Goal: Task Accomplishment & Management: Manage account settings

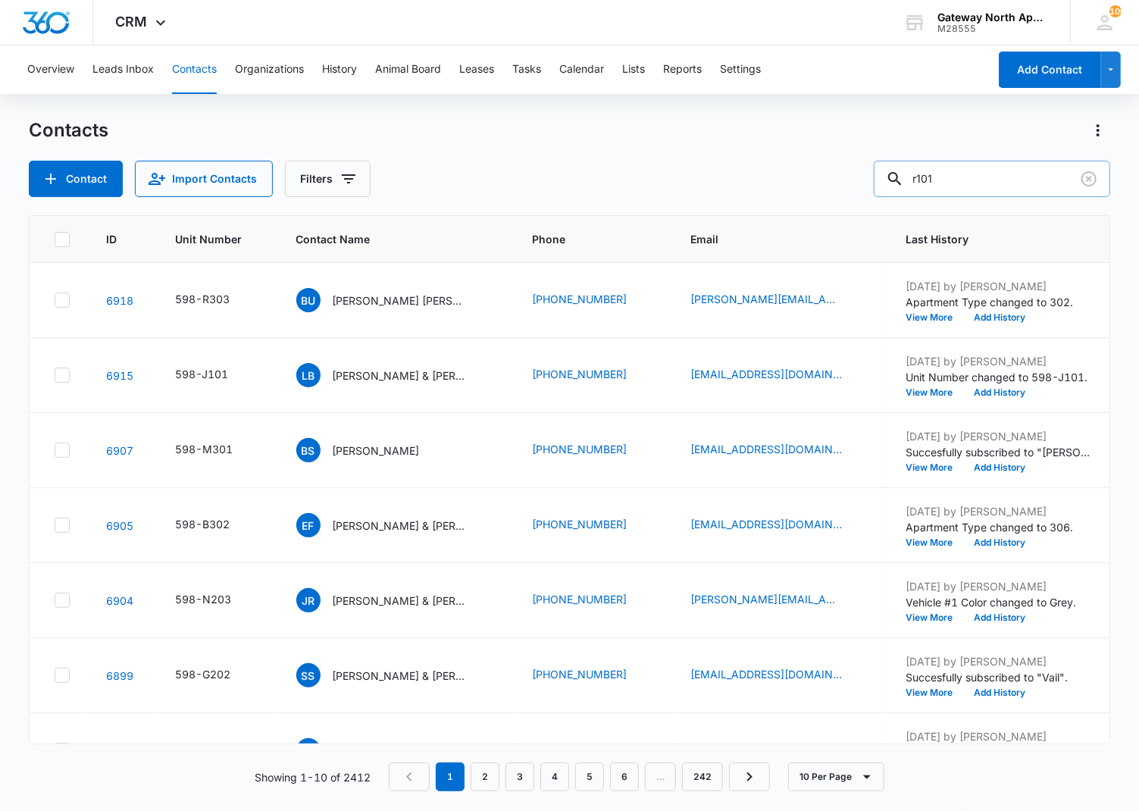
type input "r101"
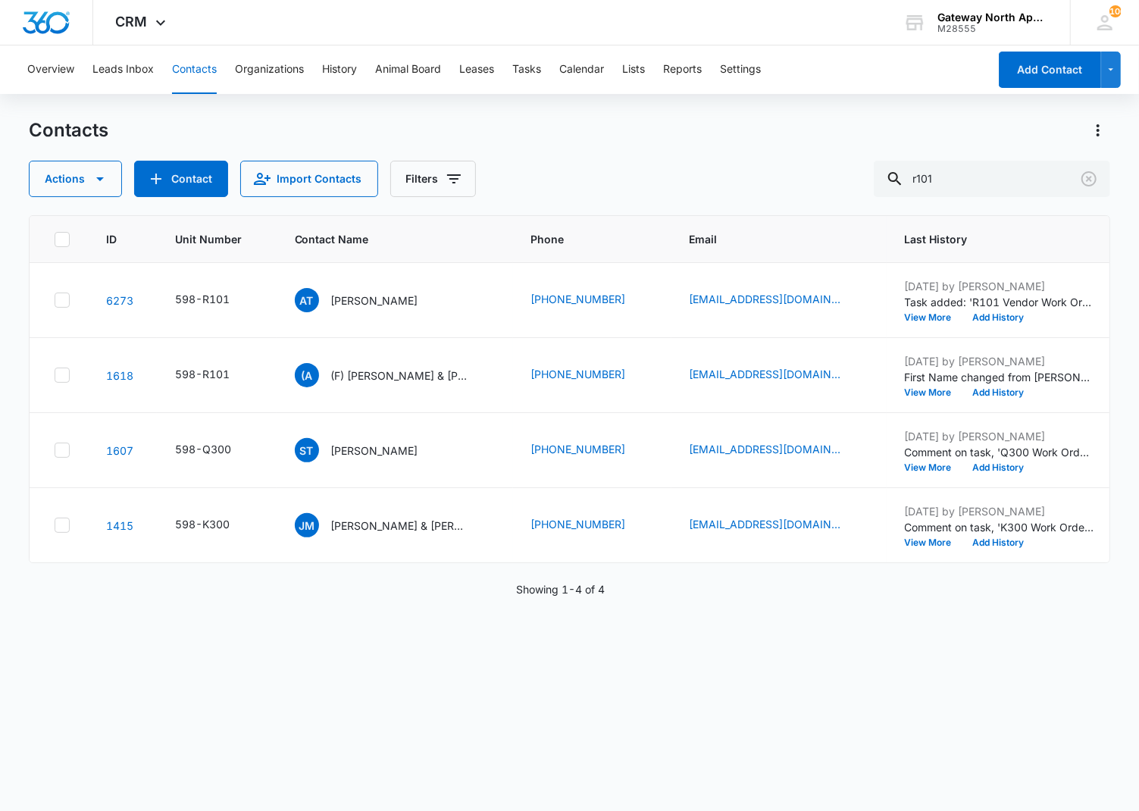
drag, startPoint x: 574, startPoint y: 609, endPoint x: 565, endPoint y: 624, distance: 17.3
click at [574, 597] on p "Showing 1-4 of 4" at bounding box center [560, 589] width 89 height 16
click at [1088, 182] on icon "Clear" at bounding box center [1089, 179] width 18 height 18
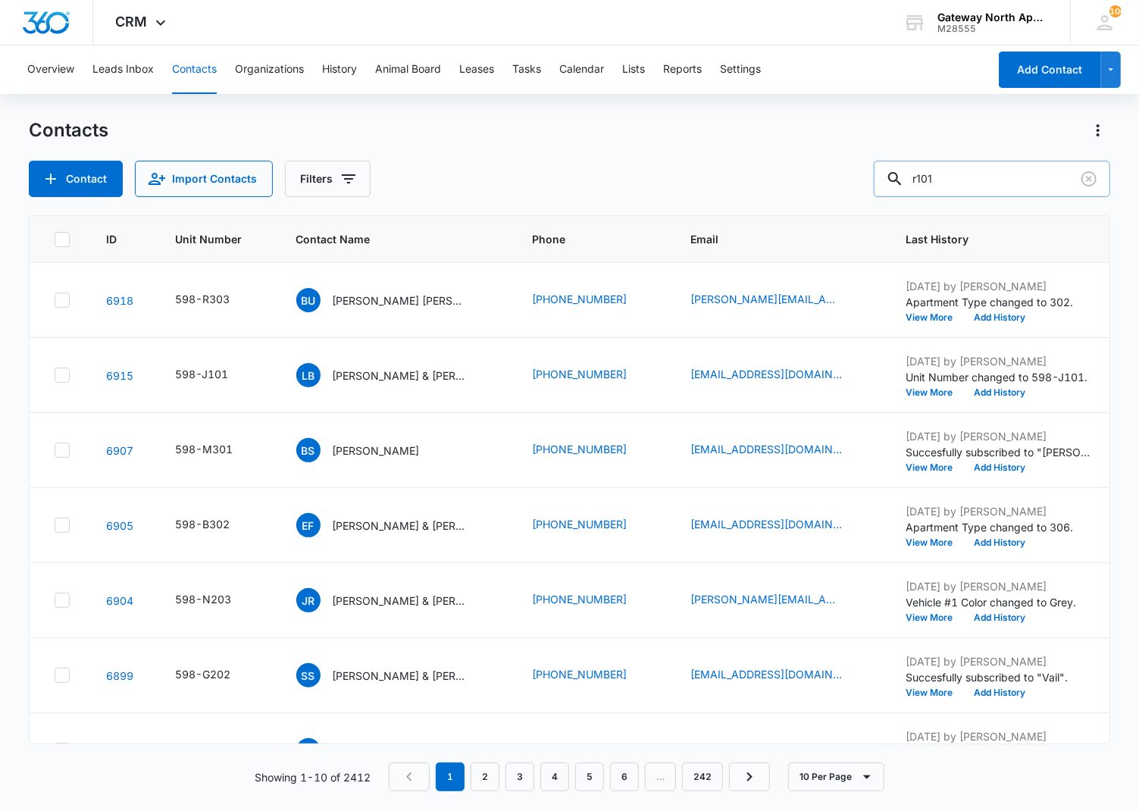
type input "r101"
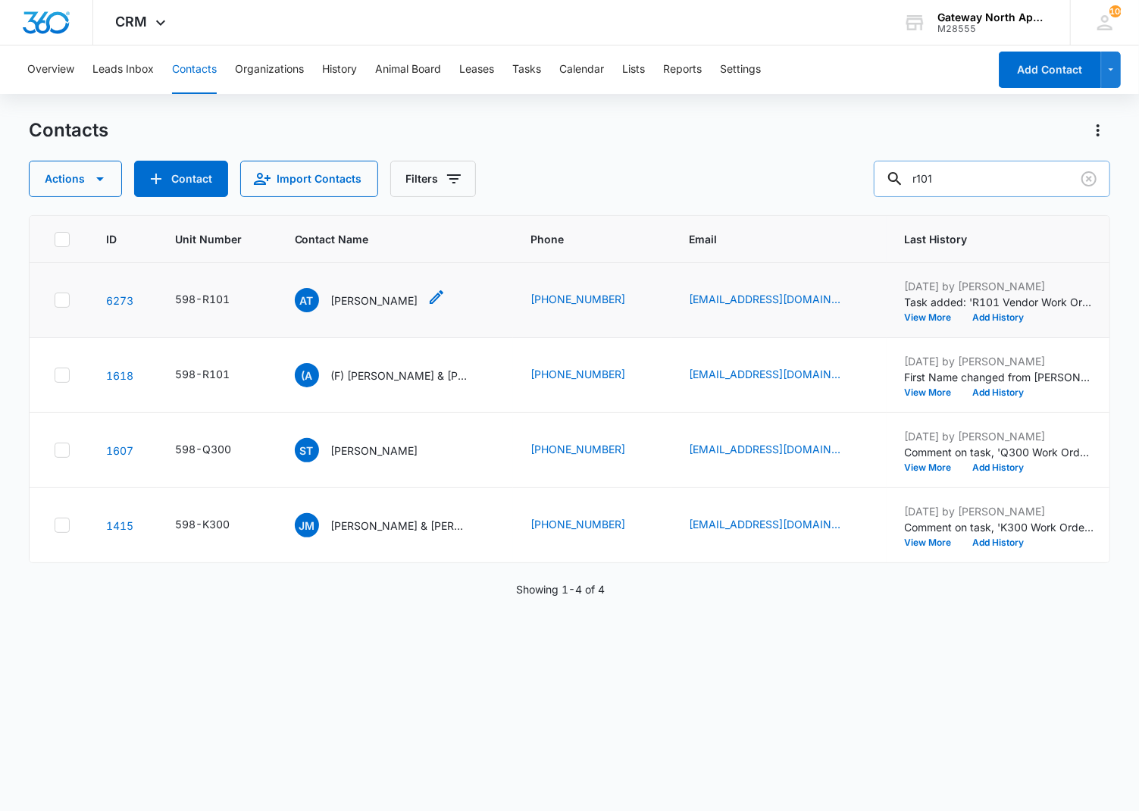
click at [368, 294] on p "[PERSON_NAME]" at bounding box center [374, 301] width 87 height 16
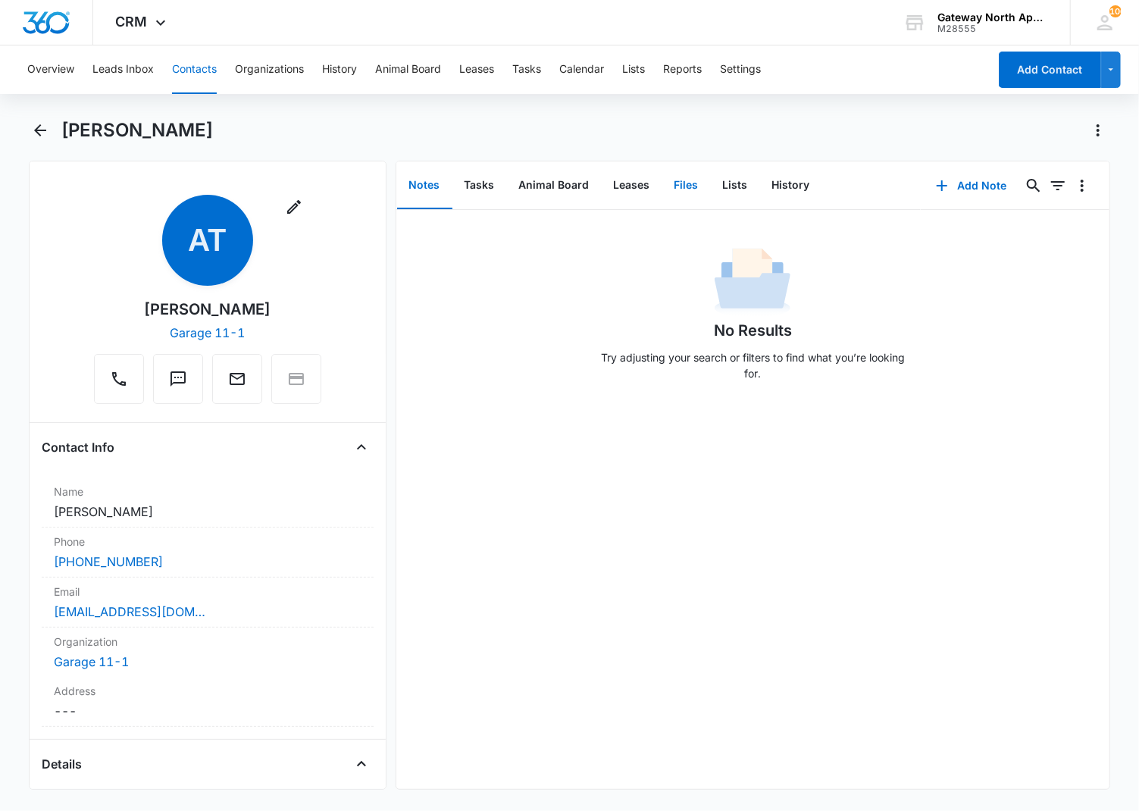
click at [678, 186] on button "Files" at bounding box center [687, 185] width 49 height 47
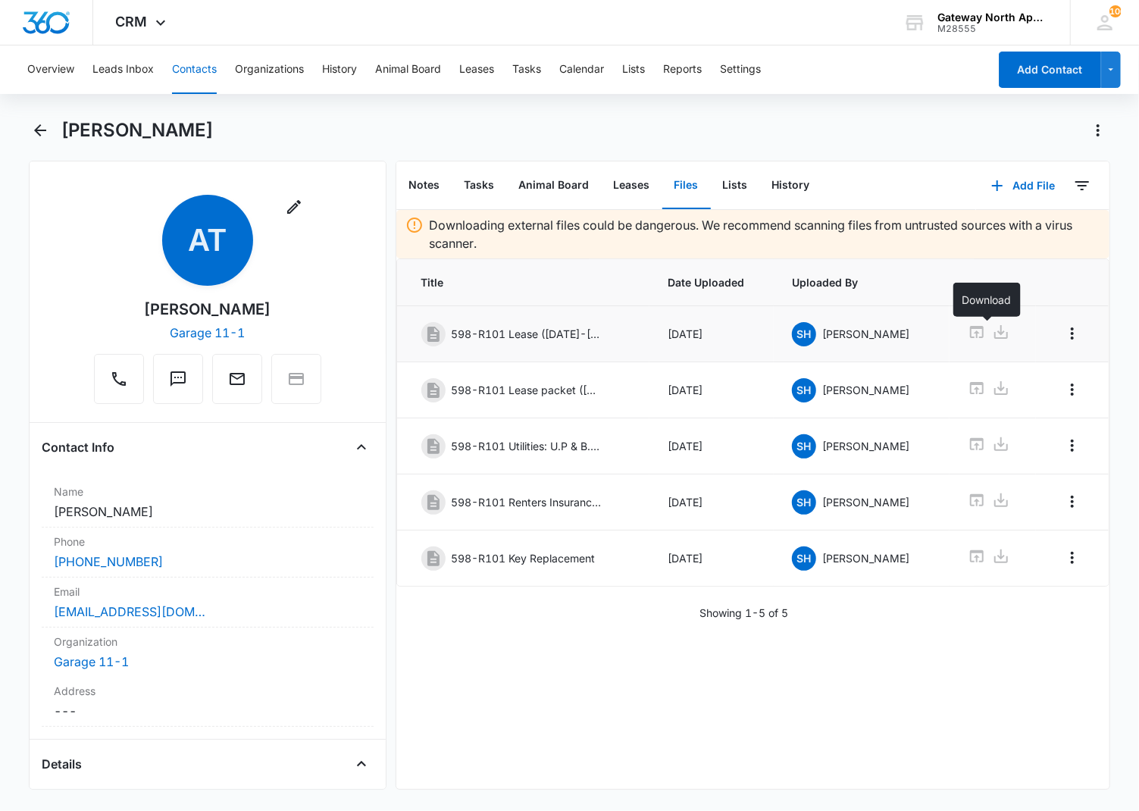
click at [995, 338] on icon at bounding box center [1002, 332] width 14 height 14
click at [47, 133] on icon "Back" at bounding box center [40, 130] width 18 height 18
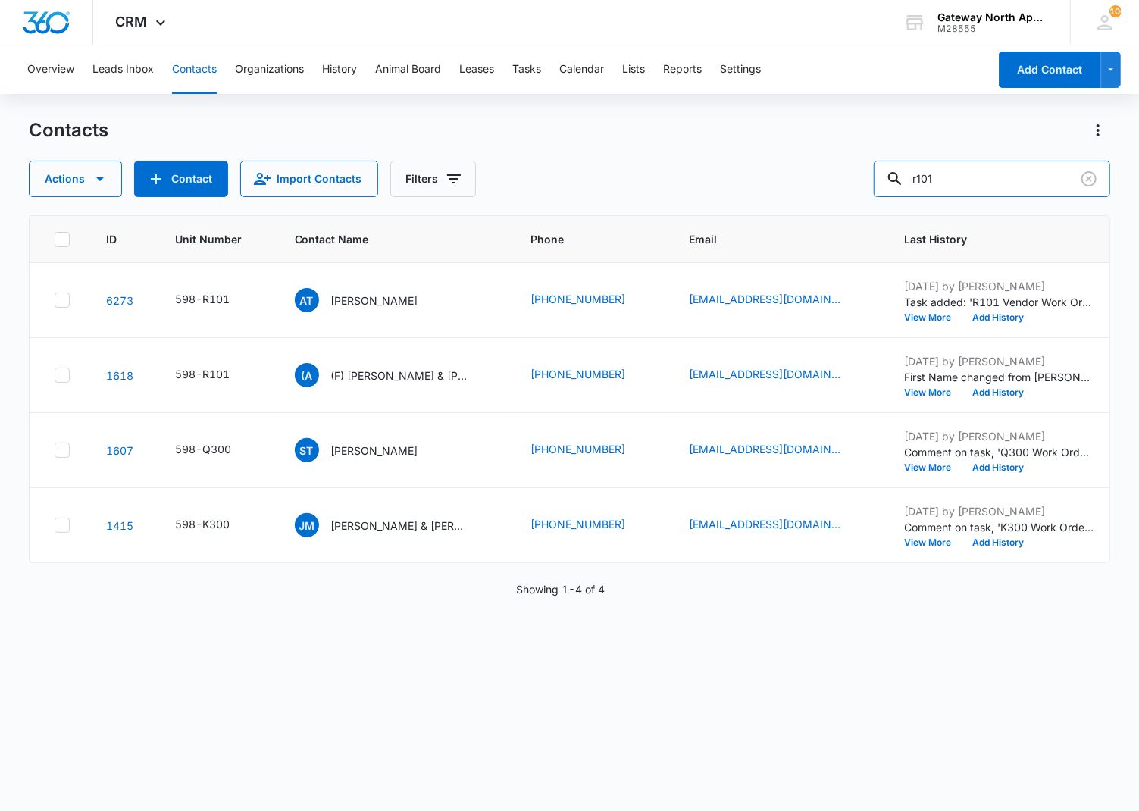
drag, startPoint x: 973, startPoint y: 180, endPoint x: 769, endPoint y: 175, distance: 203.2
click at [771, 175] on div "Actions Contact Import Contacts Filters r101" at bounding box center [570, 179] width 1082 height 36
type input "i201"
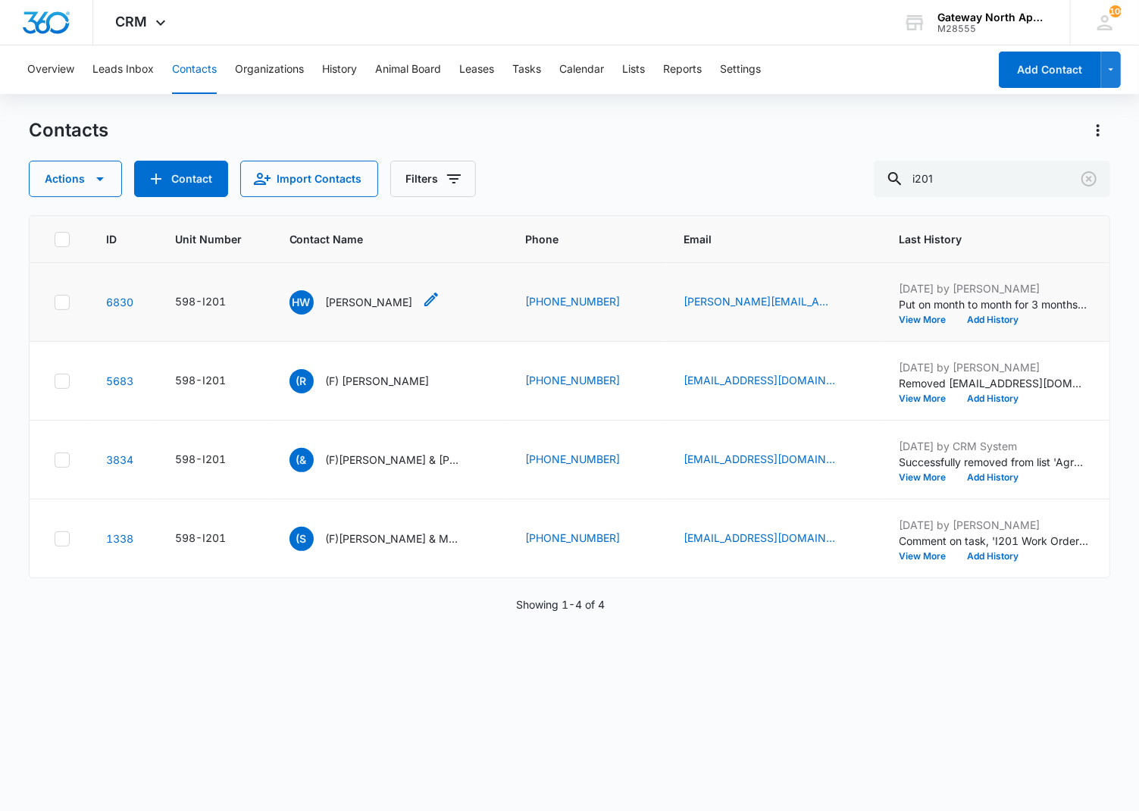
click at [371, 299] on p "[PERSON_NAME]" at bounding box center [369, 302] width 87 height 16
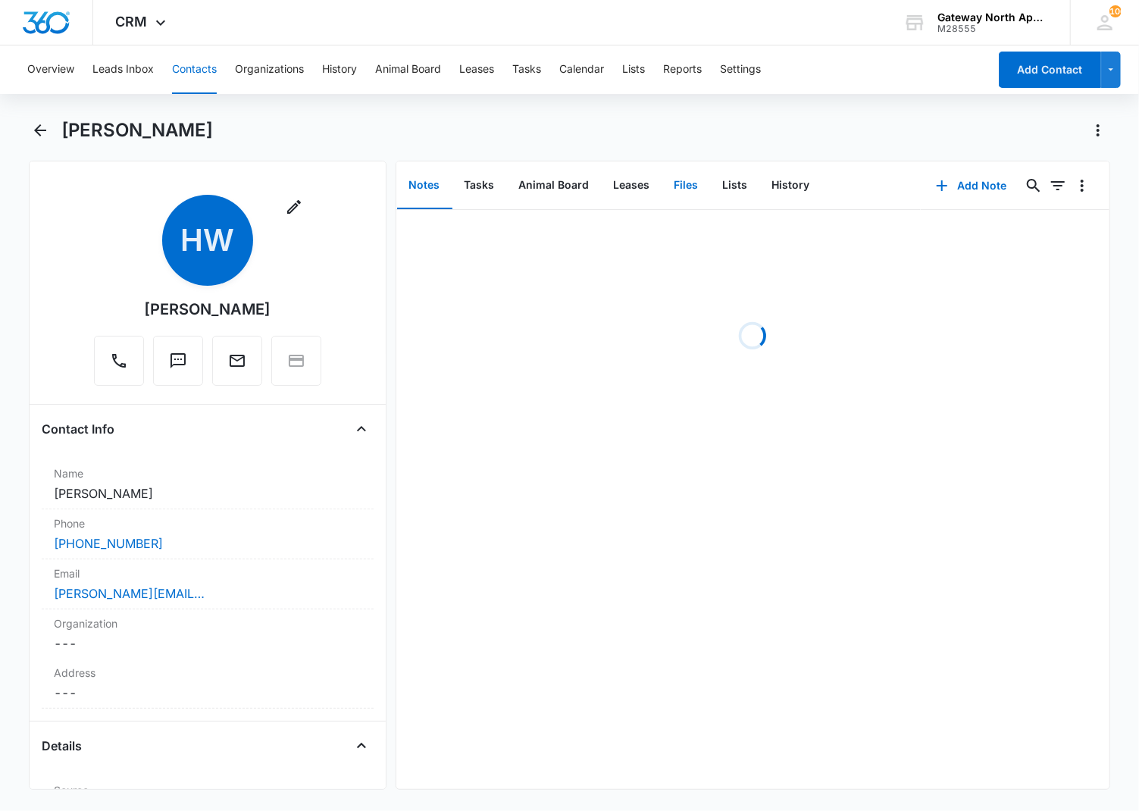
click at [675, 178] on button "Files" at bounding box center [687, 185] width 49 height 47
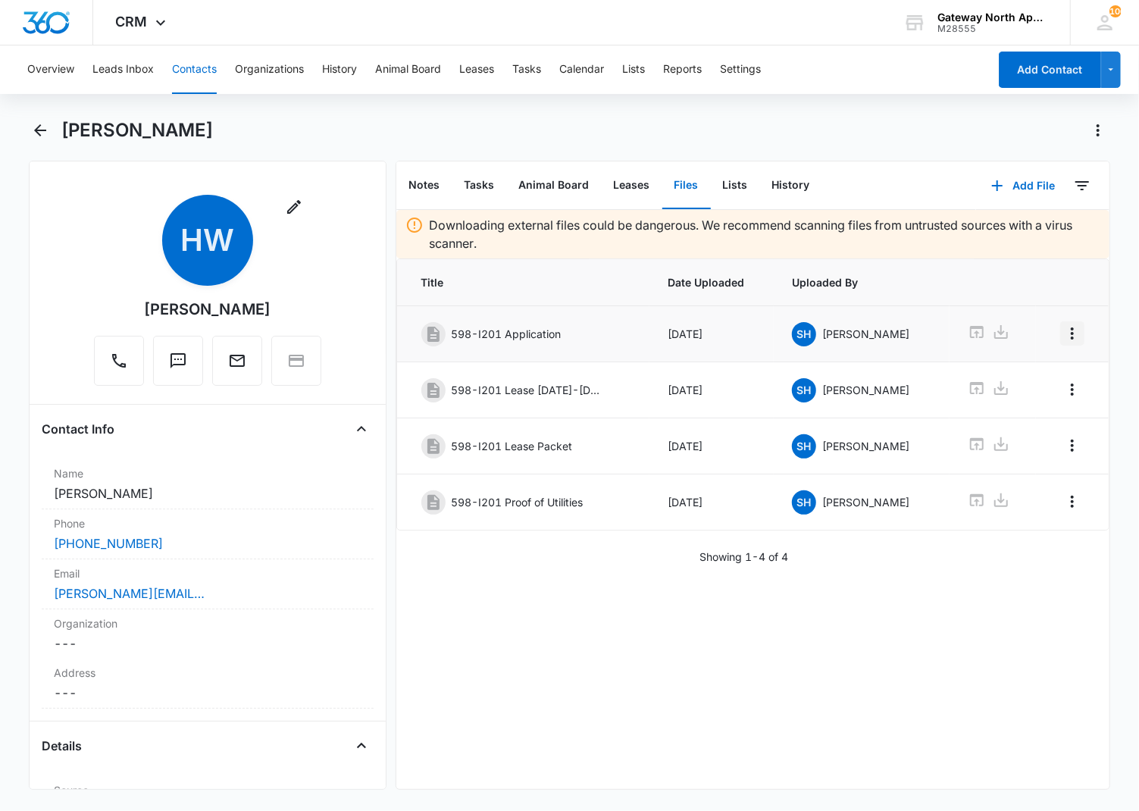
click at [1064, 330] on icon "Overflow Menu" at bounding box center [1073, 333] width 18 height 18
click at [1017, 394] on div "Delete" at bounding box center [1020, 398] width 32 height 11
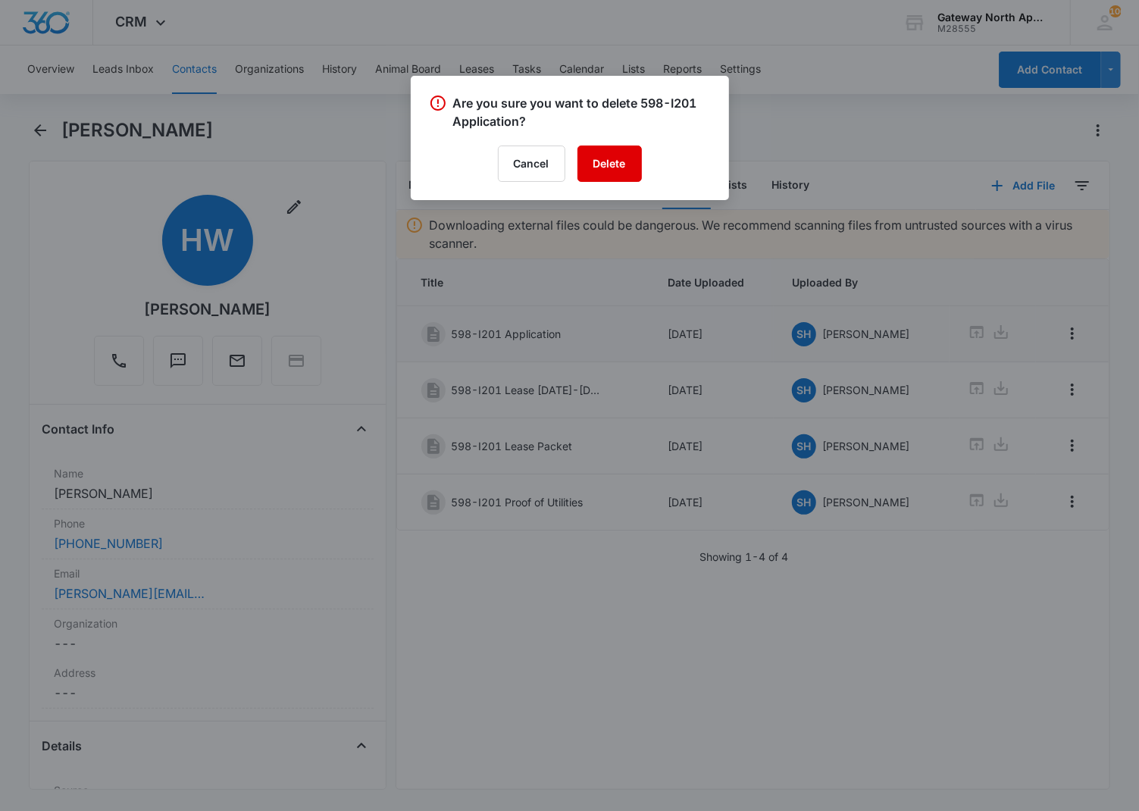
click at [600, 171] on button "Delete" at bounding box center [610, 164] width 64 height 36
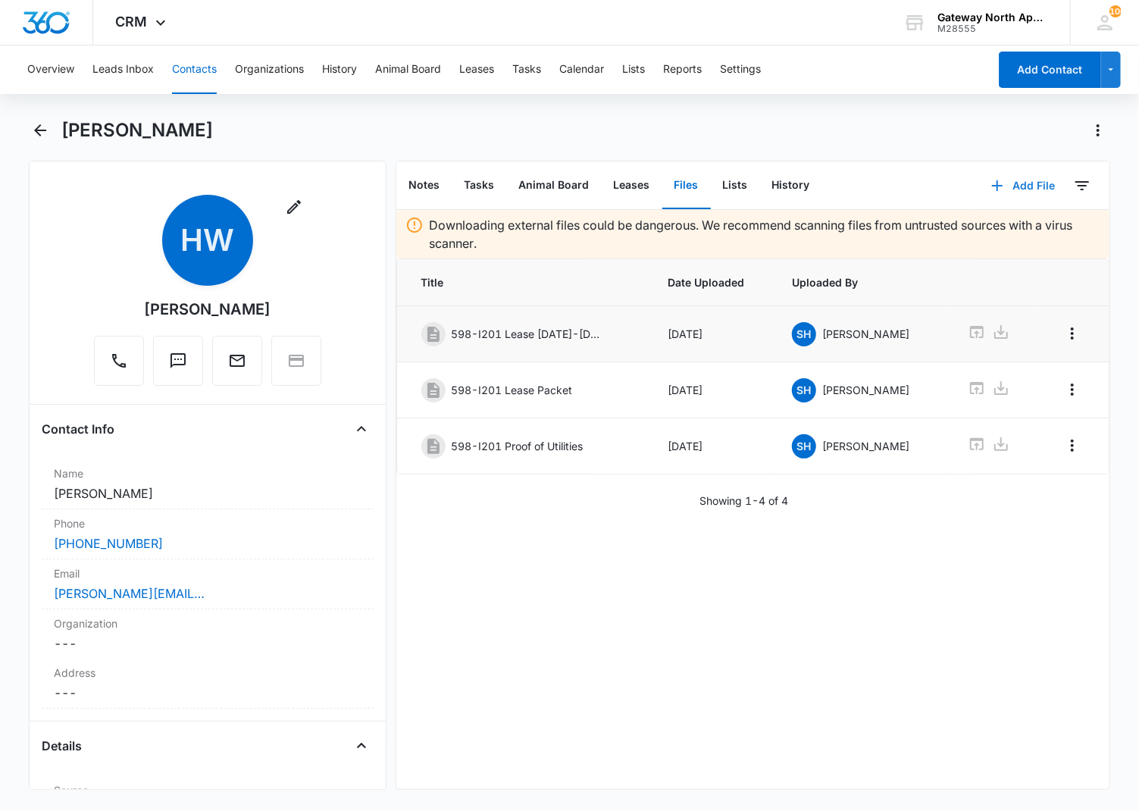
click at [1008, 184] on button "Add File" at bounding box center [1023, 186] width 94 height 36
click at [979, 235] on div "Upload Files" at bounding box center [1003, 233] width 61 height 11
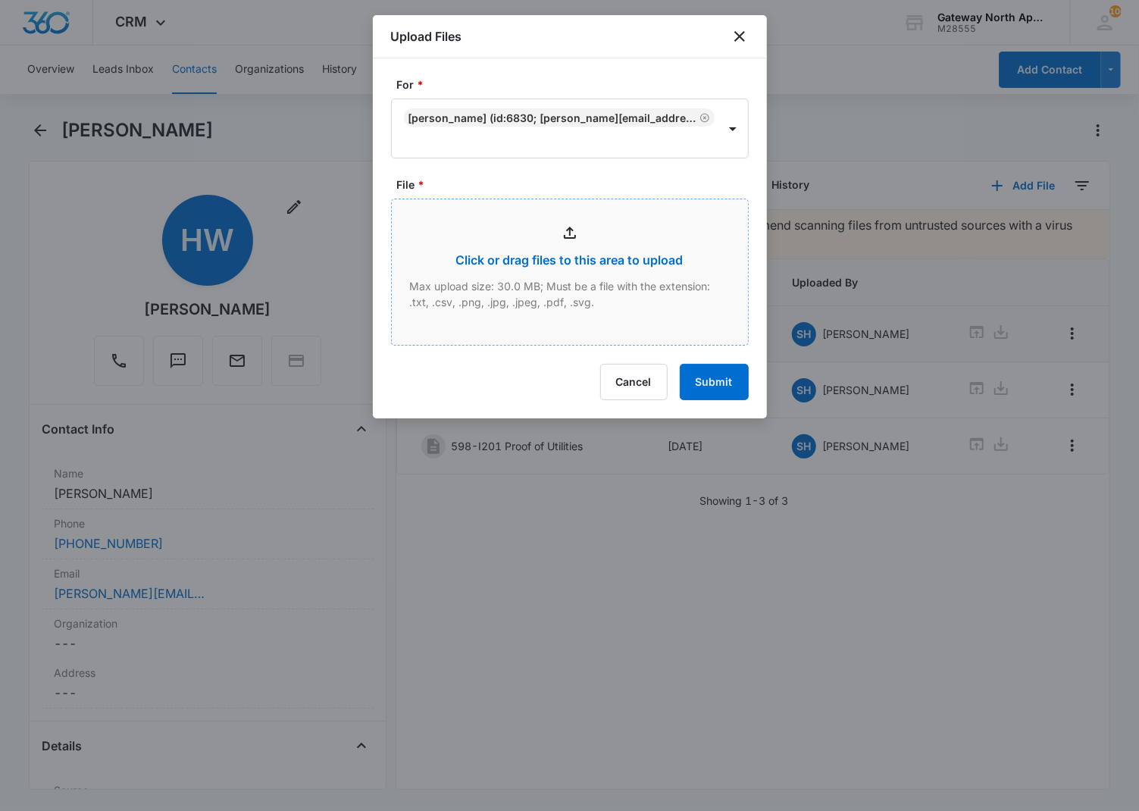
type input "C:\fakepath\I201_09112025164149.pdf"
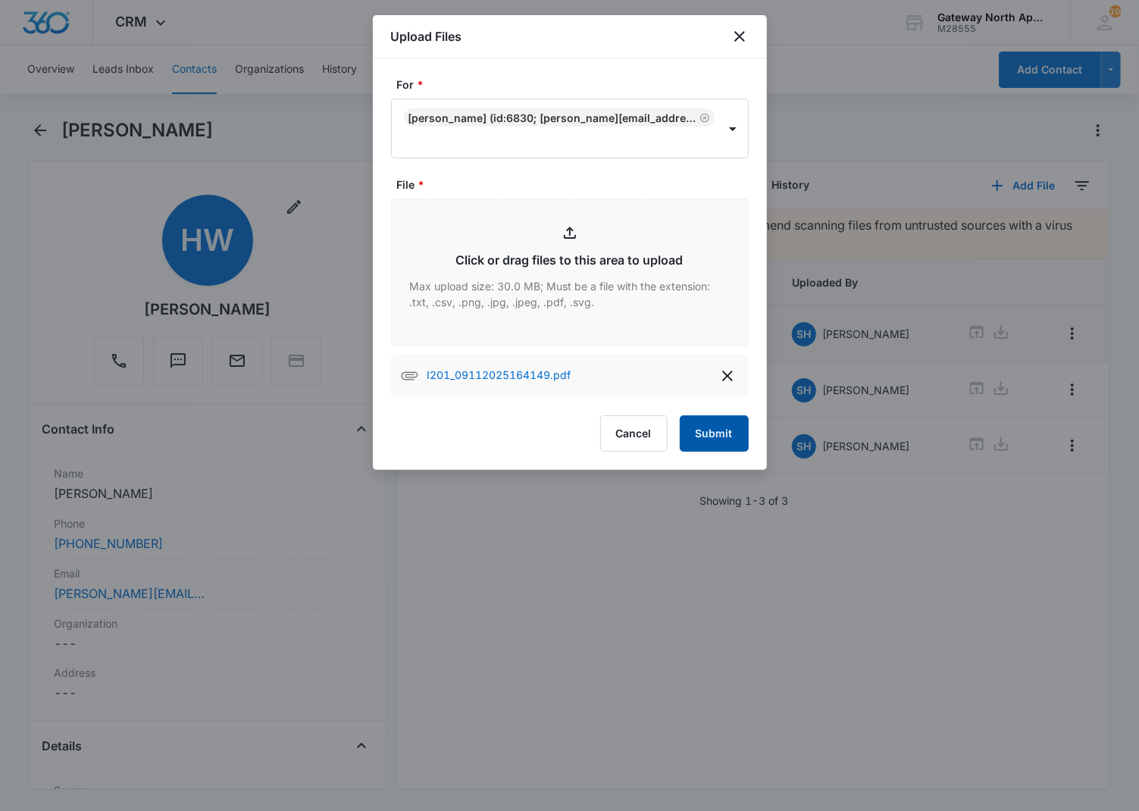
click at [738, 446] on button "Submit" at bounding box center [714, 433] width 69 height 36
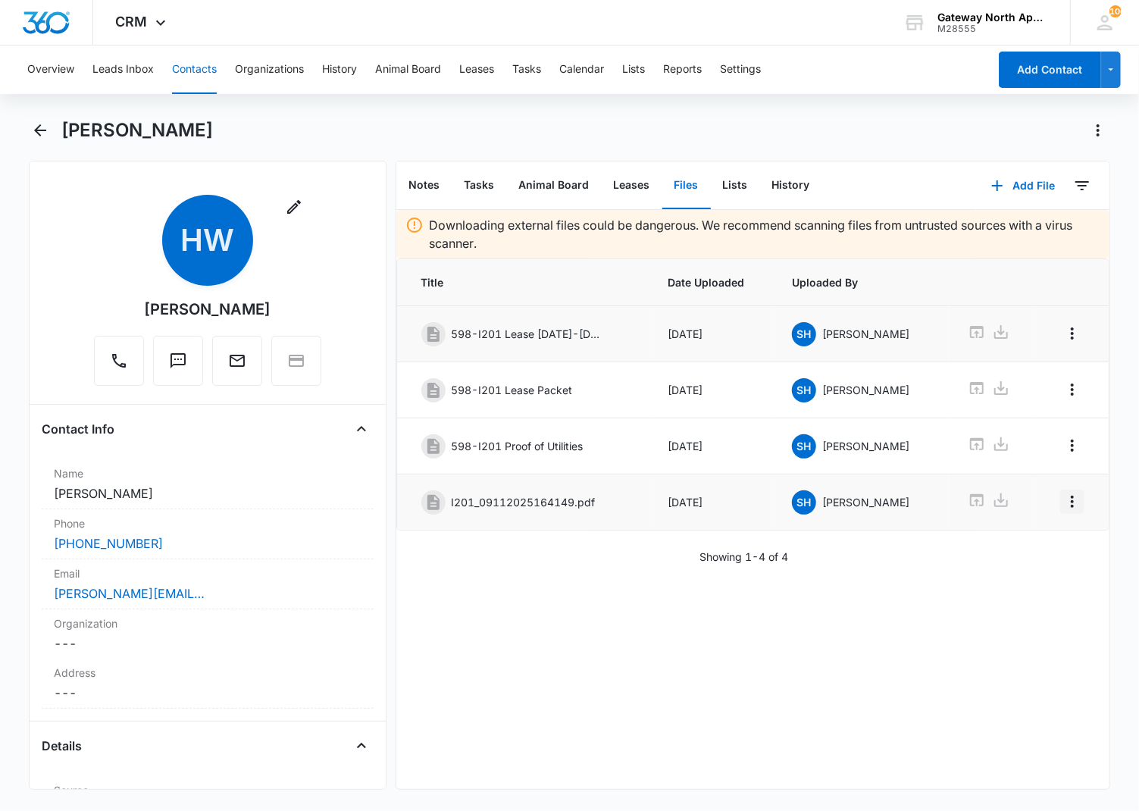
click at [1064, 504] on icon "Overflow Menu" at bounding box center [1073, 502] width 18 height 18
click at [1029, 540] on button "Edit" at bounding box center [1028, 548] width 86 height 23
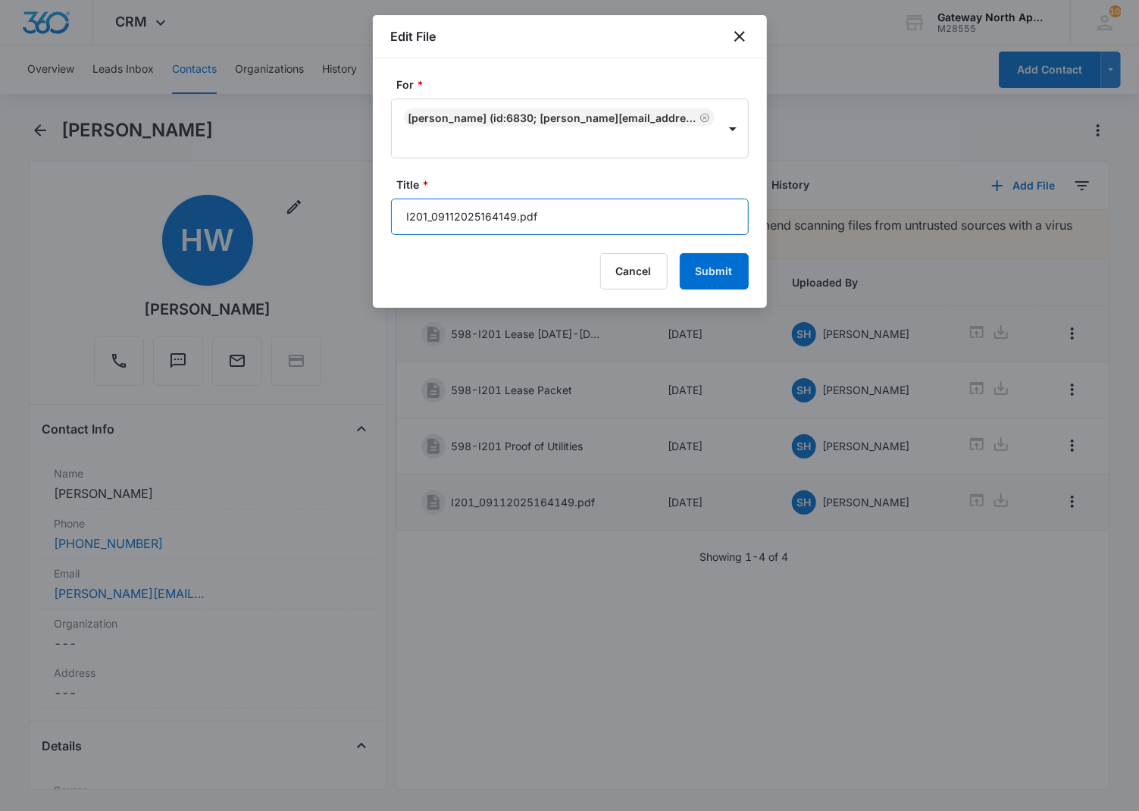
drag, startPoint x: 581, startPoint y: 218, endPoint x: 220, endPoint y: 179, distance: 363.0
click at [236, 212] on body "CRM Apps Reputation Websites Forms CRM Email Social Content Ads Intelligence Fi…" at bounding box center [569, 405] width 1139 height 811
type input "598-I201 Application"
click at [680, 253] on button "Submit" at bounding box center [714, 271] width 69 height 36
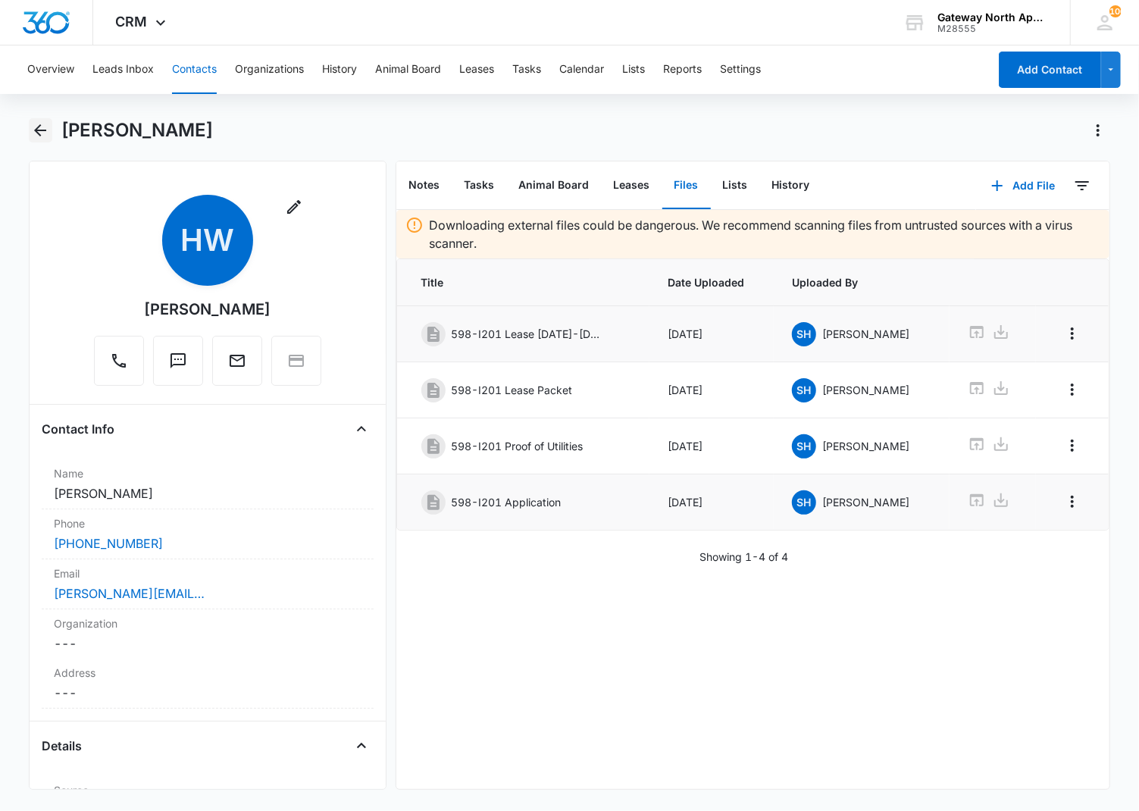
click at [49, 133] on button "Back" at bounding box center [40, 130] width 23 height 24
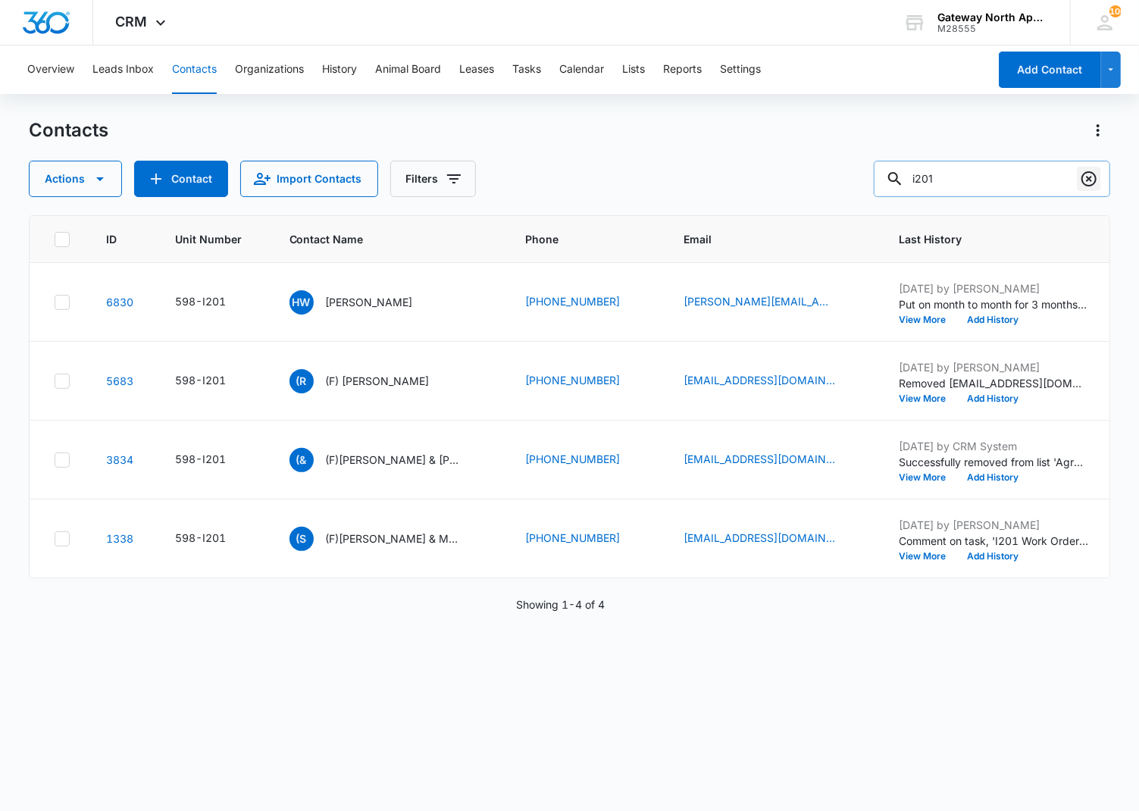
click at [1082, 178] on icon "Clear" at bounding box center [1089, 178] width 15 height 15
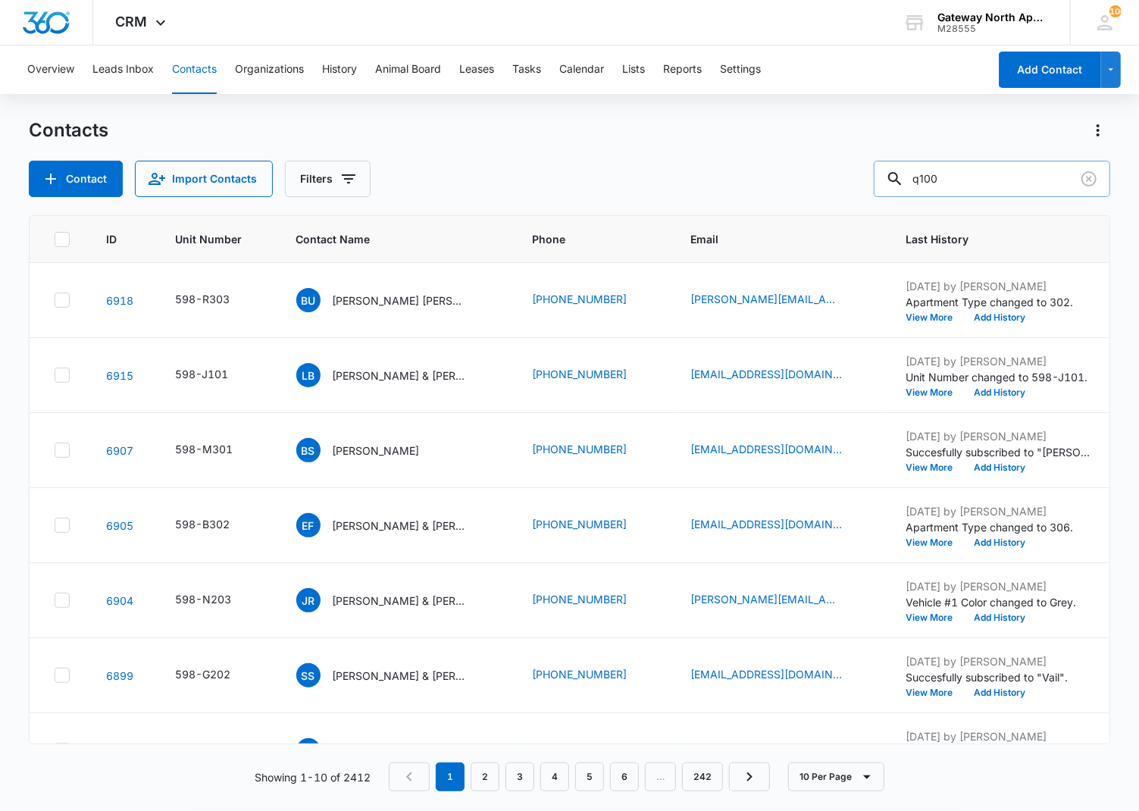
type input "q100"
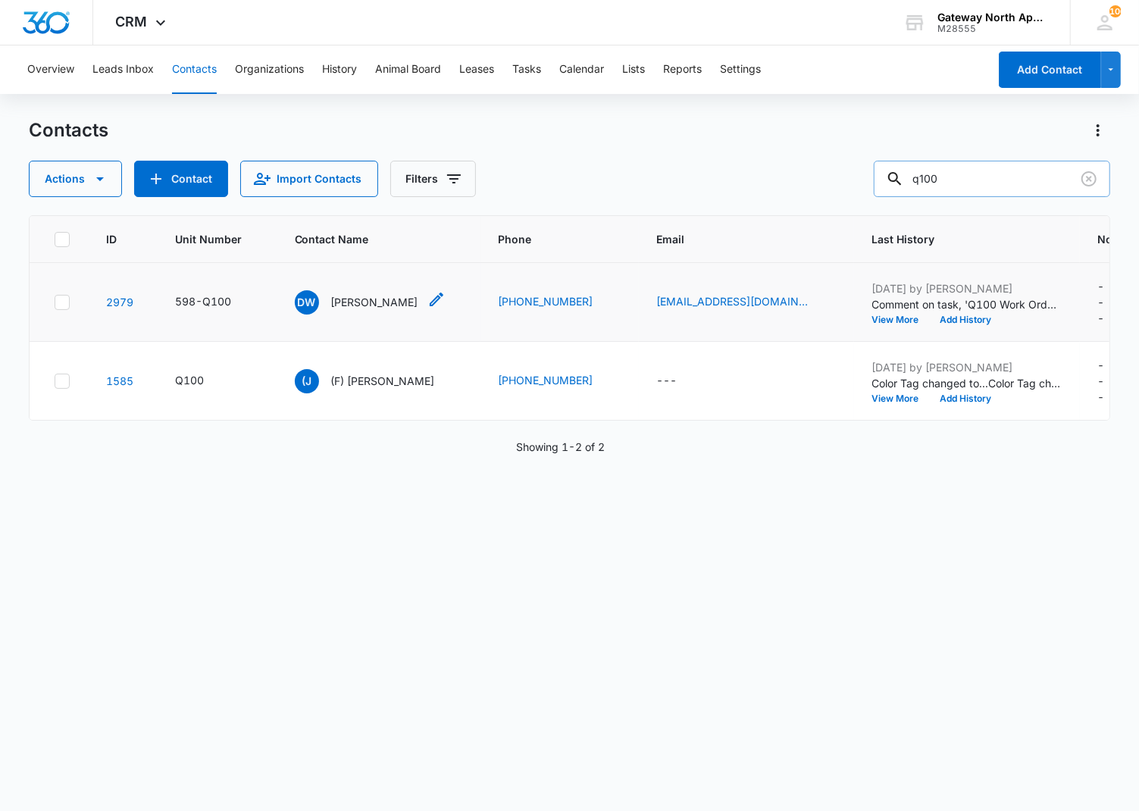
click at [369, 300] on p "[PERSON_NAME]" at bounding box center [374, 302] width 87 height 16
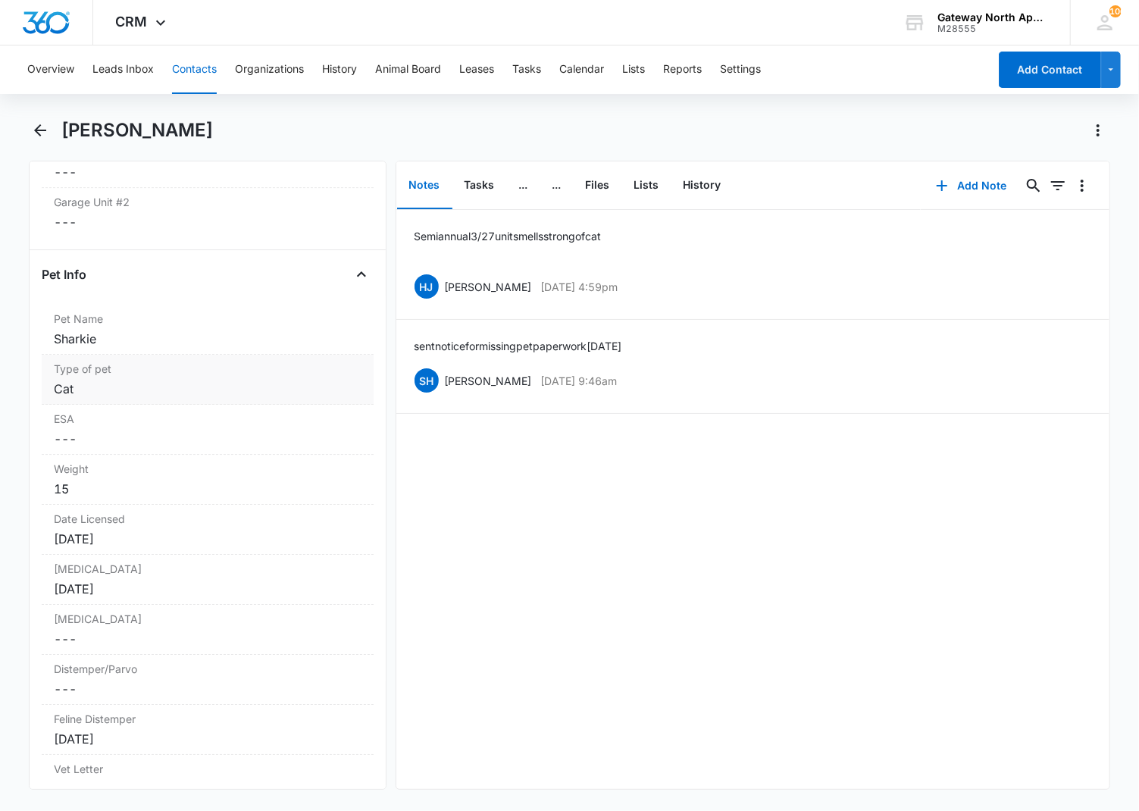
scroll to position [3032, 0]
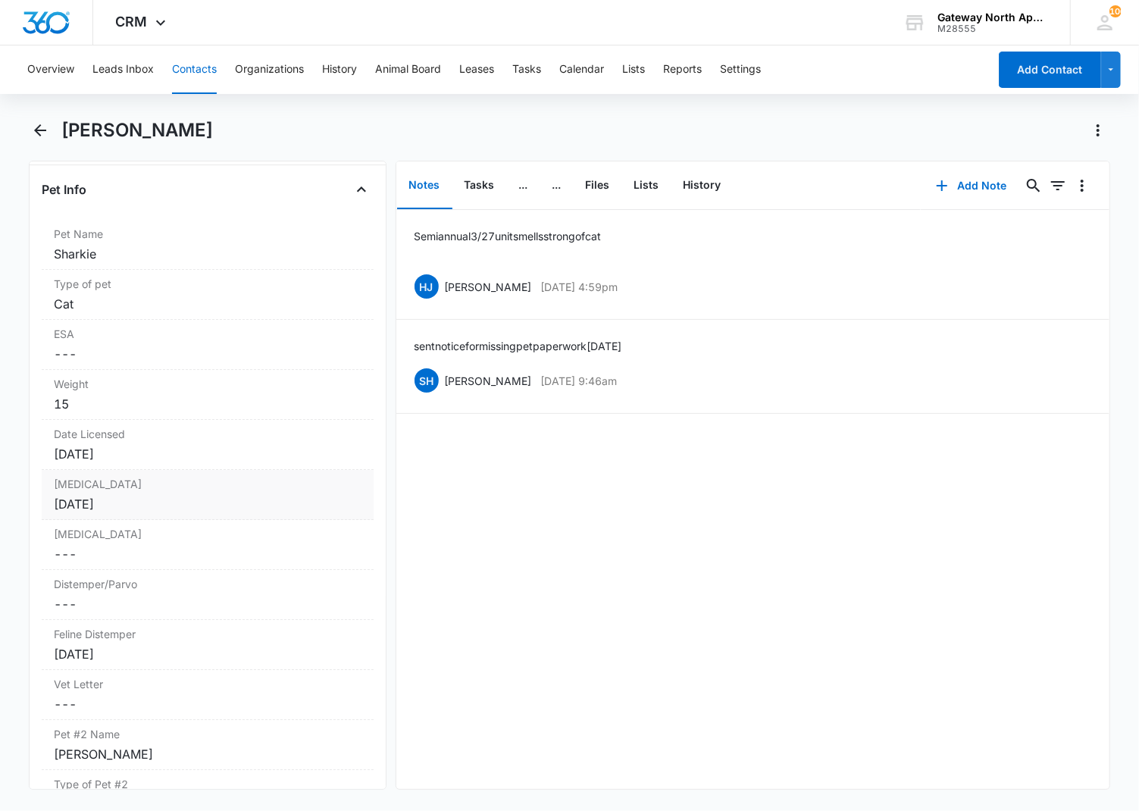
click at [174, 492] on label "[MEDICAL_DATA]" at bounding box center [208, 484] width 308 height 16
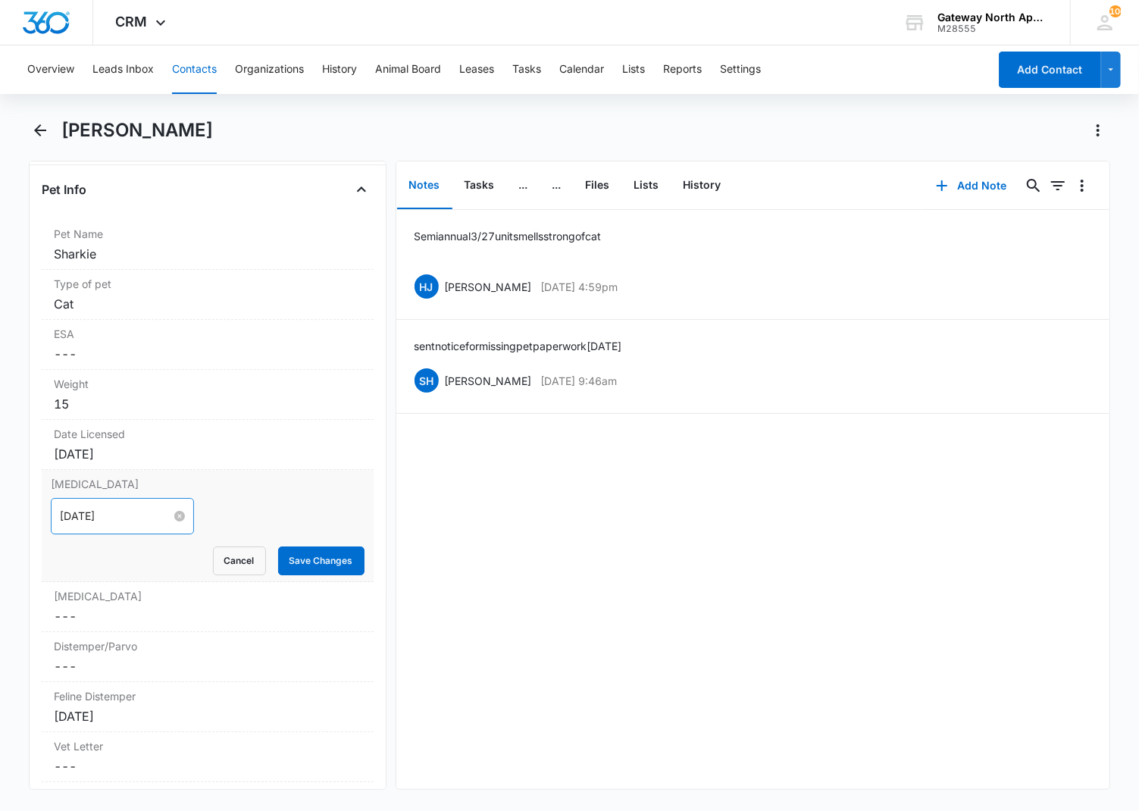
click at [142, 523] on input "[DATE]" at bounding box center [115, 516] width 111 height 17
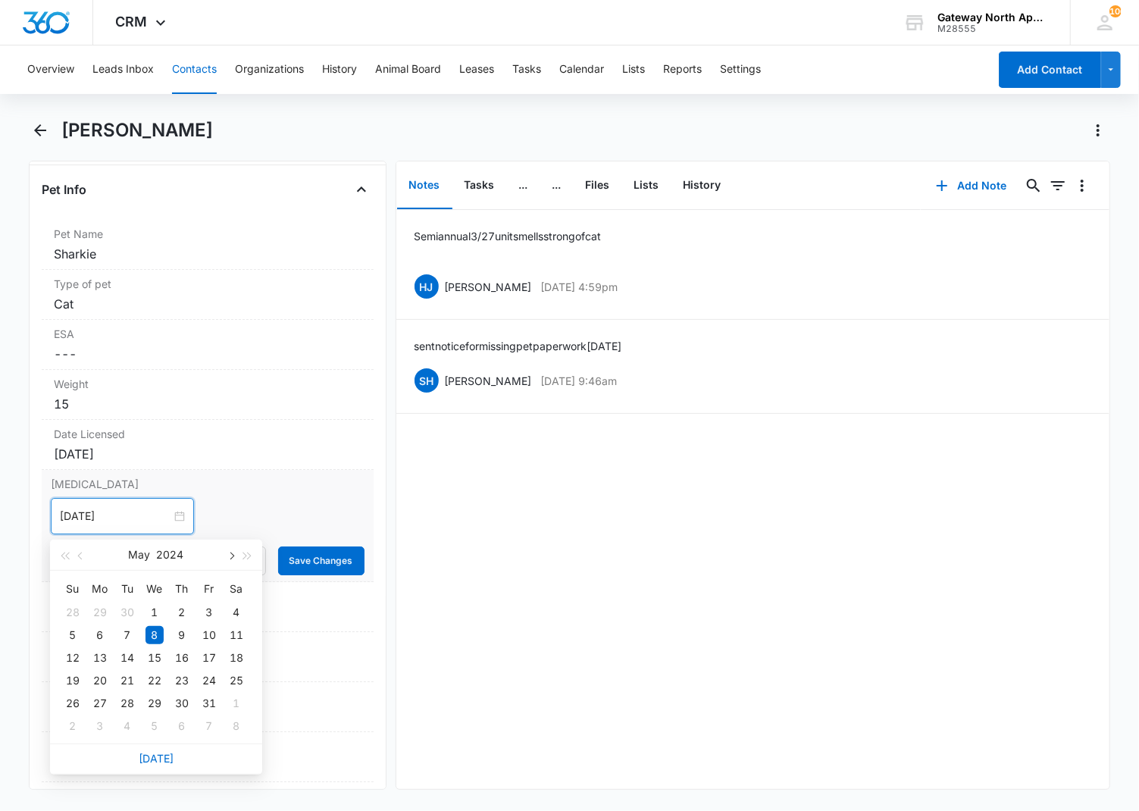
click at [227, 556] on span "button" at bounding box center [231, 557] width 8 height 8
click at [245, 555] on span "button" at bounding box center [248, 557] width 8 height 8
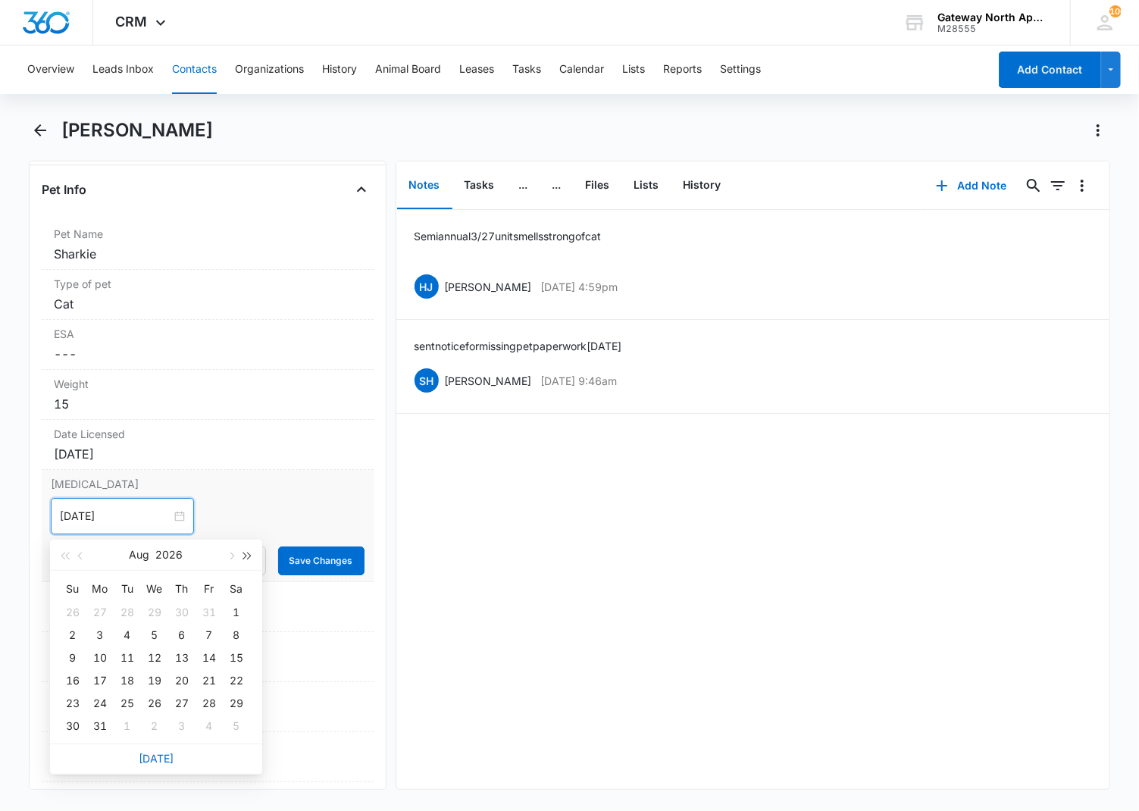
click at [245, 555] on span "button" at bounding box center [248, 557] width 8 height 8
click at [230, 559] on span "button" at bounding box center [231, 557] width 8 height 8
type input "[DATE]"
click at [71, 656] on div "10" at bounding box center [73, 658] width 18 height 18
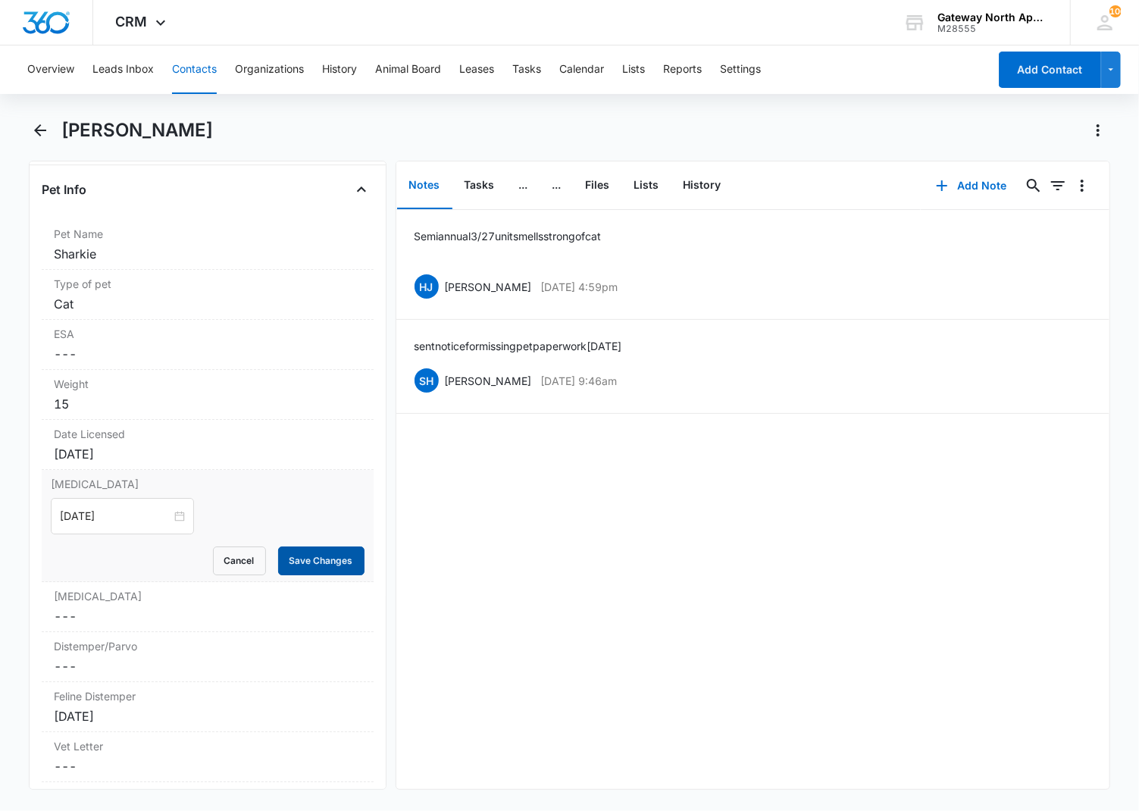
click at [322, 559] on button "Save Changes" at bounding box center [321, 561] width 86 height 29
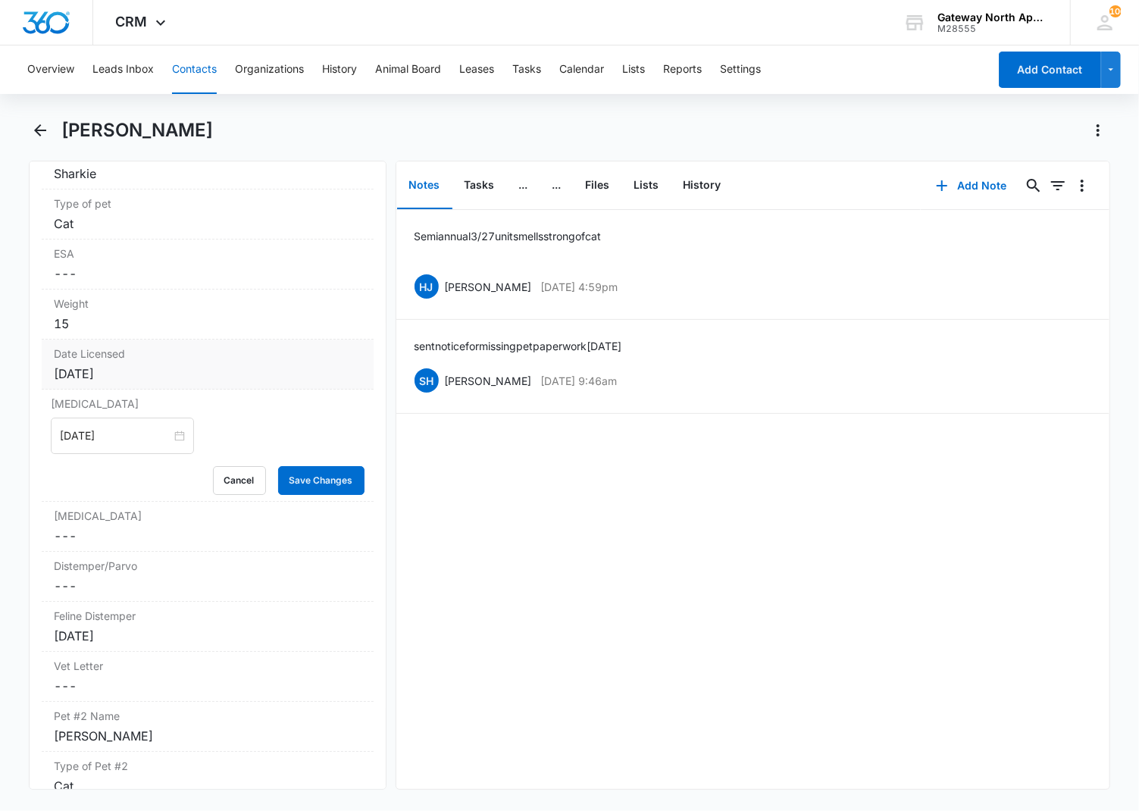
scroll to position [3116, 0]
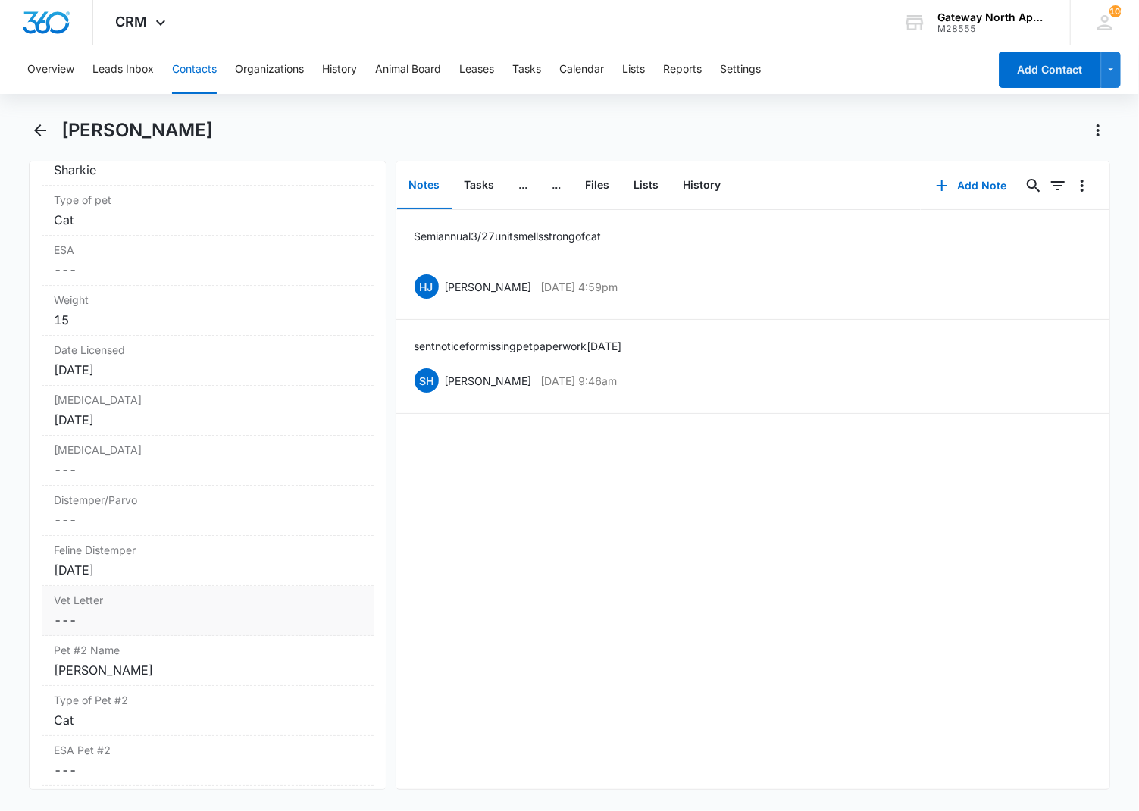
click at [184, 618] on div "Vet Letter Cancel Save Changes ---" at bounding box center [208, 611] width 332 height 50
click at [184, 564] on div "[DATE]" at bounding box center [208, 570] width 308 height 18
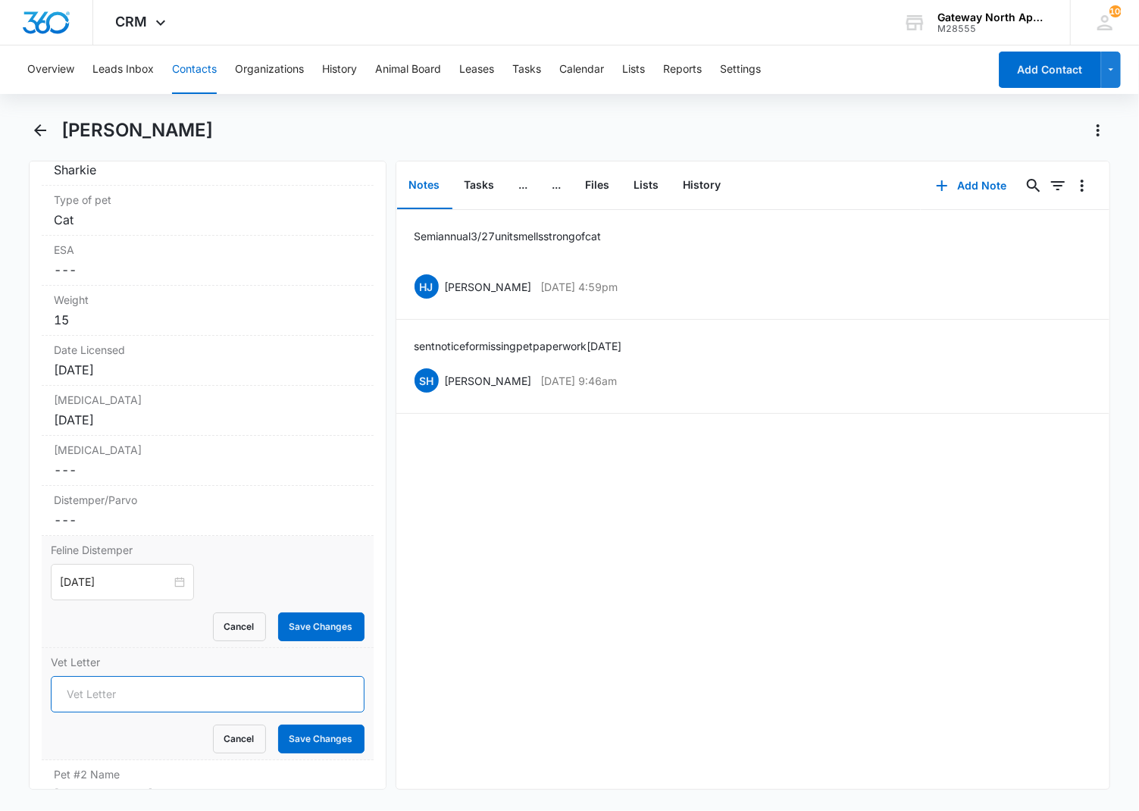
click at [226, 713] on input "Vet Letter" at bounding box center [208, 694] width 314 height 36
click at [218, 572] on div "[DATE]" at bounding box center [208, 582] width 314 height 36
click at [217, 738] on button "Cancel" at bounding box center [239, 739] width 53 height 29
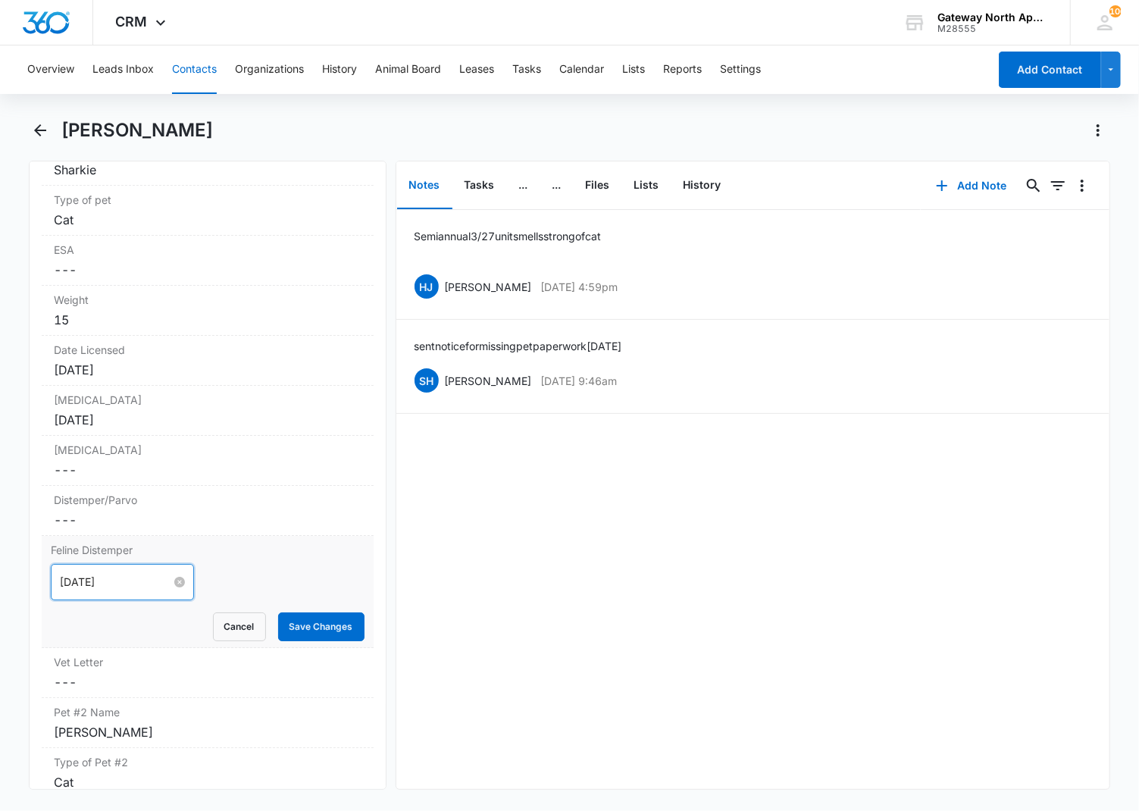
click at [137, 579] on input "[DATE]" at bounding box center [115, 582] width 111 height 17
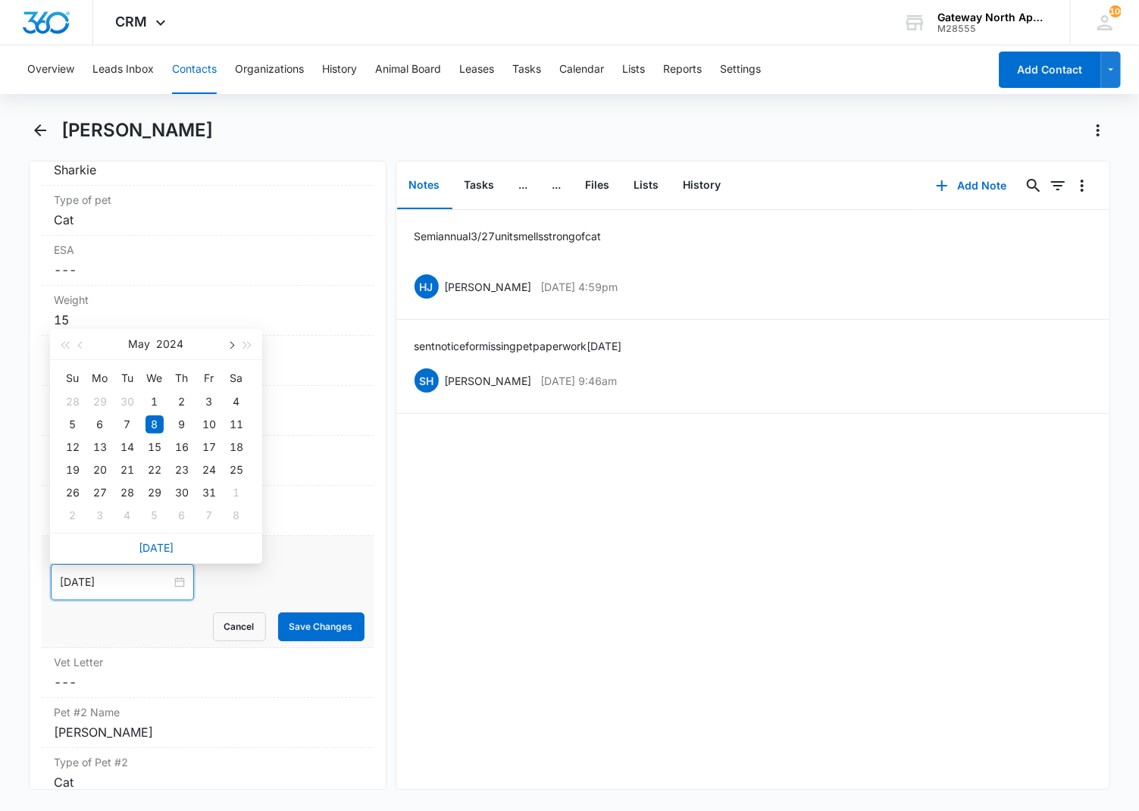
click at [233, 344] on span "button" at bounding box center [231, 346] width 8 height 8
click at [233, 346] on button "button" at bounding box center [230, 344] width 17 height 30
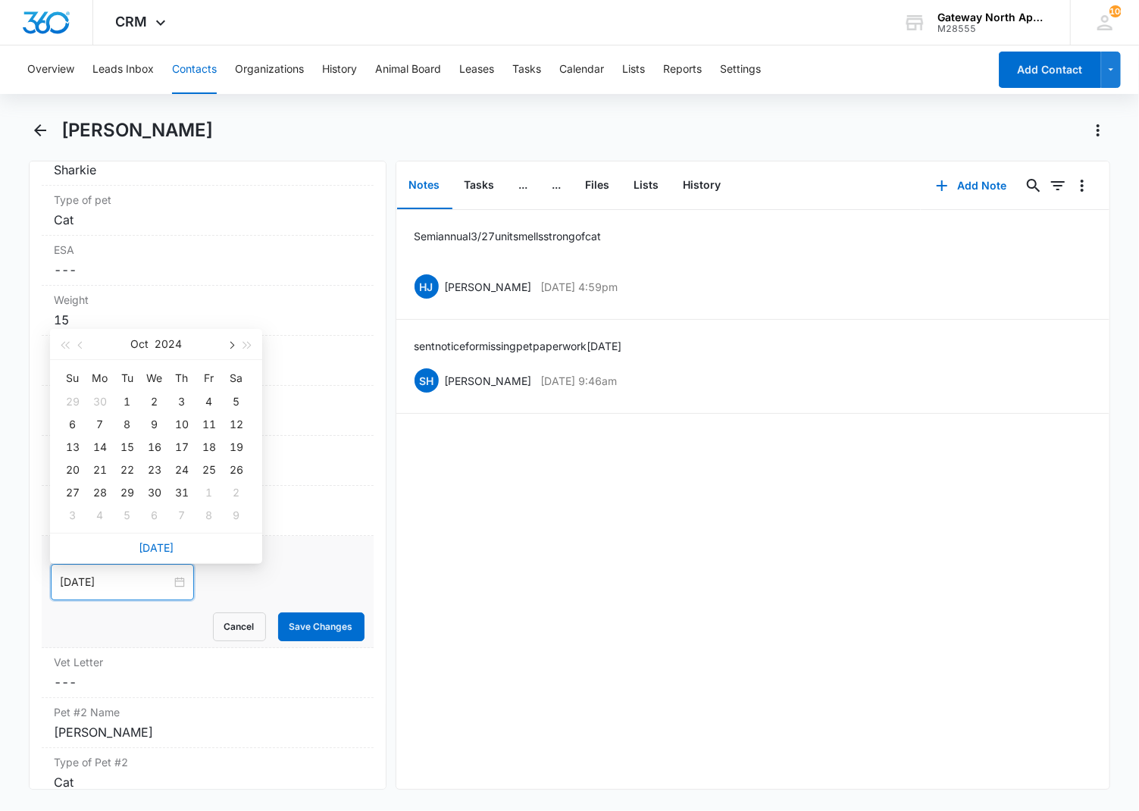
click at [233, 346] on button "button" at bounding box center [230, 344] width 17 height 30
click at [84, 342] on button "button" at bounding box center [81, 344] width 17 height 30
click at [244, 342] on span "button" at bounding box center [248, 346] width 8 height 8
click at [245, 343] on span "button" at bounding box center [248, 346] width 8 height 8
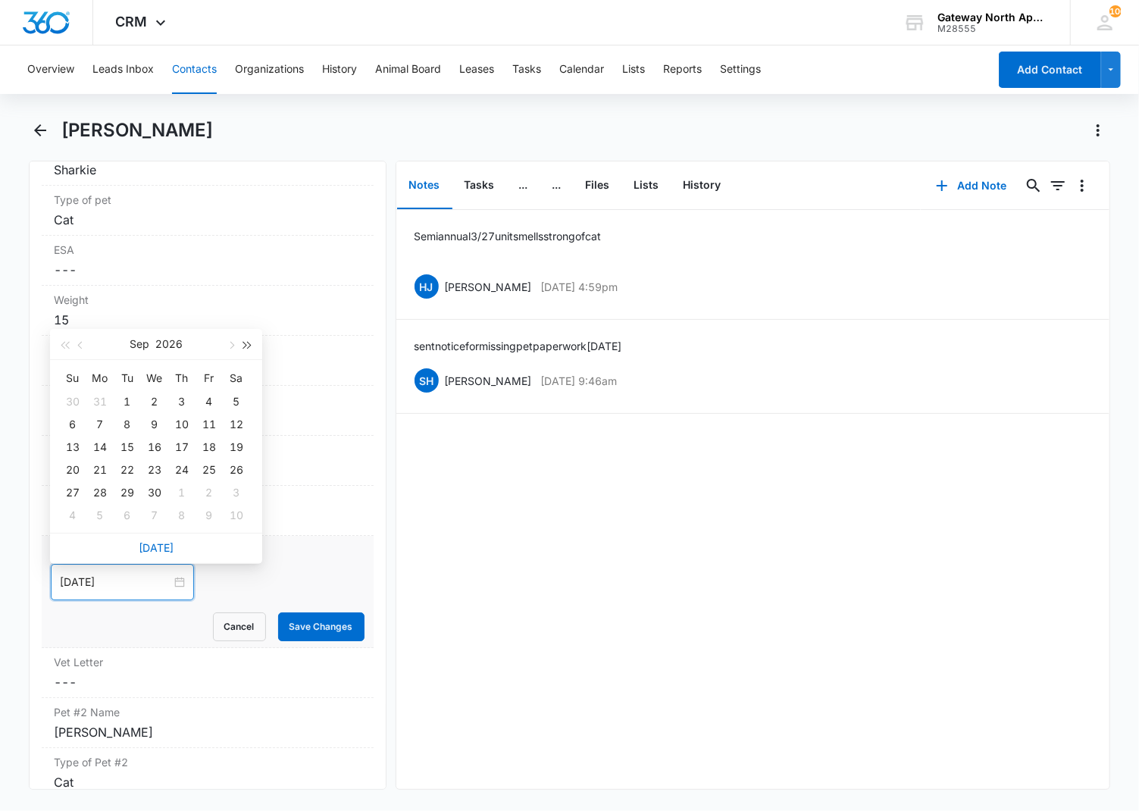
click at [246, 343] on span "button" at bounding box center [248, 346] width 8 height 8
click at [64, 345] on span "button" at bounding box center [65, 346] width 8 height 8
click at [252, 347] on button "button" at bounding box center [248, 344] width 17 height 30
type input "[DATE]"
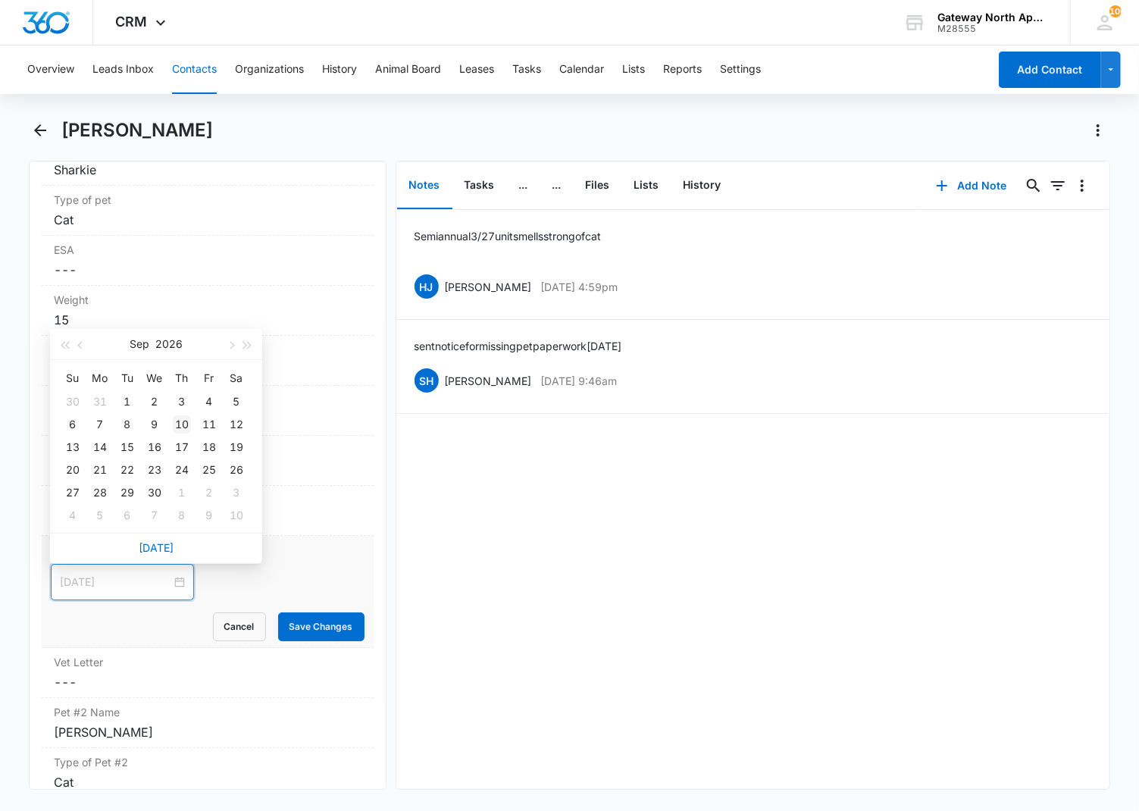
click at [178, 423] on div "10" at bounding box center [182, 424] width 18 height 18
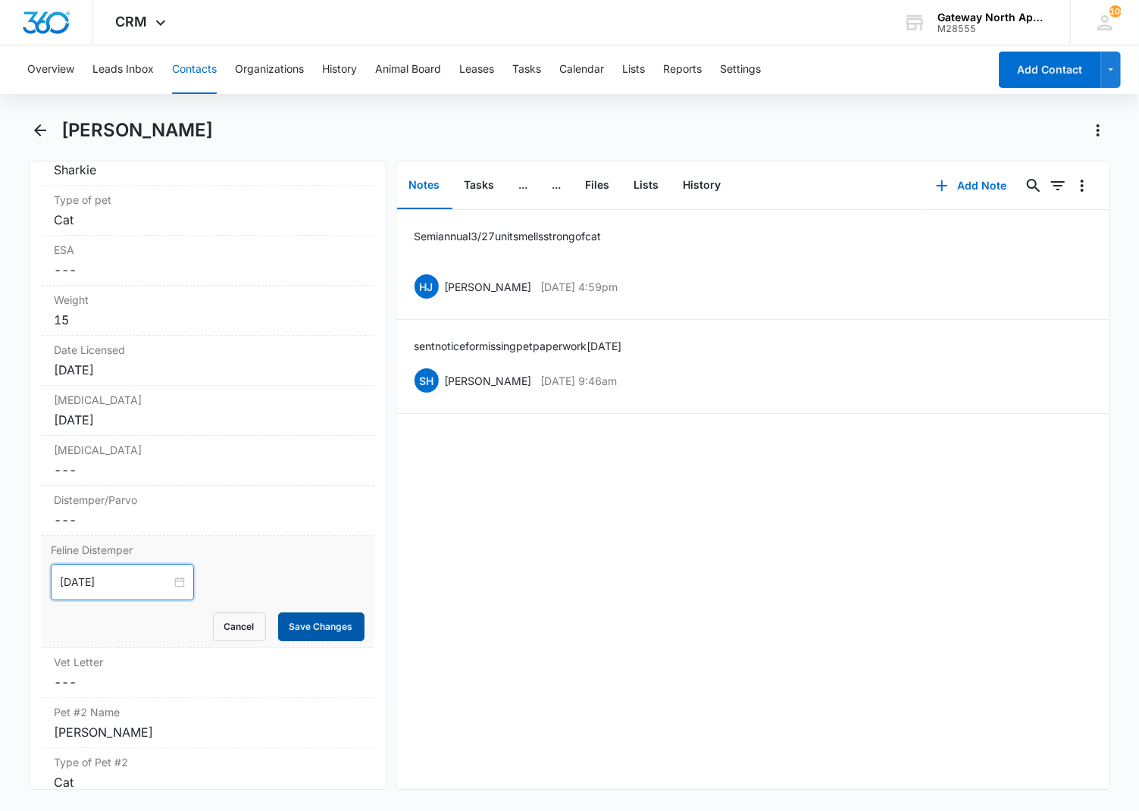
click at [278, 620] on button "Save Changes" at bounding box center [321, 626] width 86 height 29
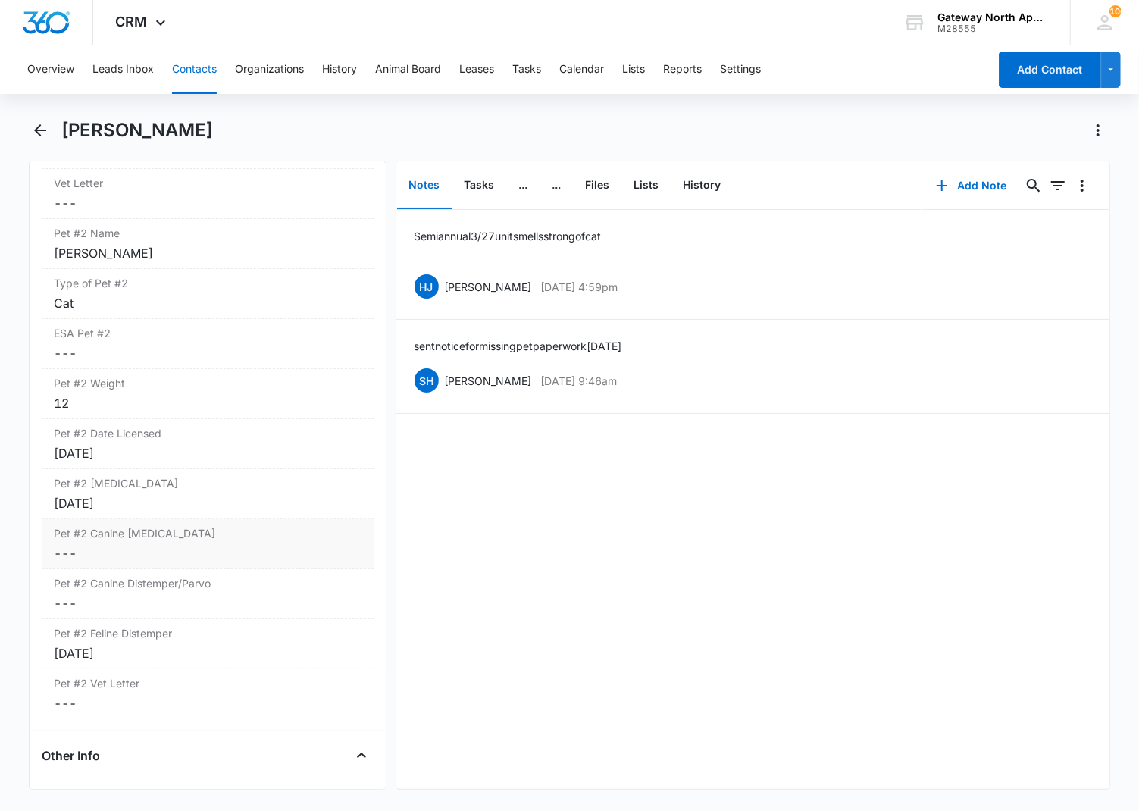
scroll to position [3621, 0]
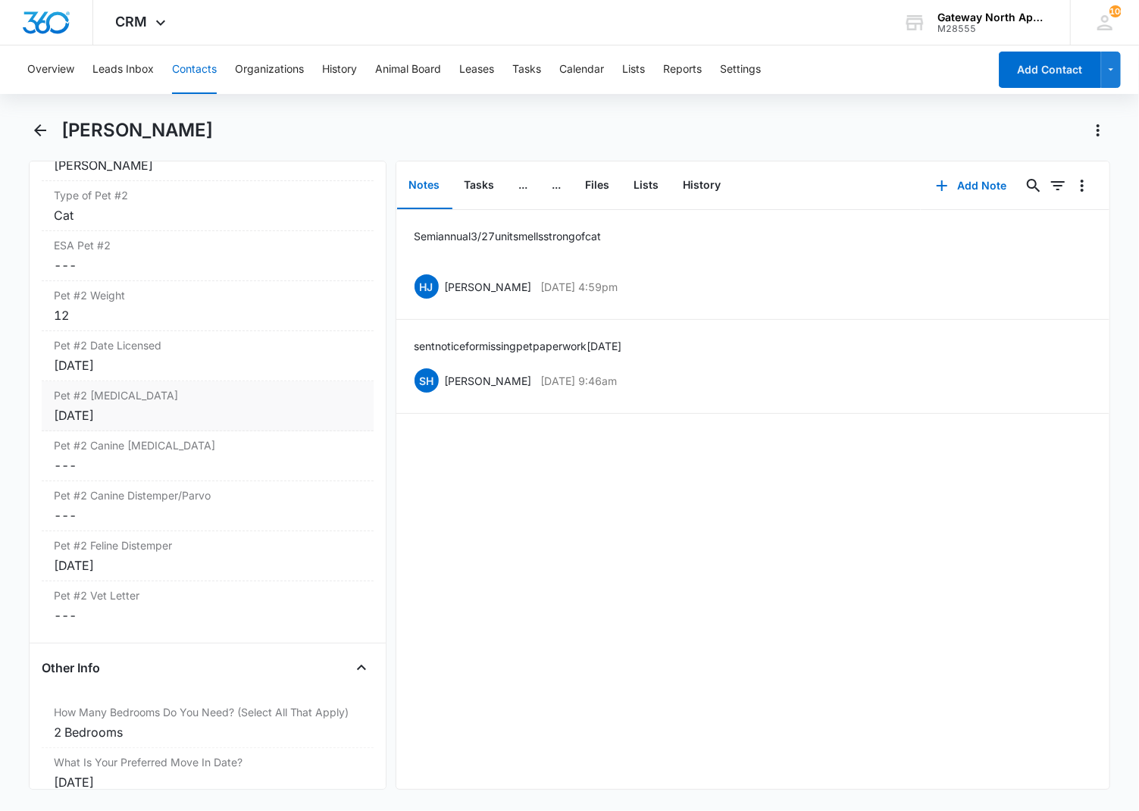
click at [146, 412] on div "[DATE]" at bounding box center [208, 415] width 308 height 18
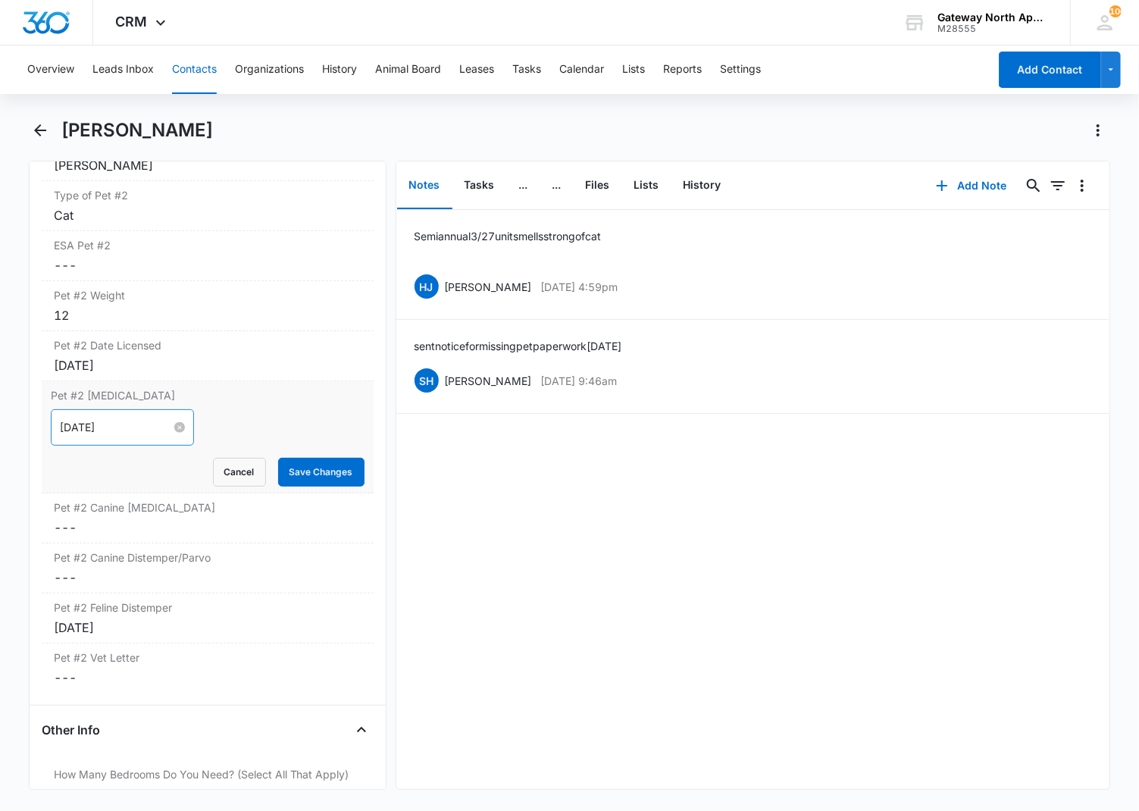
click at [114, 427] on input "[DATE]" at bounding box center [115, 427] width 111 height 17
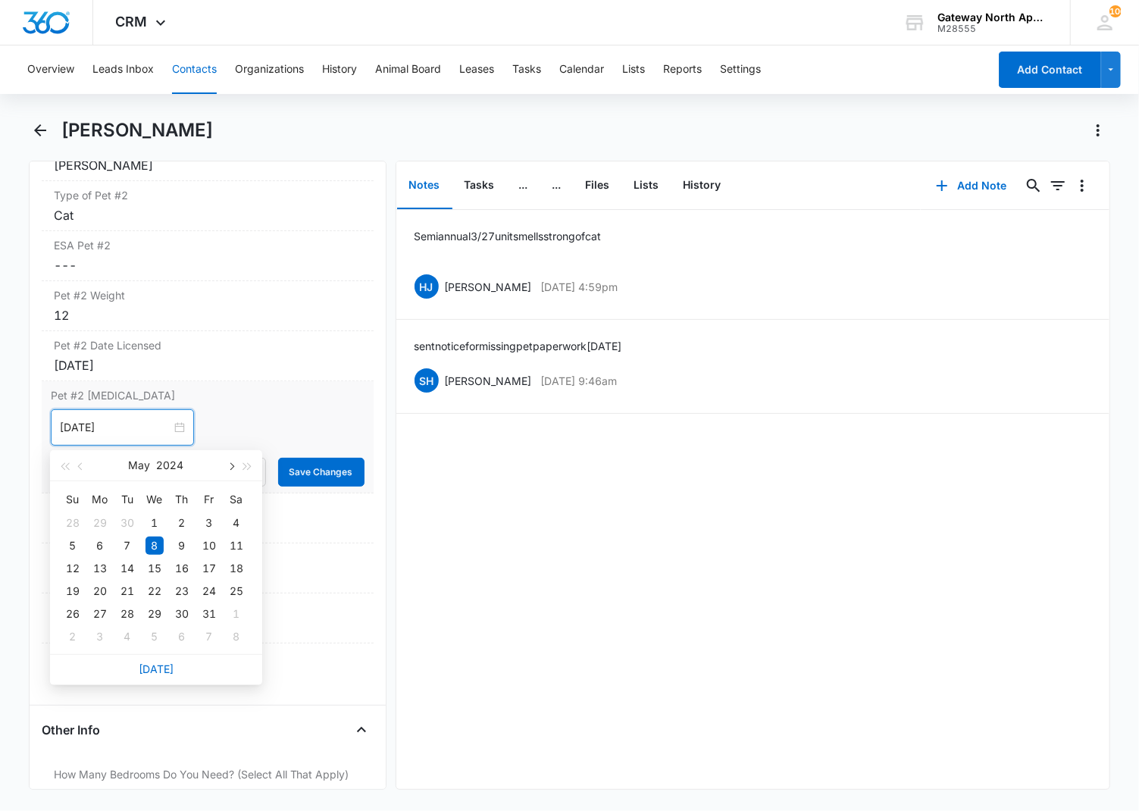
click at [235, 465] on button "button" at bounding box center [230, 465] width 17 height 30
click at [252, 463] on button "button" at bounding box center [248, 465] width 17 height 30
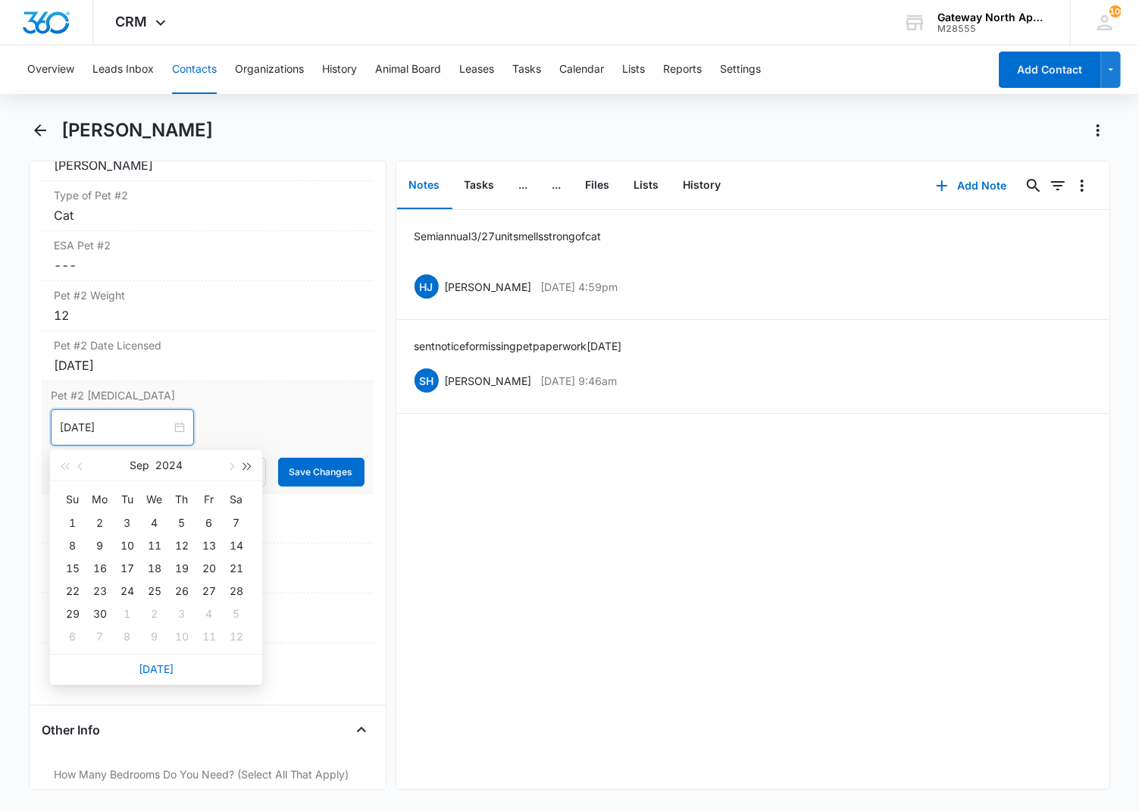
click at [252, 463] on button "button" at bounding box center [248, 465] width 17 height 30
type input "[DATE]"
click at [76, 564] on div "10" at bounding box center [73, 568] width 18 height 18
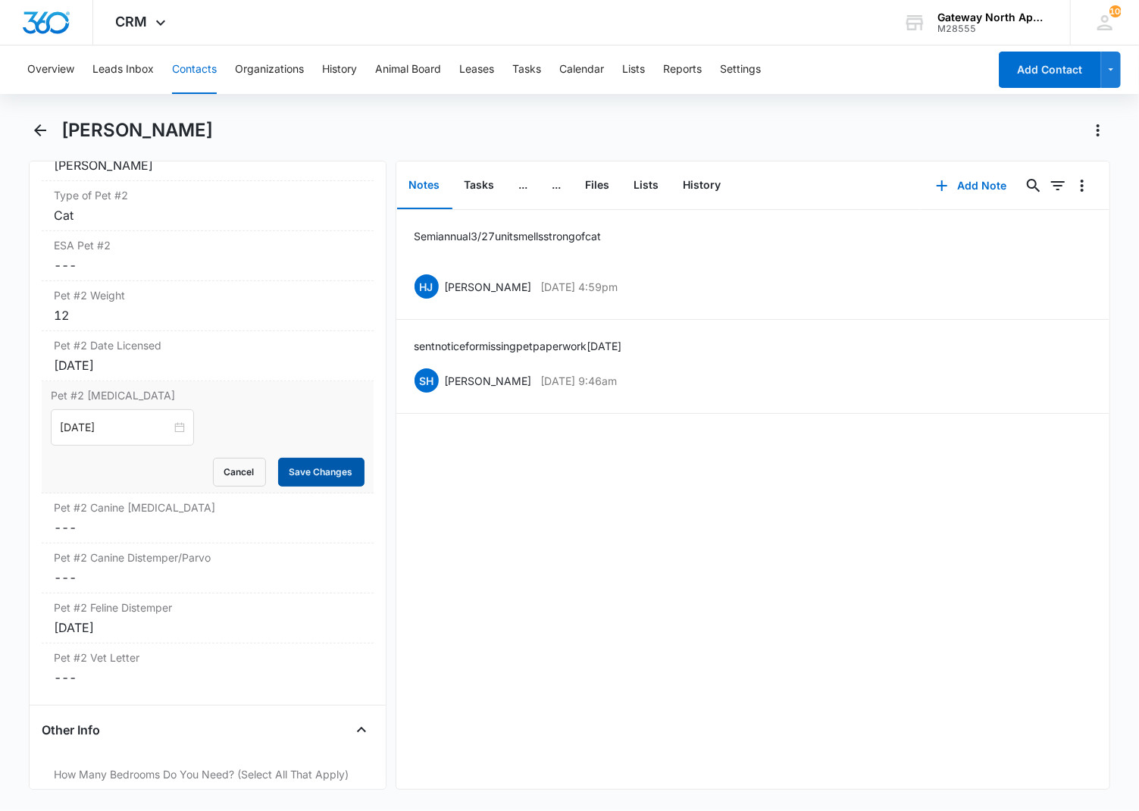
click at [327, 468] on button "Save Changes" at bounding box center [321, 472] width 86 height 29
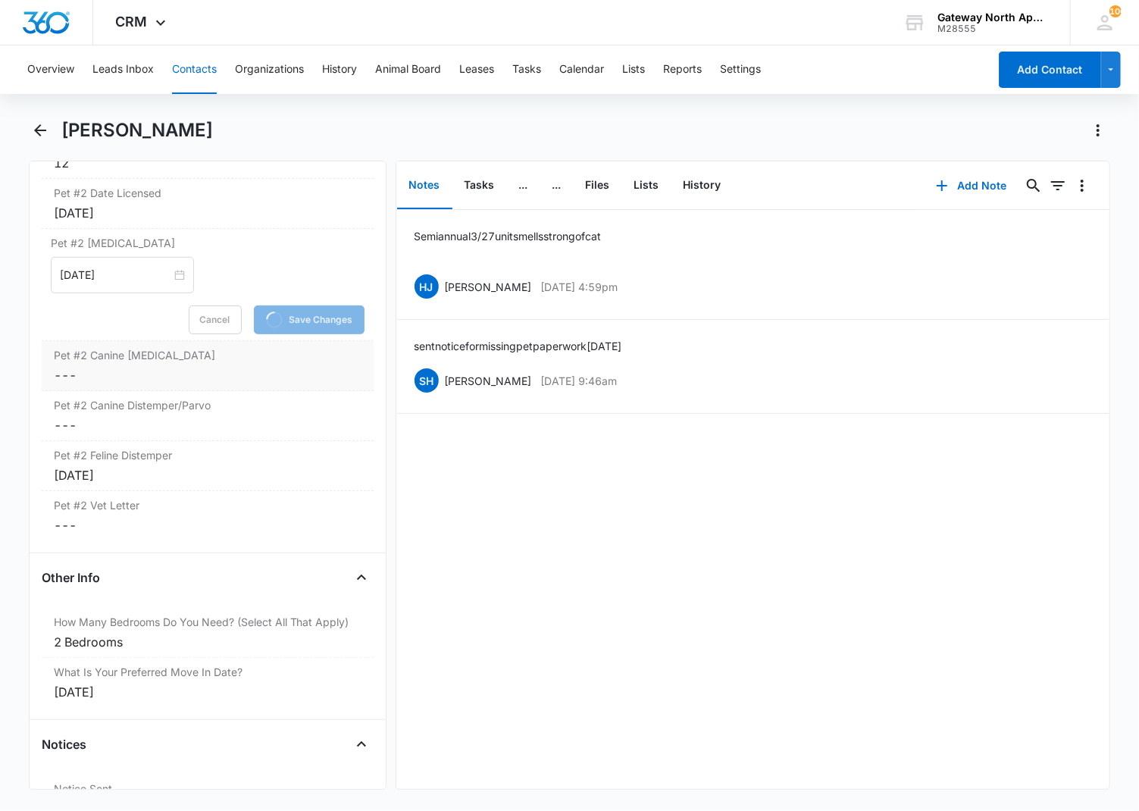
scroll to position [3790, 0]
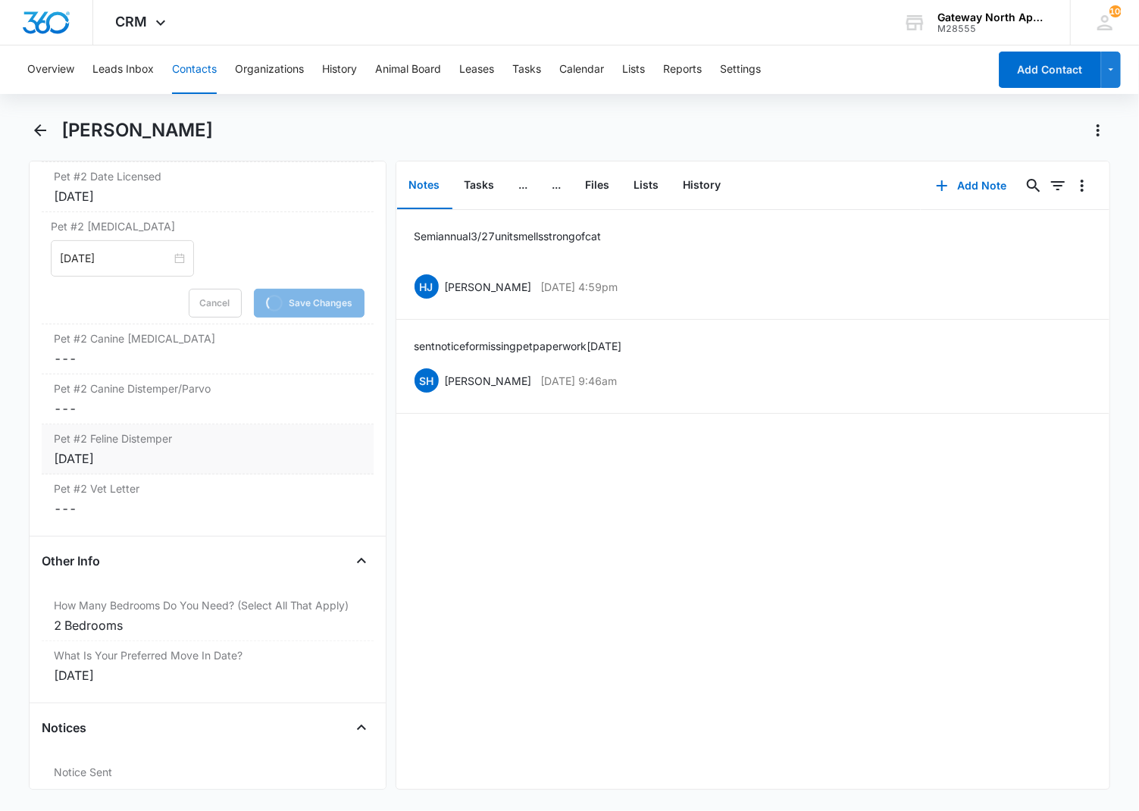
click at [193, 453] on div "[DATE]" at bounding box center [208, 459] width 308 height 18
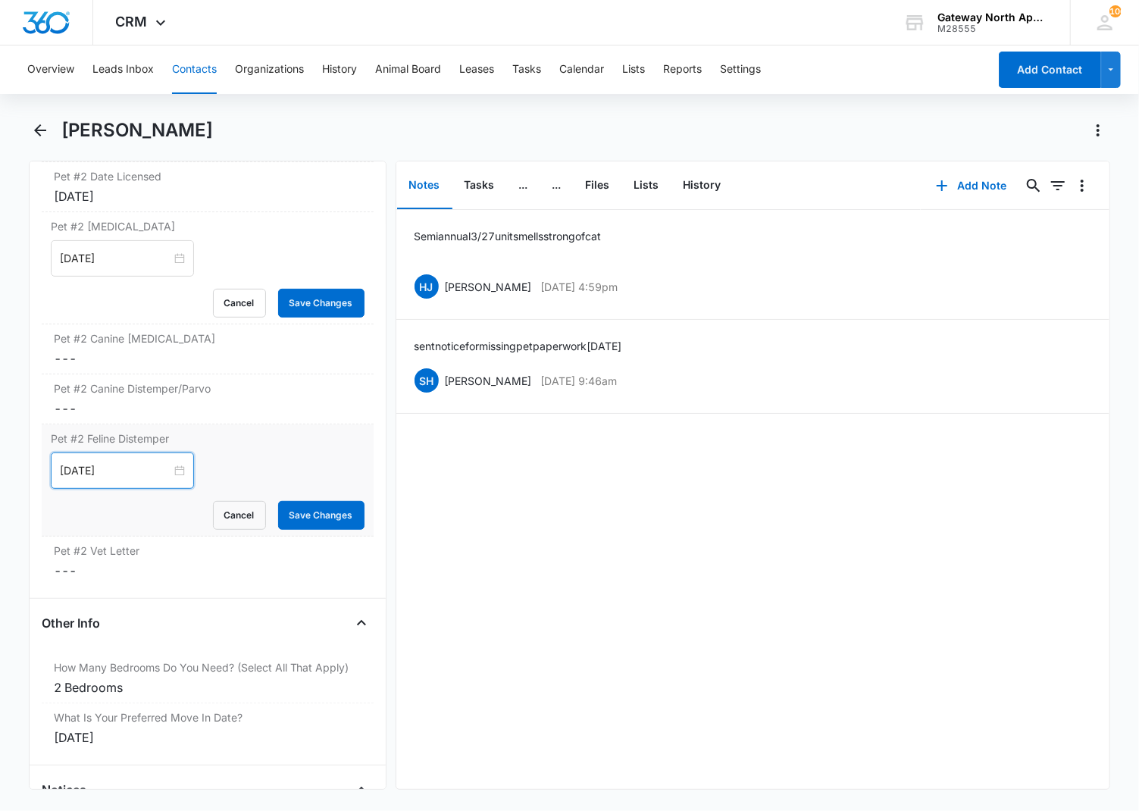
click at [134, 479] on input "[DATE]" at bounding box center [115, 470] width 111 height 17
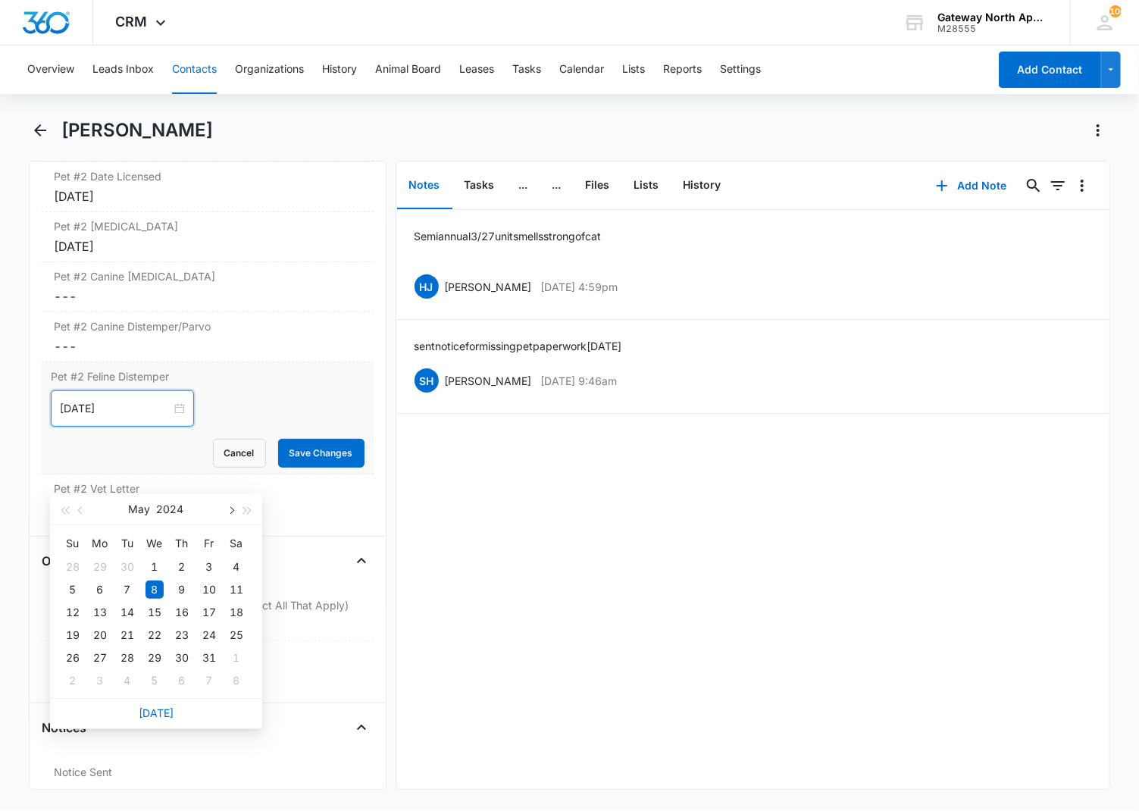
click at [229, 509] on span "button" at bounding box center [231, 511] width 8 height 8
click at [249, 511] on span "button" at bounding box center [248, 511] width 8 height 8
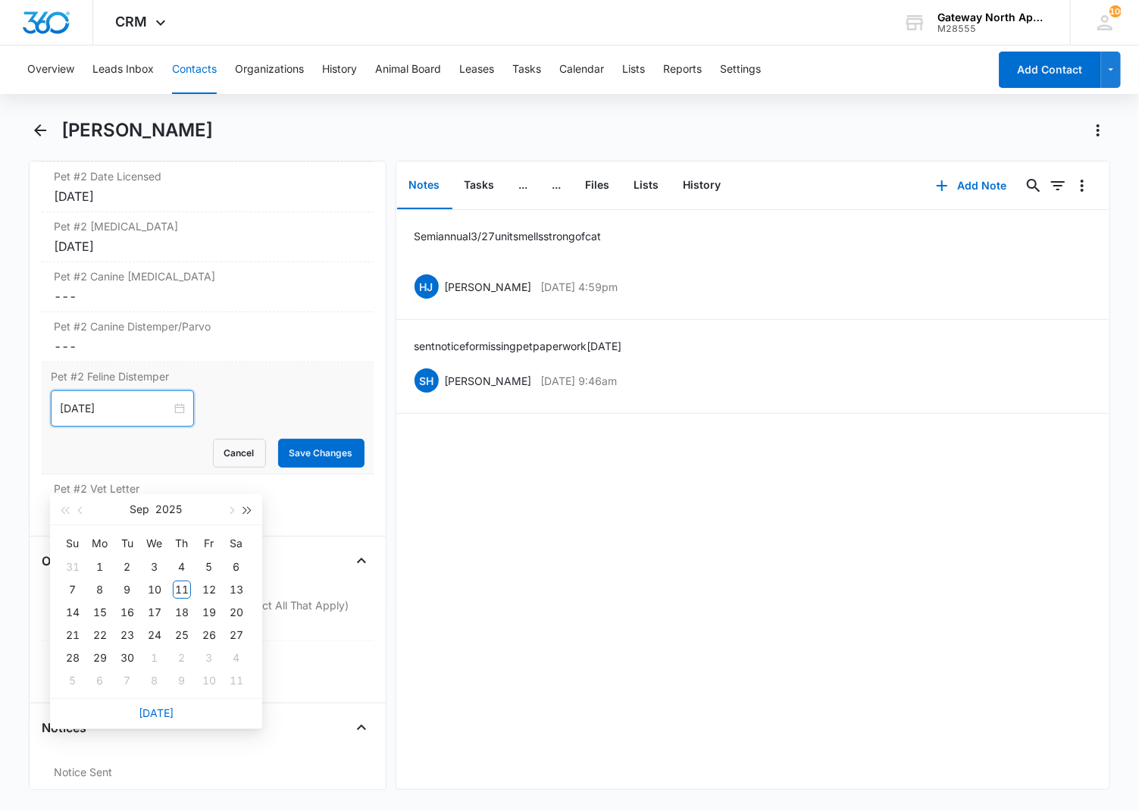
click at [249, 511] on span "button" at bounding box center [248, 511] width 8 height 8
type input "[DATE]"
click at [186, 581] on div "10" at bounding box center [182, 590] width 18 height 18
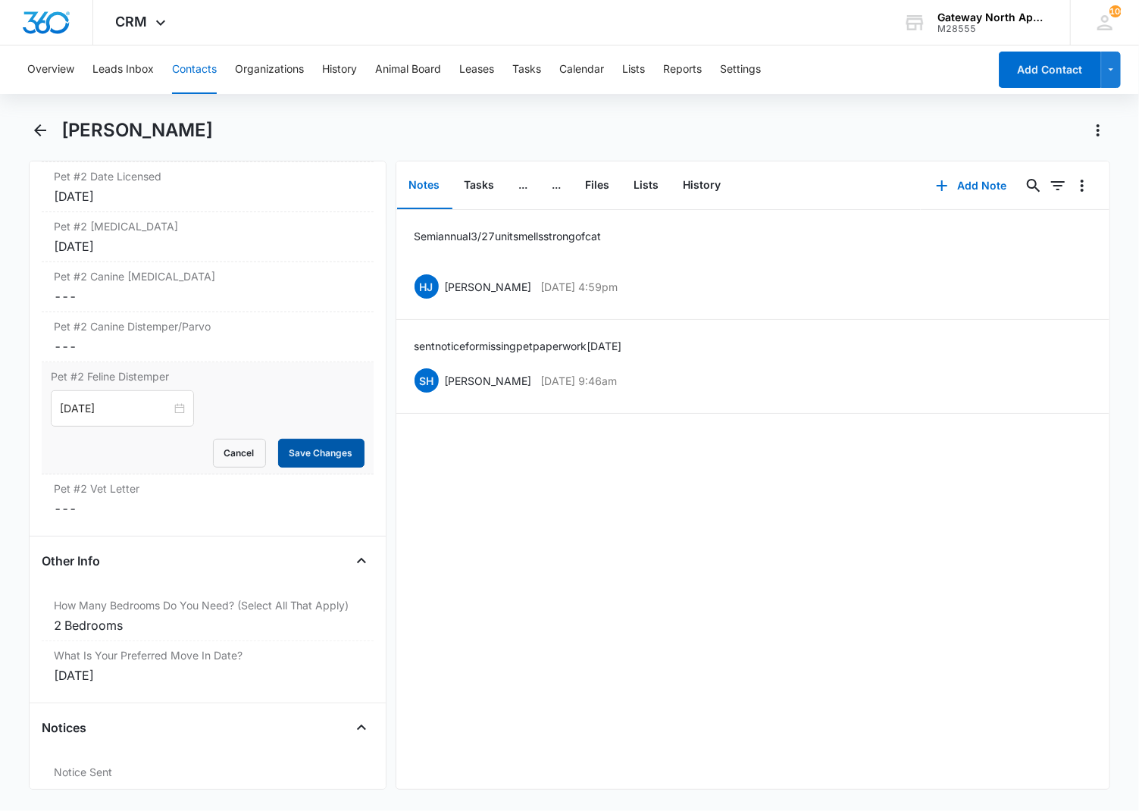
click at [312, 463] on button "Save Changes" at bounding box center [321, 453] width 86 height 29
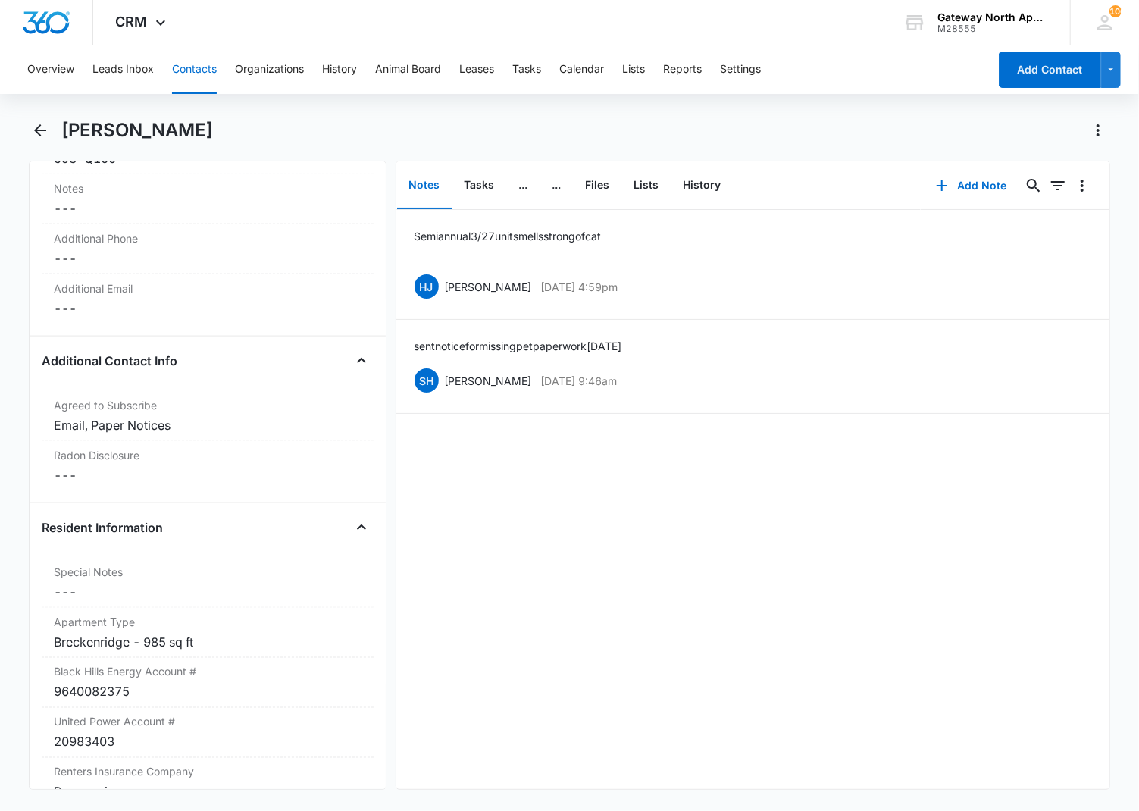
scroll to position [0, 0]
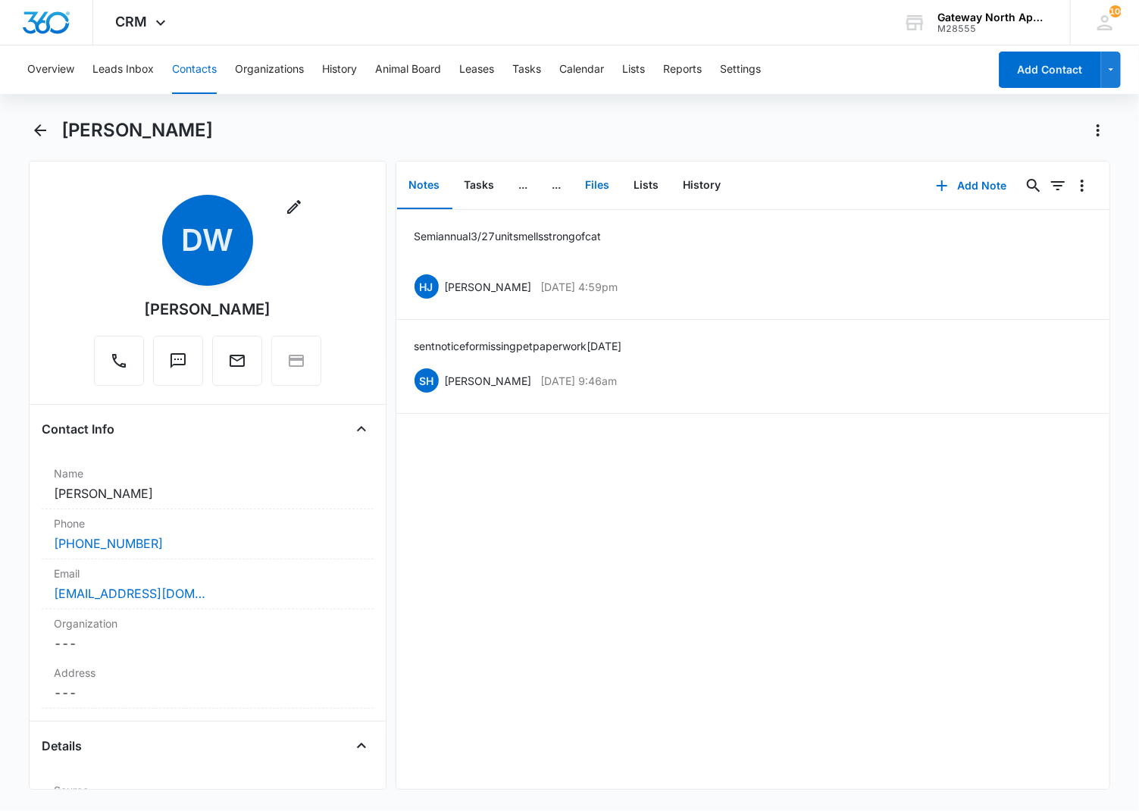
click at [593, 187] on button "Files" at bounding box center [598, 185] width 49 height 47
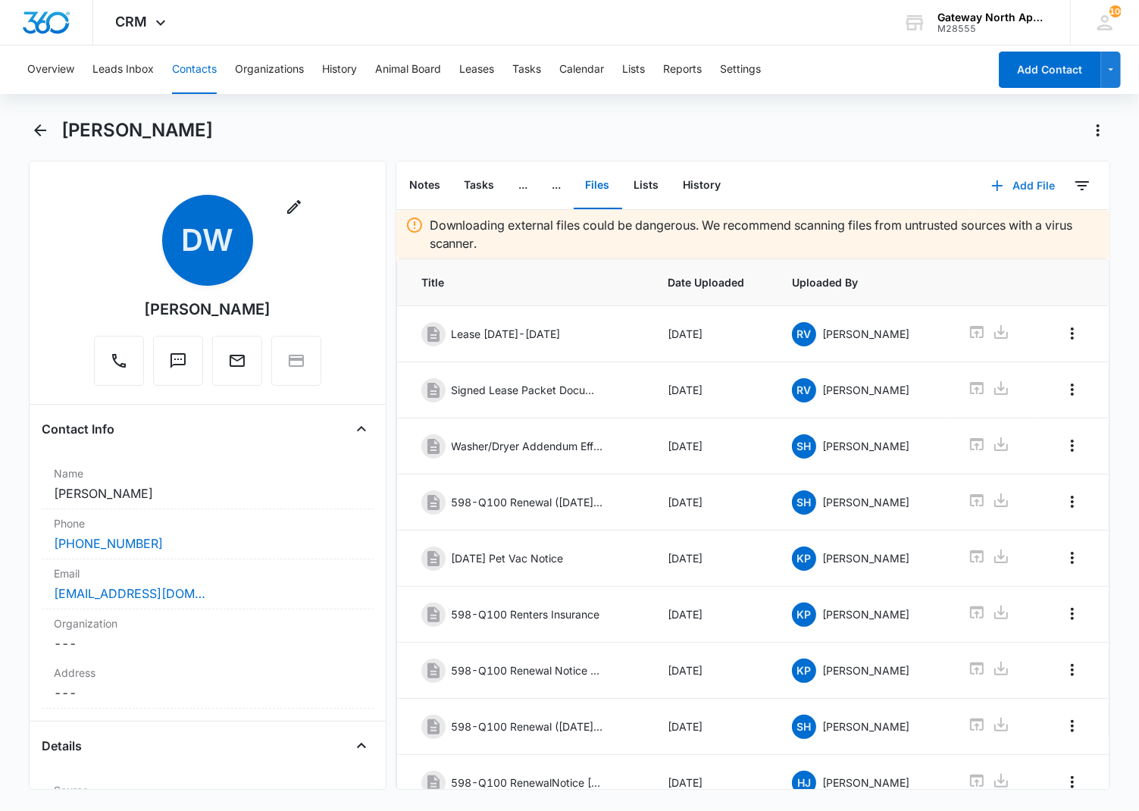
click at [995, 187] on button "Add File" at bounding box center [1023, 186] width 94 height 36
click at [984, 235] on div "Upload Files" at bounding box center [1003, 233] width 61 height 11
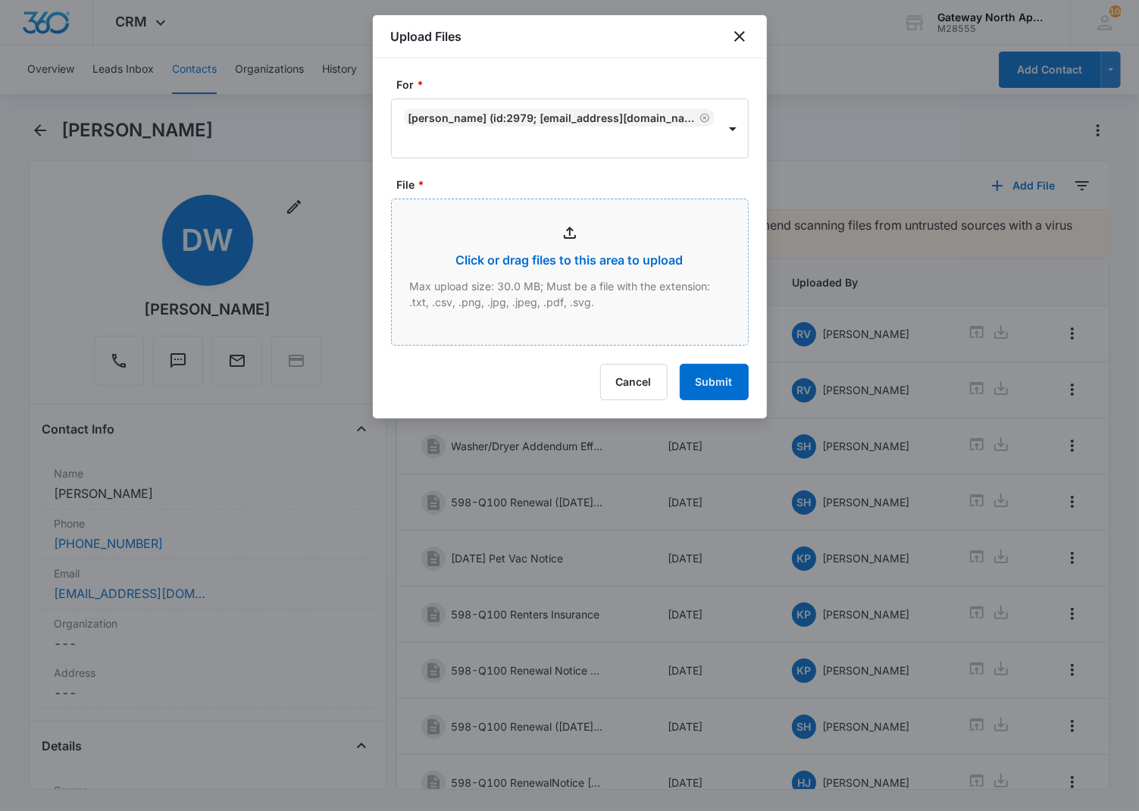
type input "C:\fakepath\Xerox Scan_09112025170535.pdf"
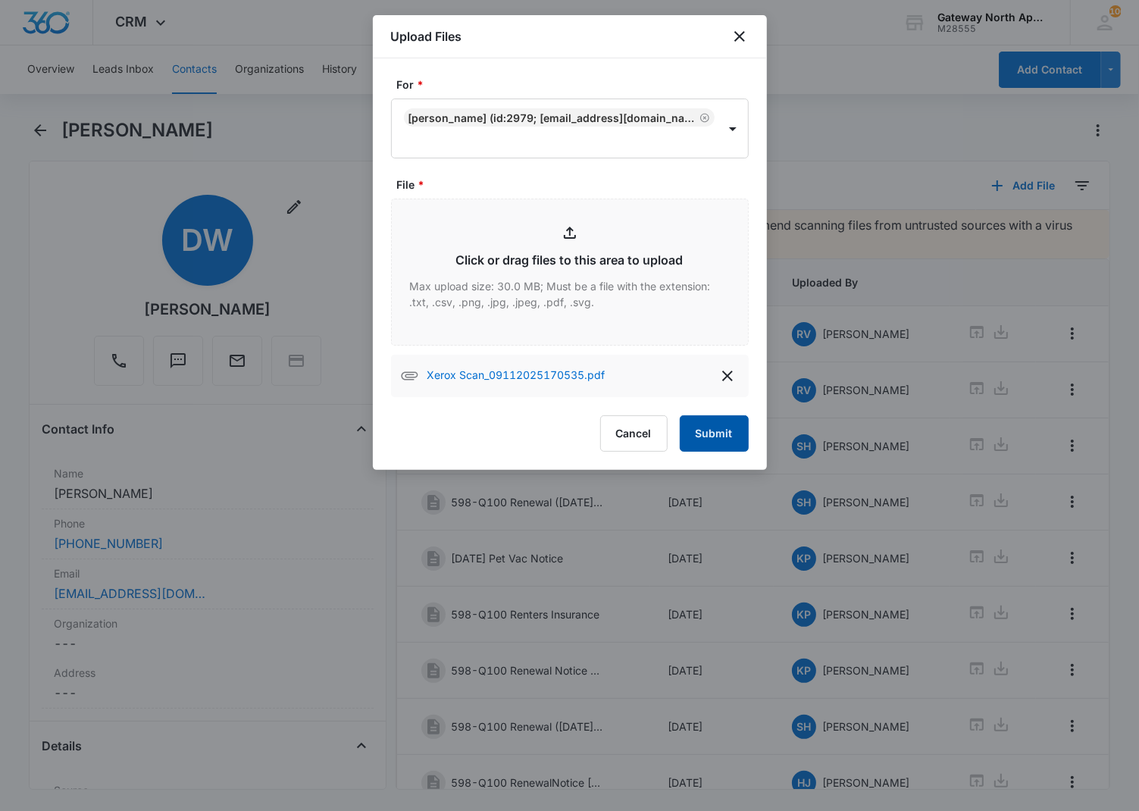
click at [701, 426] on button "Submit" at bounding box center [714, 433] width 69 height 36
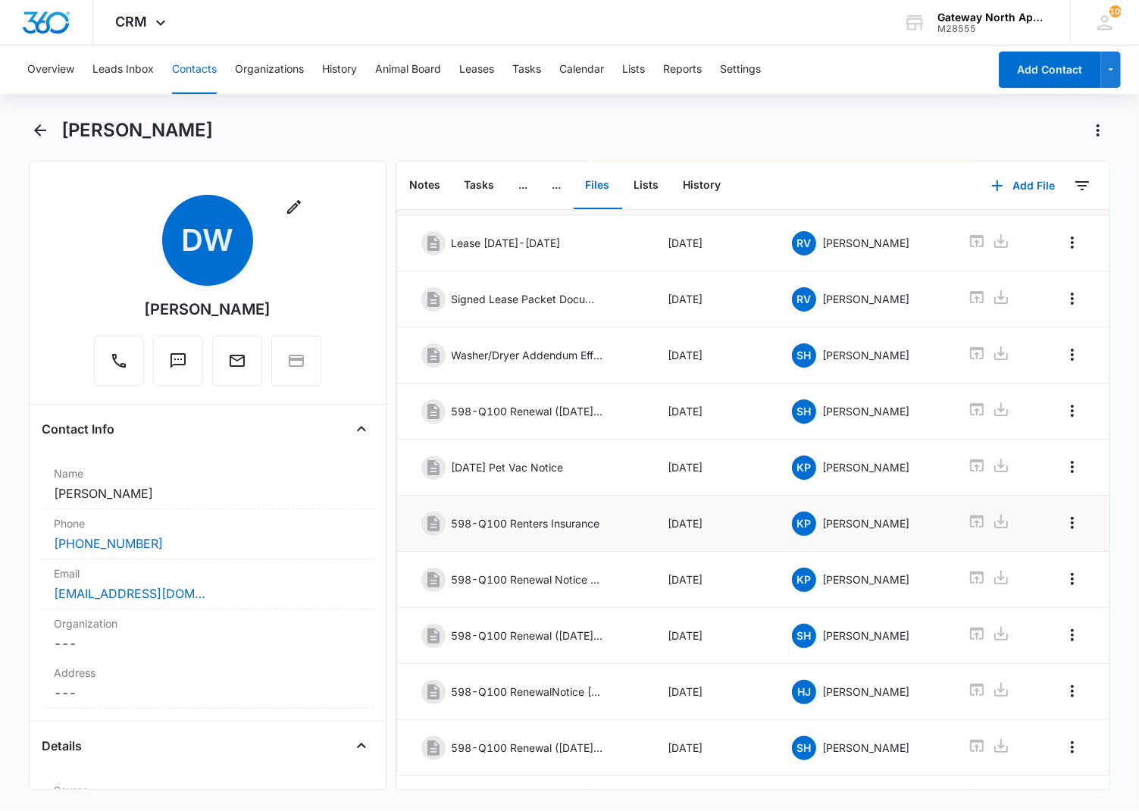
scroll to position [149, 0]
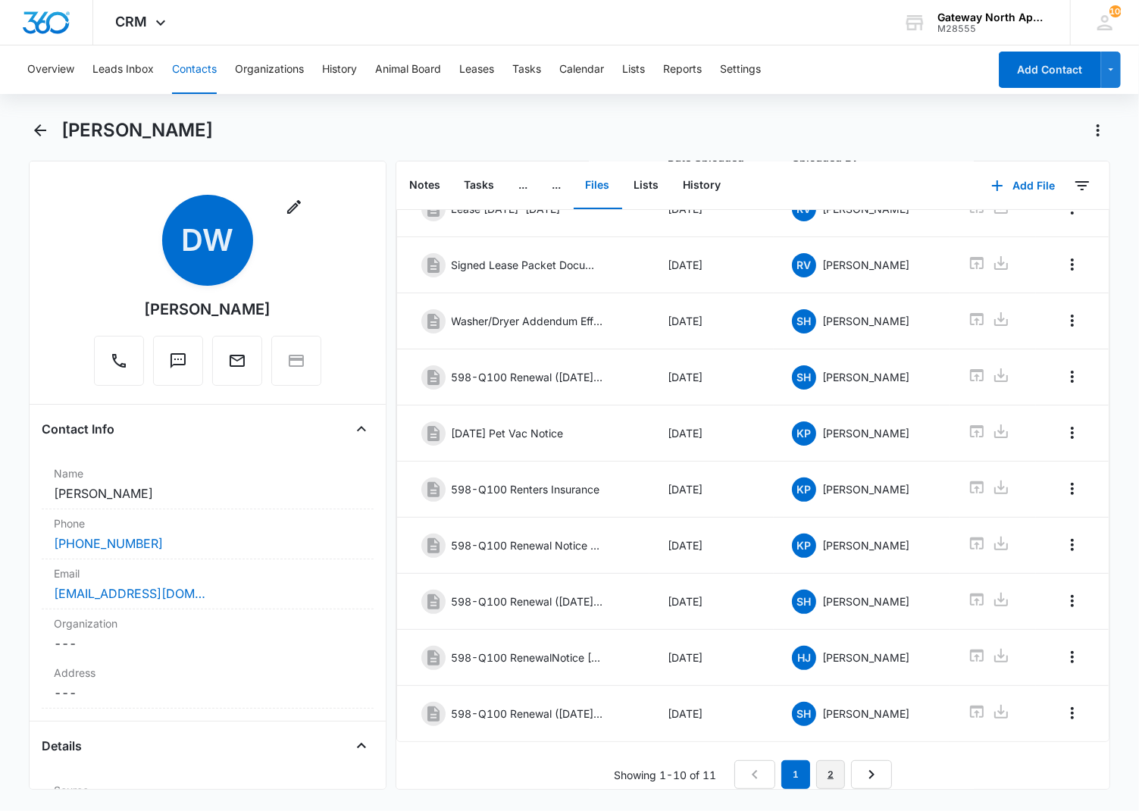
click at [816, 768] on link "2" at bounding box center [830, 774] width 29 height 29
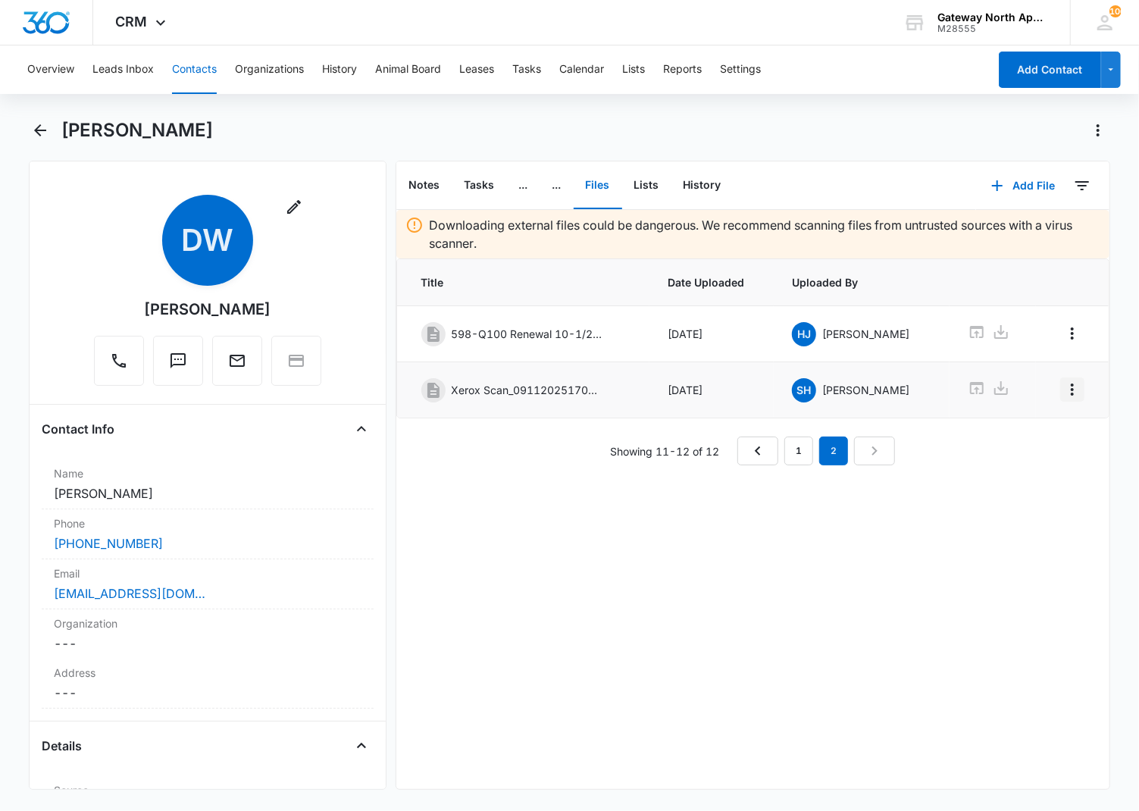
click at [1064, 393] on icon "Overflow Menu" at bounding box center [1073, 390] width 18 height 18
click at [1026, 434] on div "Edit" at bounding box center [1020, 433] width 32 height 11
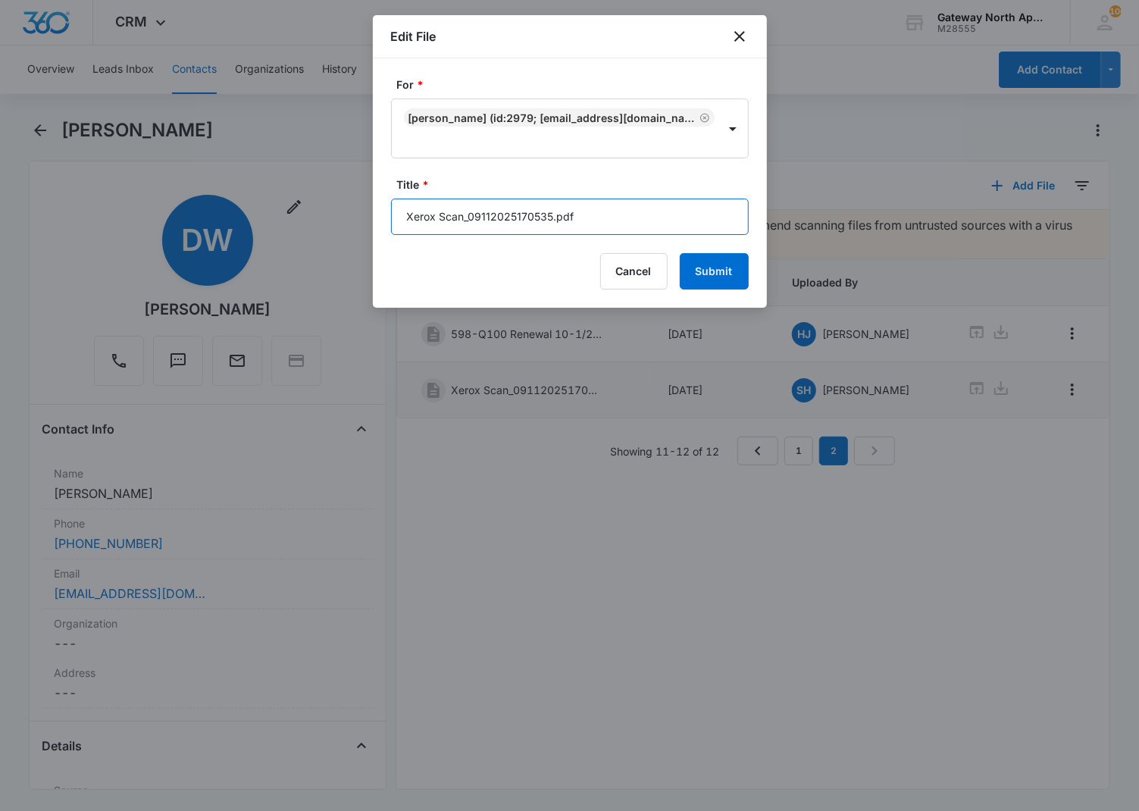
drag, startPoint x: 323, startPoint y: 243, endPoint x: 246, endPoint y: 243, distance: 76.6
click at [246, 243] on body "CRM Apps Reputation Websites Forms CRM Email Social Content Ads Intelligence Fi…" at bounding box center [569, 405] width 1139 height 811
type input "598-Q100 Pet Doc. (Sharkie)"
click at [680, 253] on button "Submit" at bounding box center [714, 271] width 69 height 36
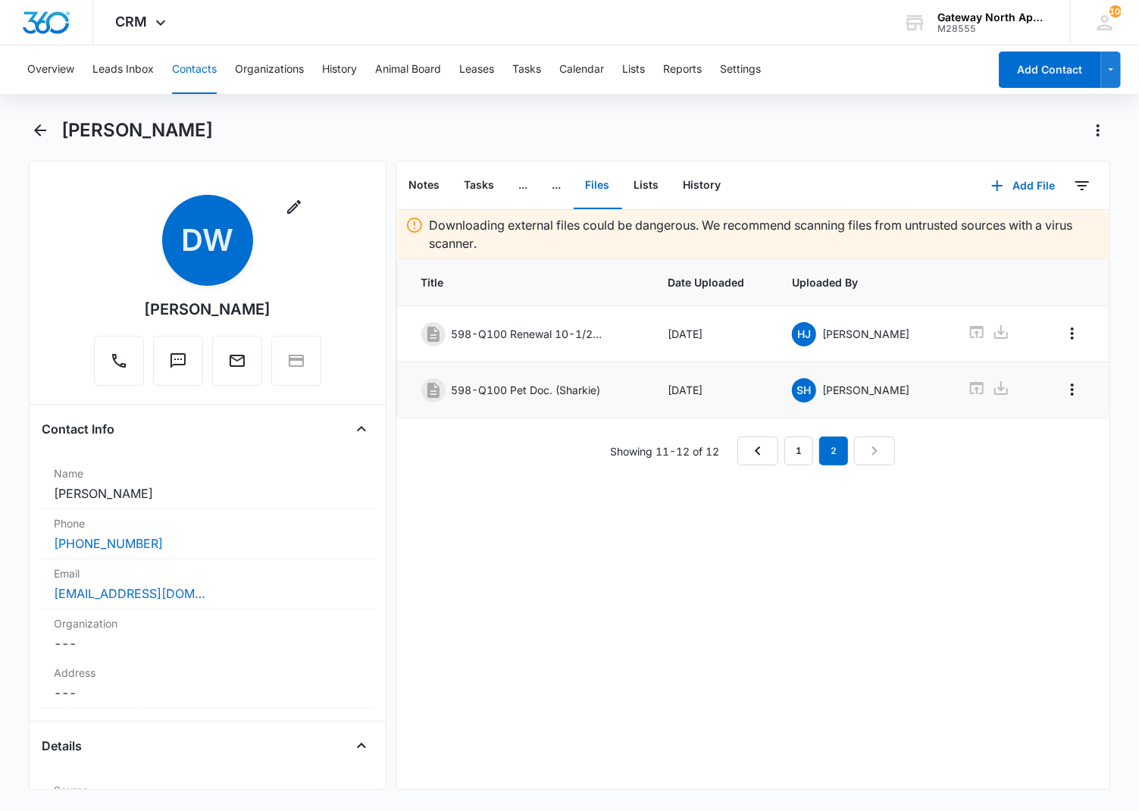
drag, startPoint x: 578, startPoint y: 540, endPoint x: 872, endPoint y: 292, distance: 384.5
click at [578, 540] on div "Downloading external files could be dangerous. We recommend scanning files from…" at bounding box center [753, 499] width 714 height 579
click at [1025, 179] on button "Add File" at bounding box center [1023, 186] width 94 height 36
click at [979, 228] on div "Upload Files" at bounding box center [1003, 233] width 61 height 11
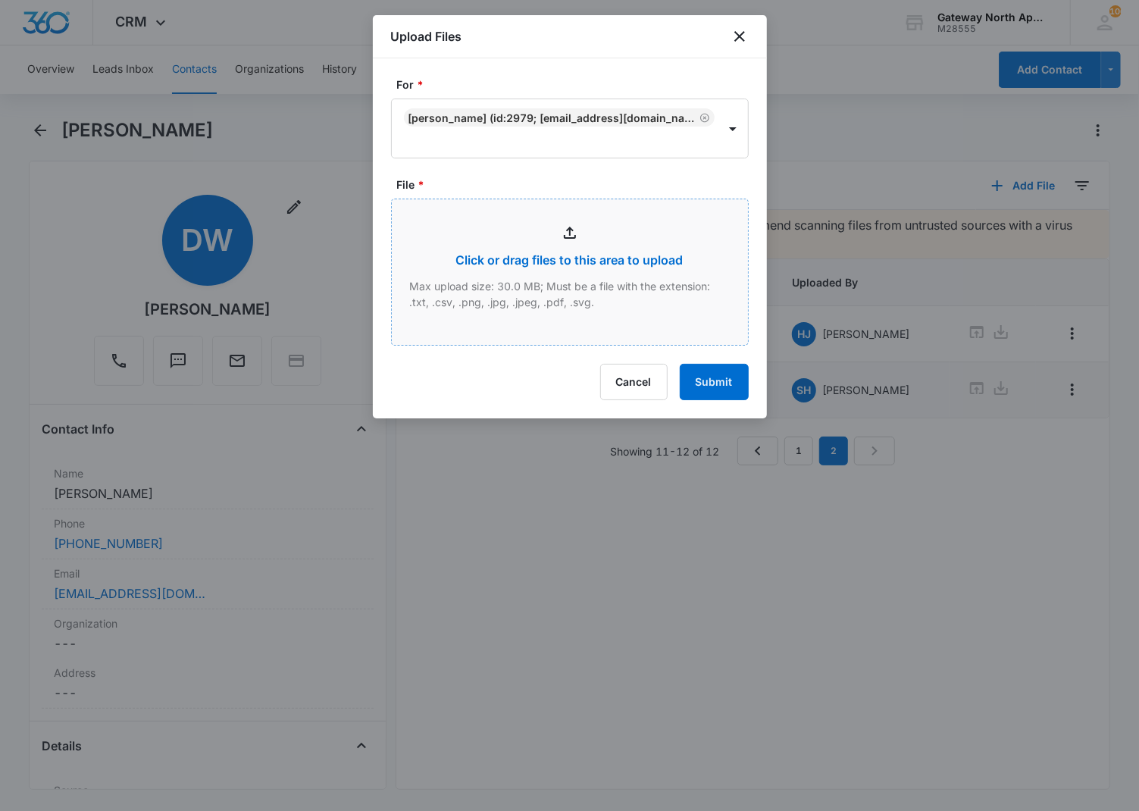
type input "C:\fakepath\Xerox Scan_09112025170559.pdf"
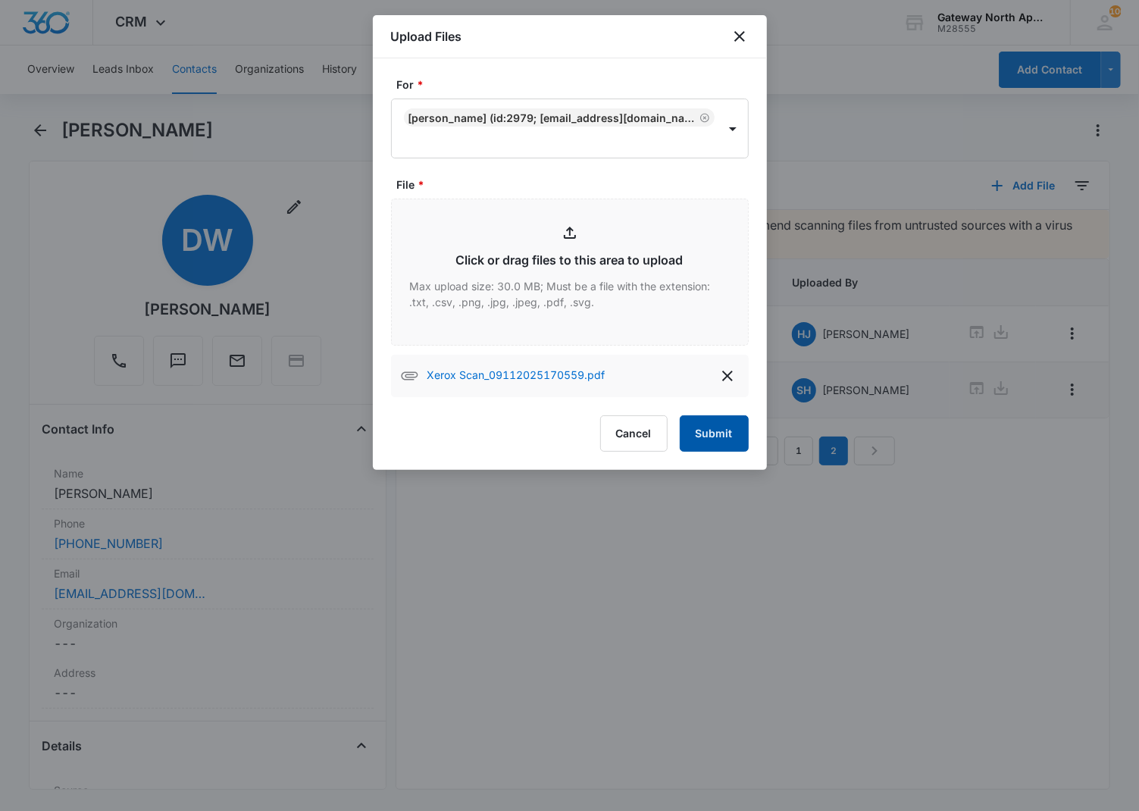
click at [730, 437] on button "Submit" at bounding box center [714, 433] width 69 height 36
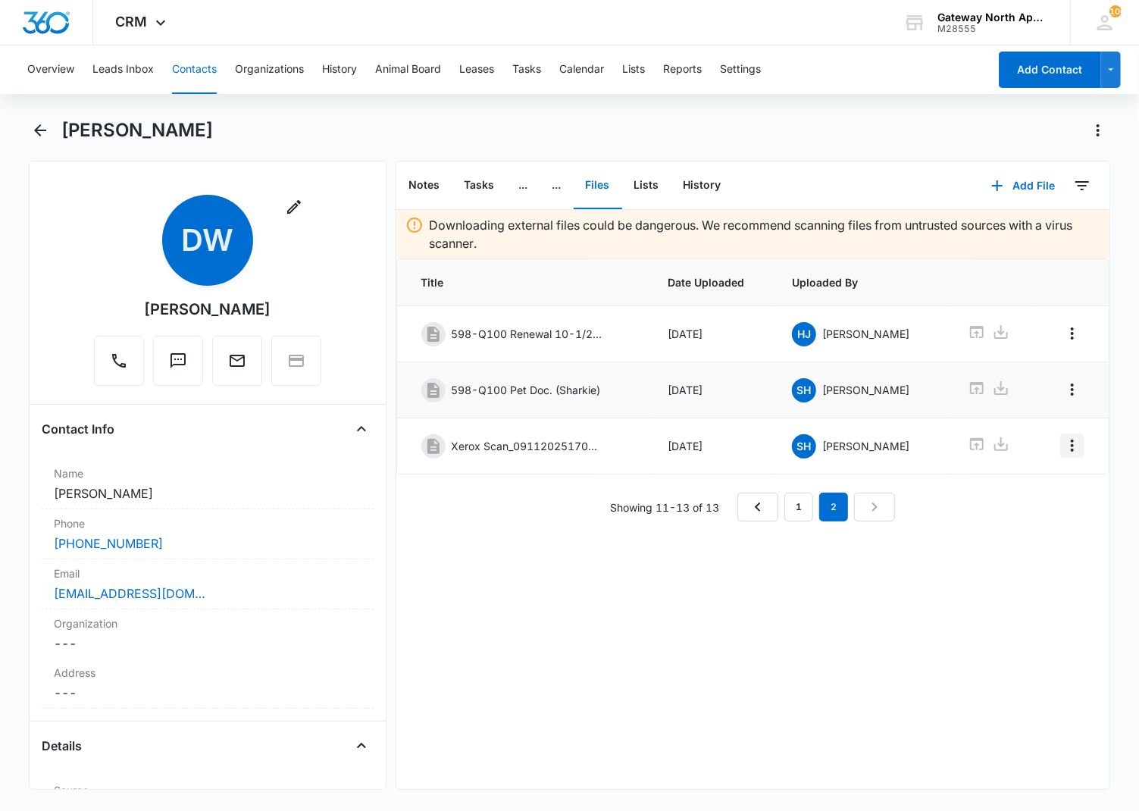
click at [1064, 440] on icon "Overflow Menu" at bounding box center [1073, 446] width 18 height 18
click at [1042, 487] on button "Edit" at bounding box center [1028, 491] width 86 height 23
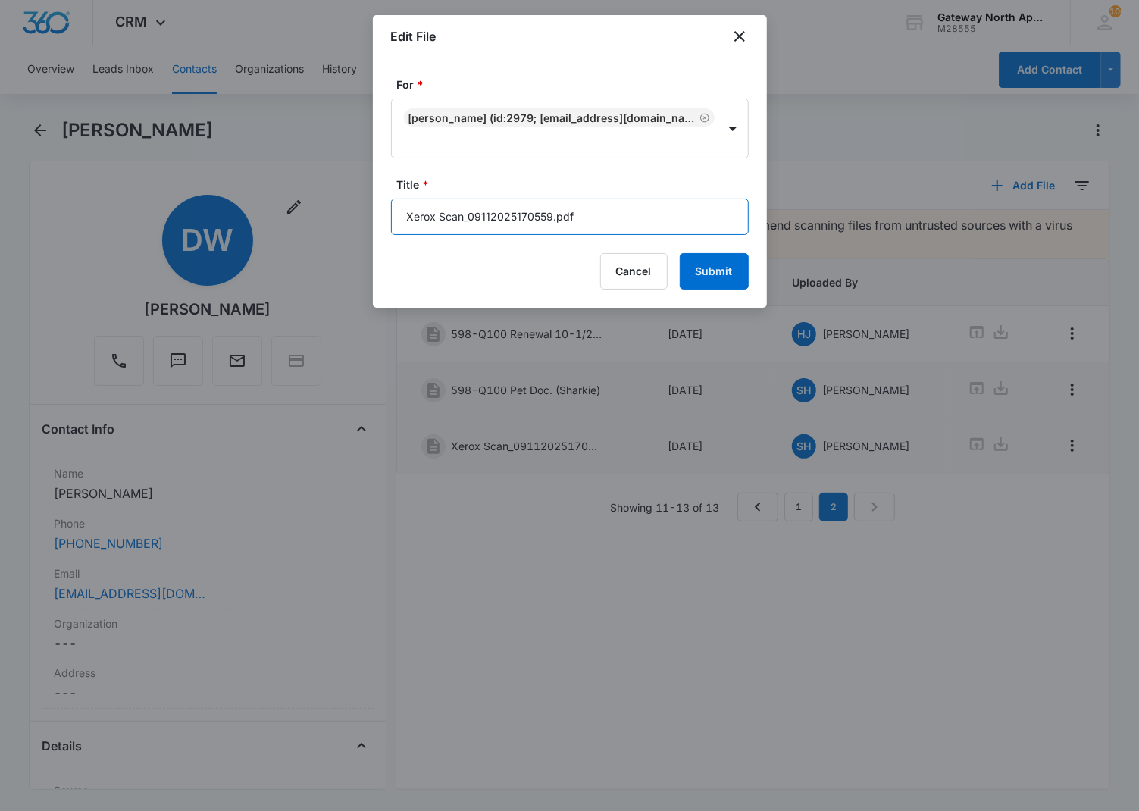
drag, startPoint x: 657, startPoint y: 208, endPoint x: 211, endPoint y: 190, distance: 446.9
click at [210, 208] on body "CRM Apps Reputation Websites Forms CRM Email Social Content Ads Intelligence Fi…" at bounding box center [569, 405] width 1139 height 811
type input "598-Q100 Pet Doc. (Winston)"
click at [680, 253] on button "Submit" at bounding box center [714, 271] width 69 height 36
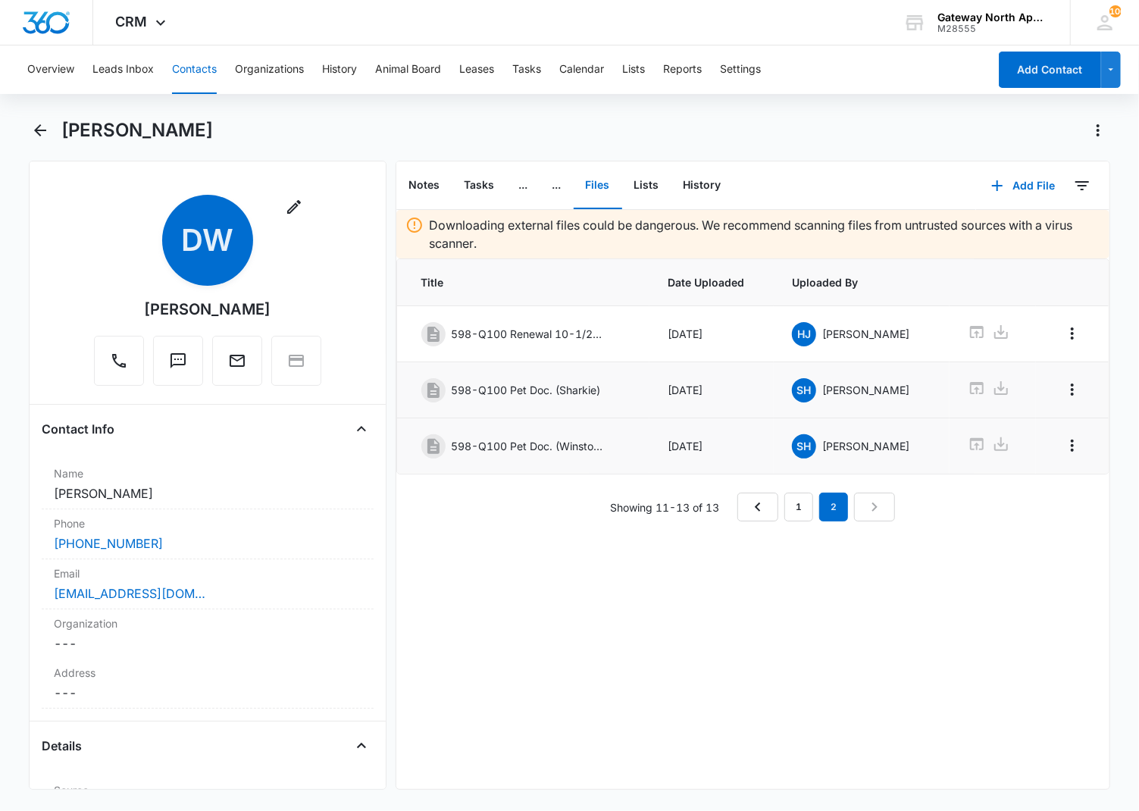
drag, startPoint x: 473, startPoint y: 581, endPoint x: 522, endPoint y: 544, distance: 61.1
click at [474, 581] on div "Downloading external files could be dangerous. We recommend scanning files from…" at bounding box center [753, 499] width 714 height 579
click at [1013, 170] on button "Add File" at bounding box center [1023, 186] width 94 height 36
click at [1001, 236] on div "Upload Files" at bounding box center [1003, 233] width 61 height 11
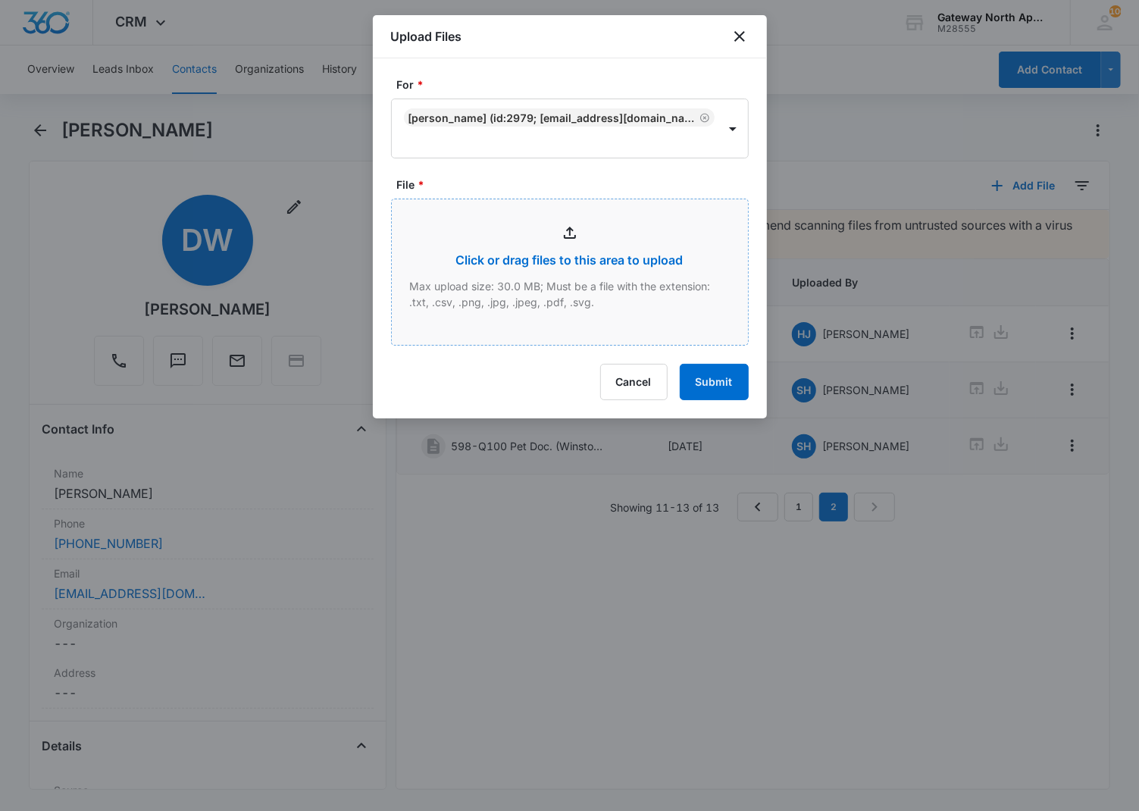
type input "C:\fakepath\Xerox Scan_09112025170610.pdf"
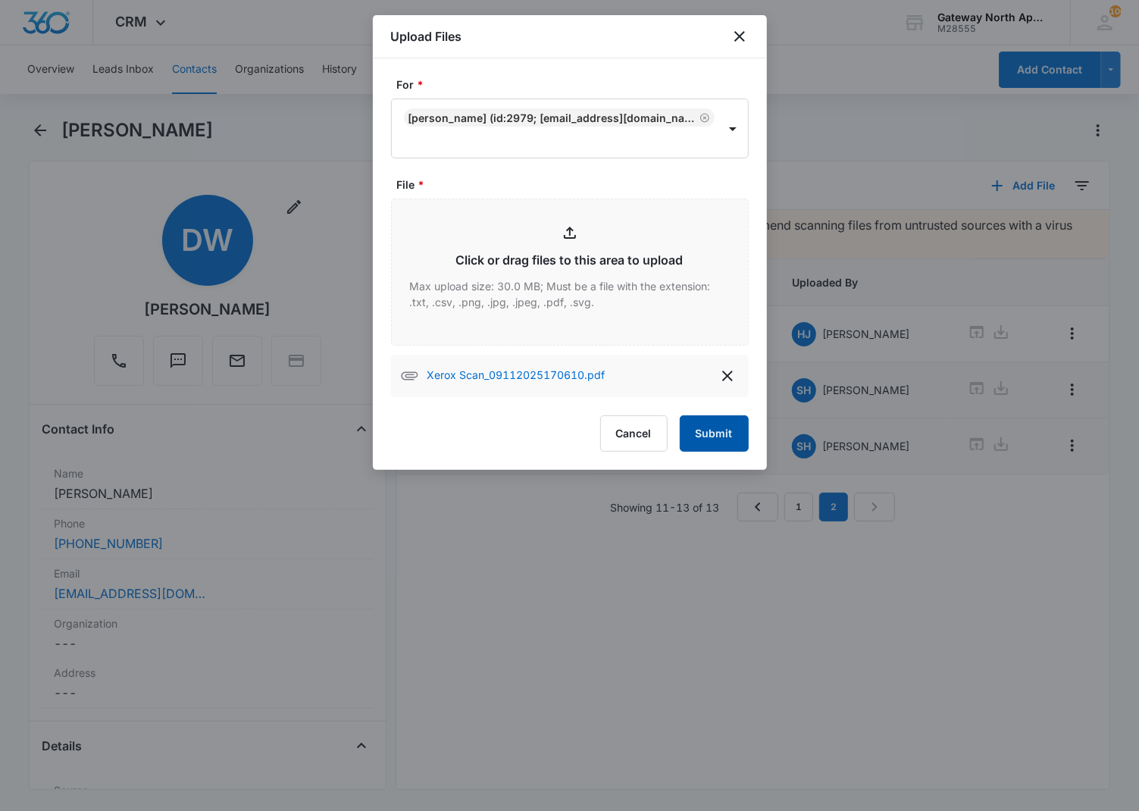
click at [717, 444] on button "Submit" at bounding box center [714, 433] width 69 height 36
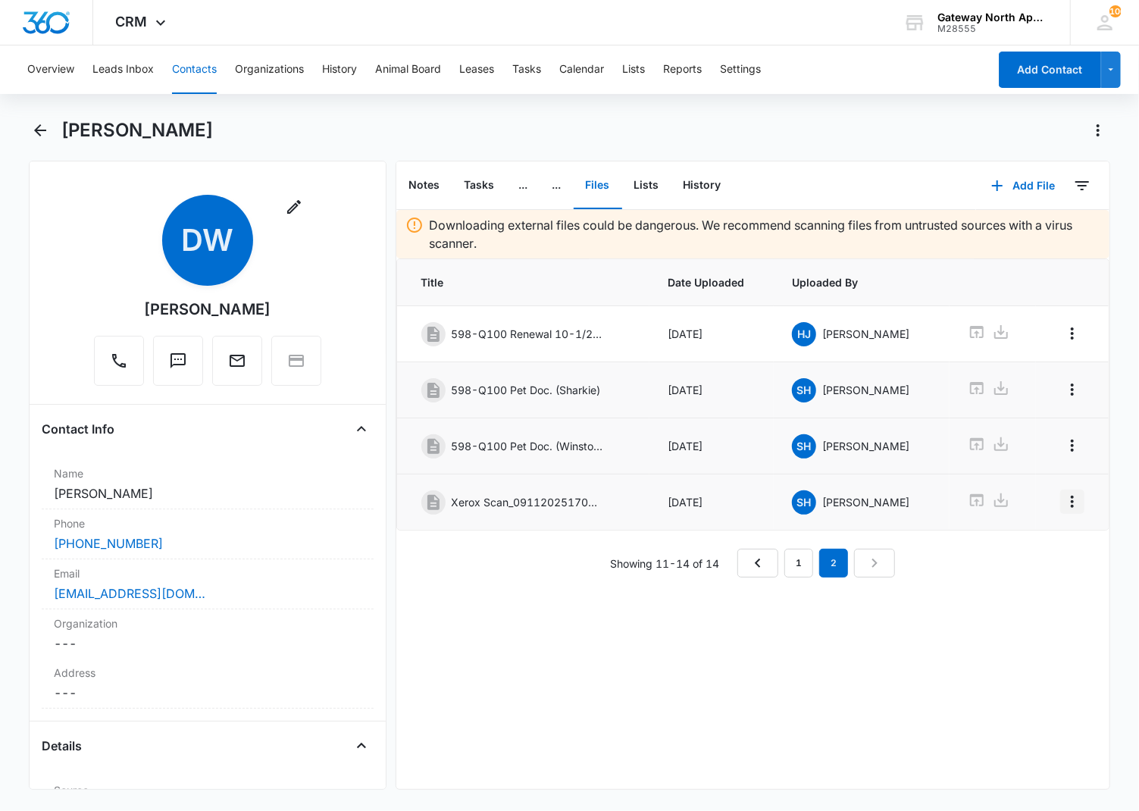
click at [1060, 503] on button "Overflow Menu" at bounding box center [1072, 502] width 24 height 24
click at [1026, 540] on button "Edit" at bounding box center [1028, 548] width 86 height 23
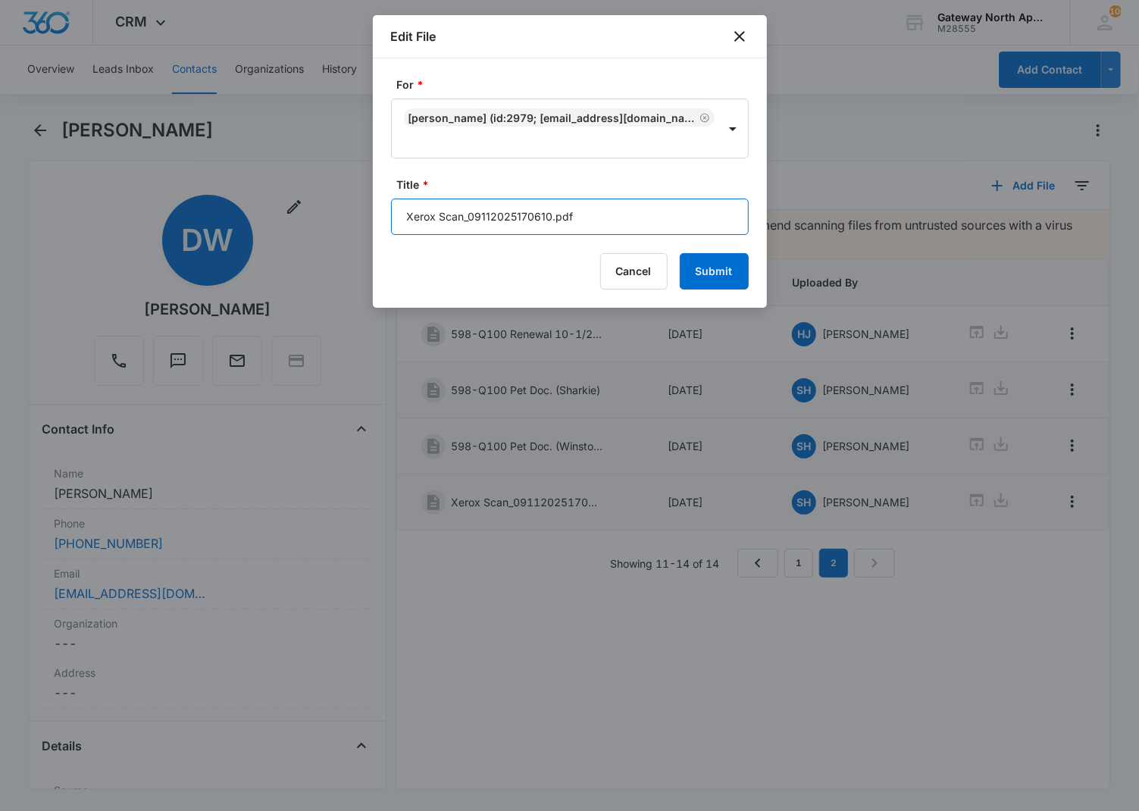
drag, startPoint x: 629, startPoint y: 226, endPoint x: 309, endPoint y: 201, distance: 321.6
click at [309, 201] on body "CRM Apps Reputation Websites Forms CRM Email Social Content Ads Intelligence Fi…" at bounding box center [569, 405] width 1139 height 811
type input "598-Q100 Parking Information"
click at [680, 253] on button "Submit" at bounding box center [714, 271] width 69 height 36
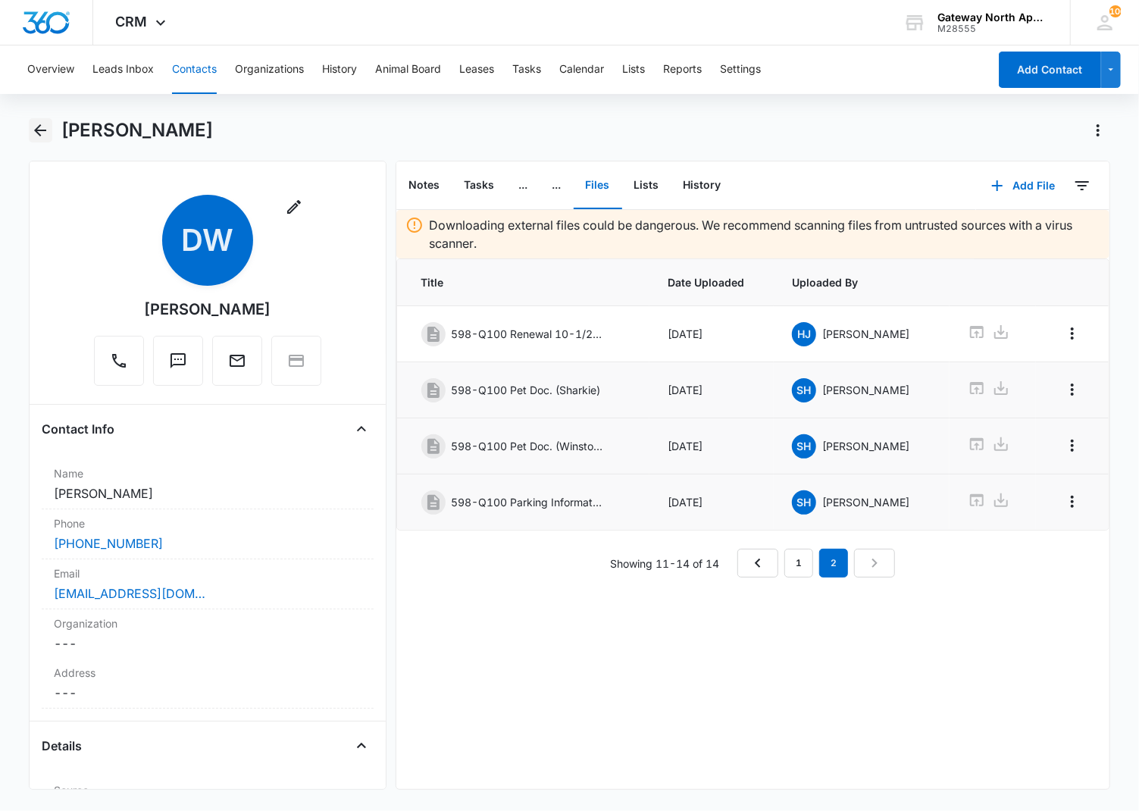
click at [33, 134] on icon "Back" at bounding box center [40, 130] width 18 height 18
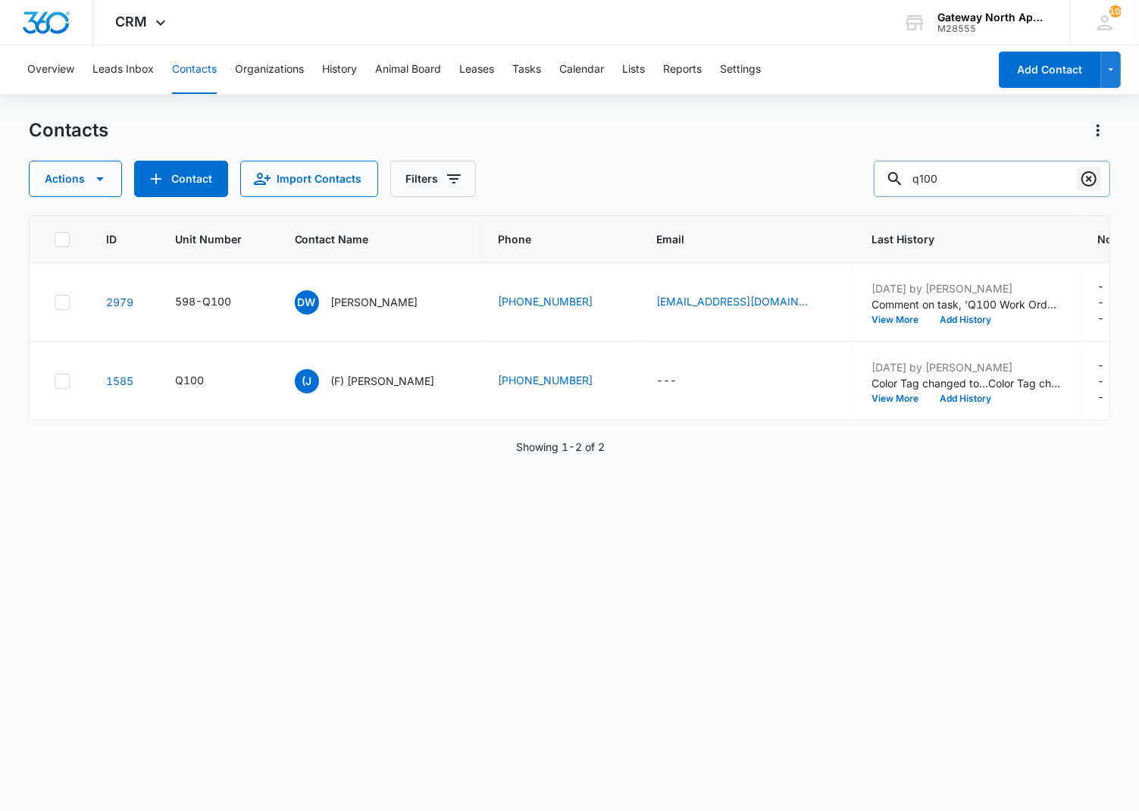
click at [1097, 175] on icon "Clear" at bounding box center [1089, 179] width 18 height 18
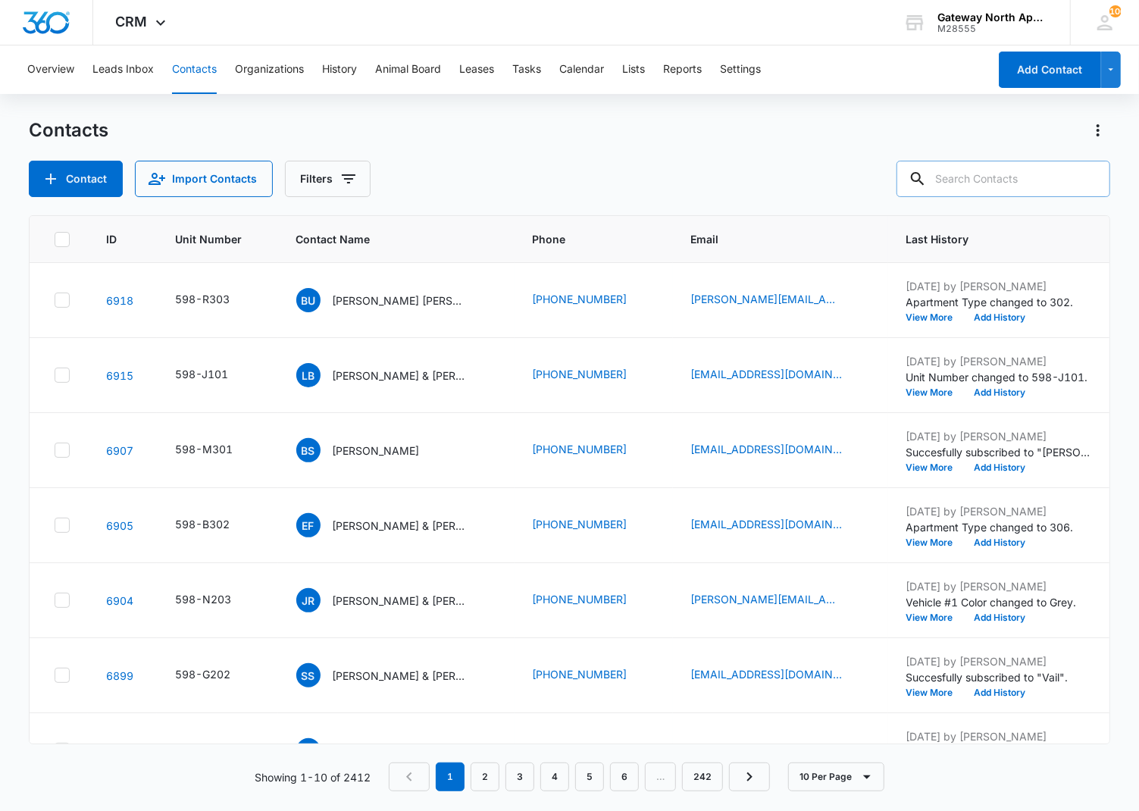
drag, startPoint x: 474, startPoint y: 133, endPoint x: 936, endPoint y: 154, distance: 462.9
click at [474, 132] on div "Contacts" at bounding box center [570, 130] width 1082 height 24
click at [1058, 180] on input "text" at bounding box center [1004, 179] width 214 height 36
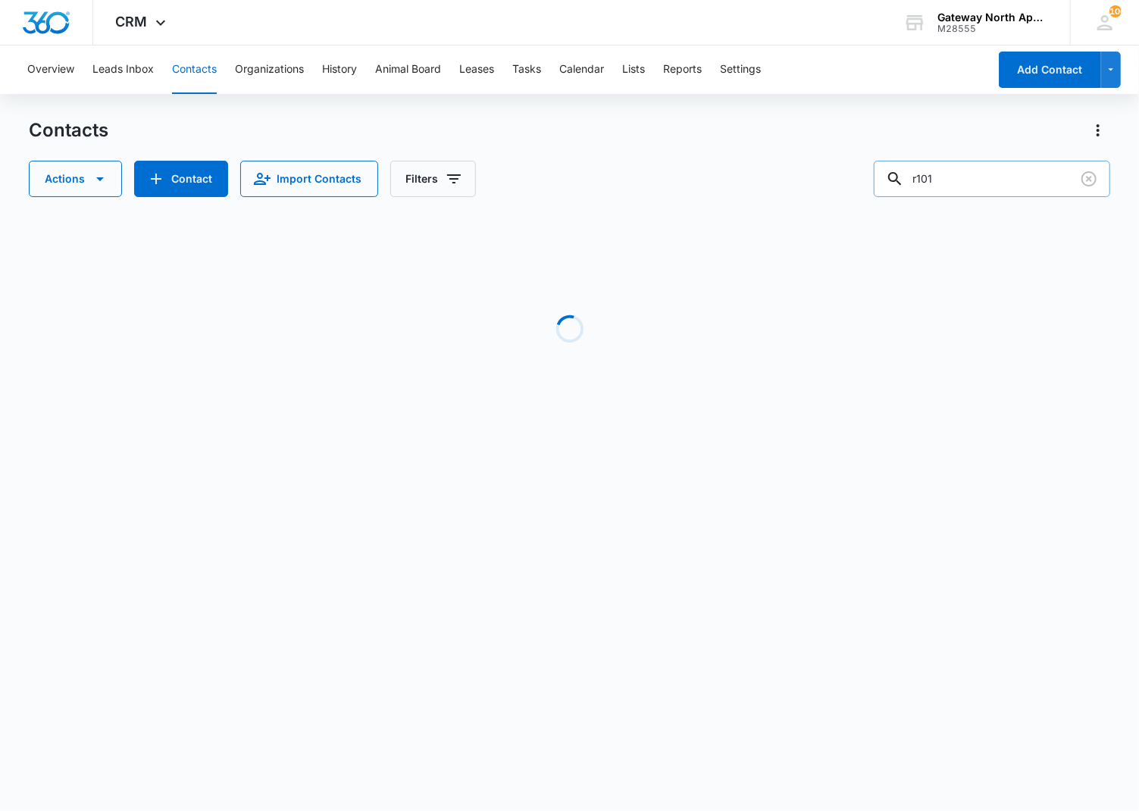
type input "r101"
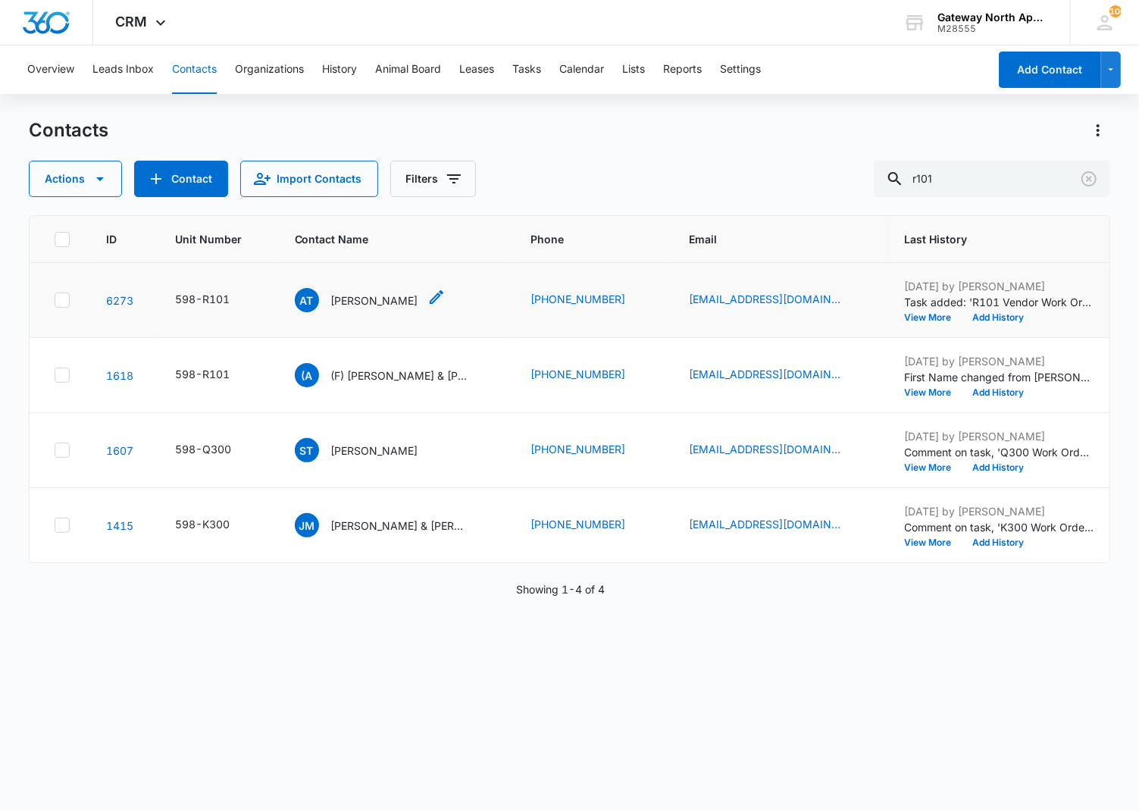
click at [362, 300] on p "[PERSON_NAME]" at bounding box center [374, 301] width 87 height 16
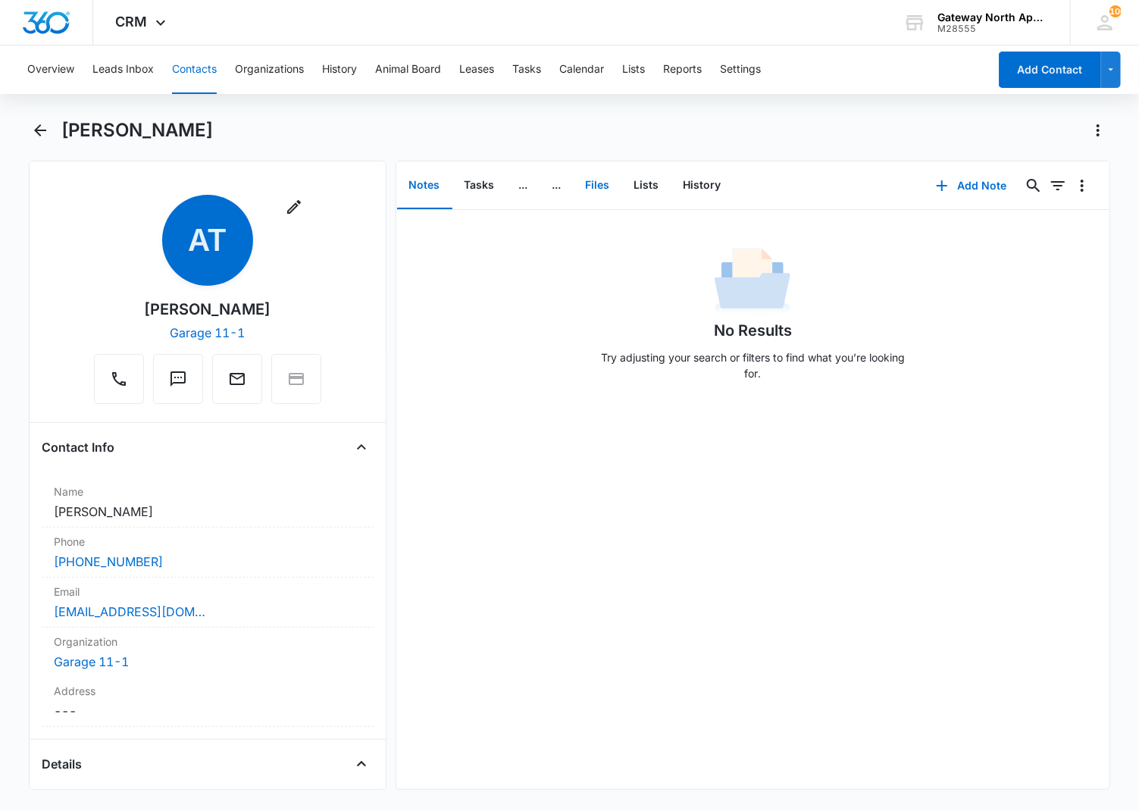
click at [590, 179] on button "Files" at bounding box center [598, 185] width 49 height 47
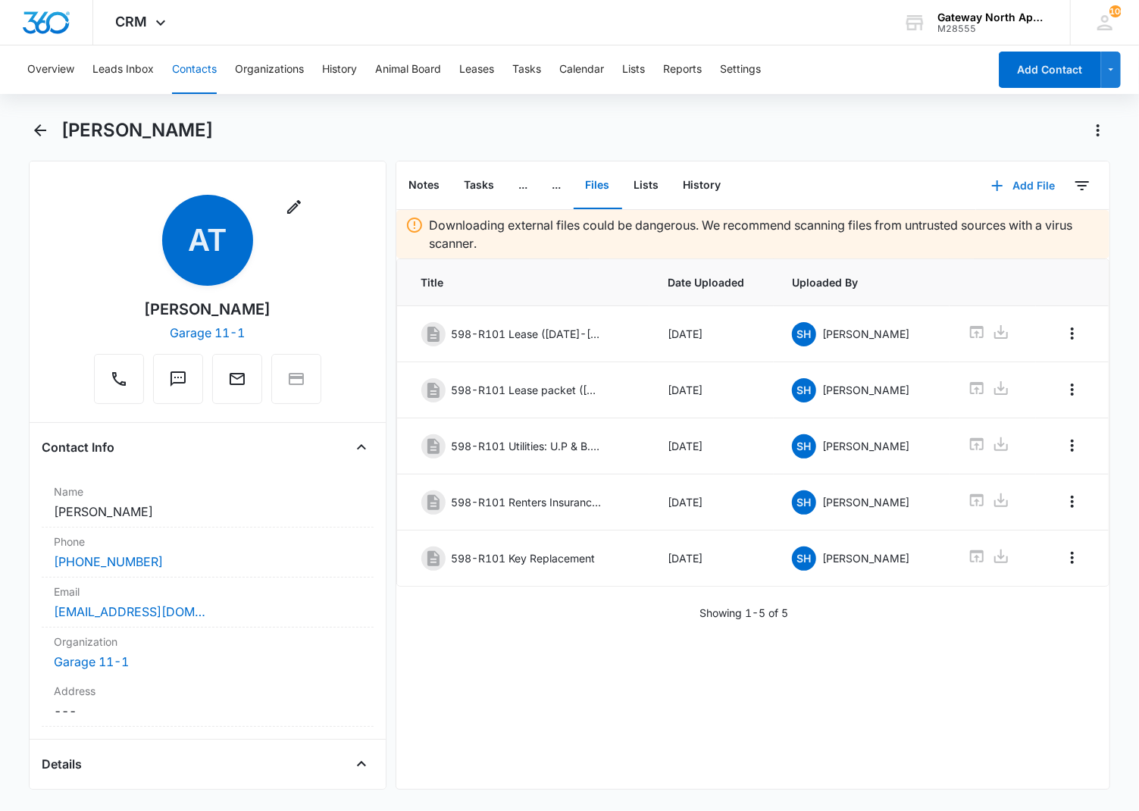
click at [1031, 201] on button "Add File" at bounding box center [1023, 186] width 94 height 36
click at [973, 238] on div "Upload Files" at bounding box center [1003, 233] width 61 height 11
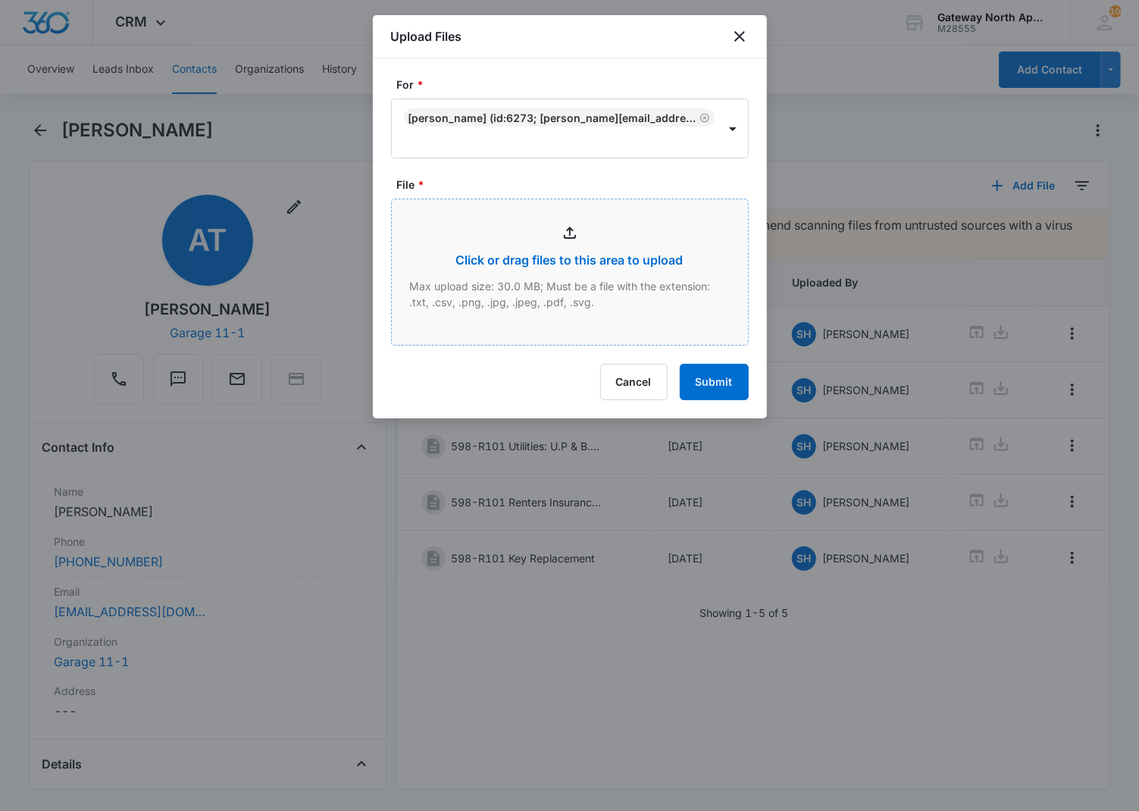
type input "C:\fakepath\R101_09112025170001.pdf"
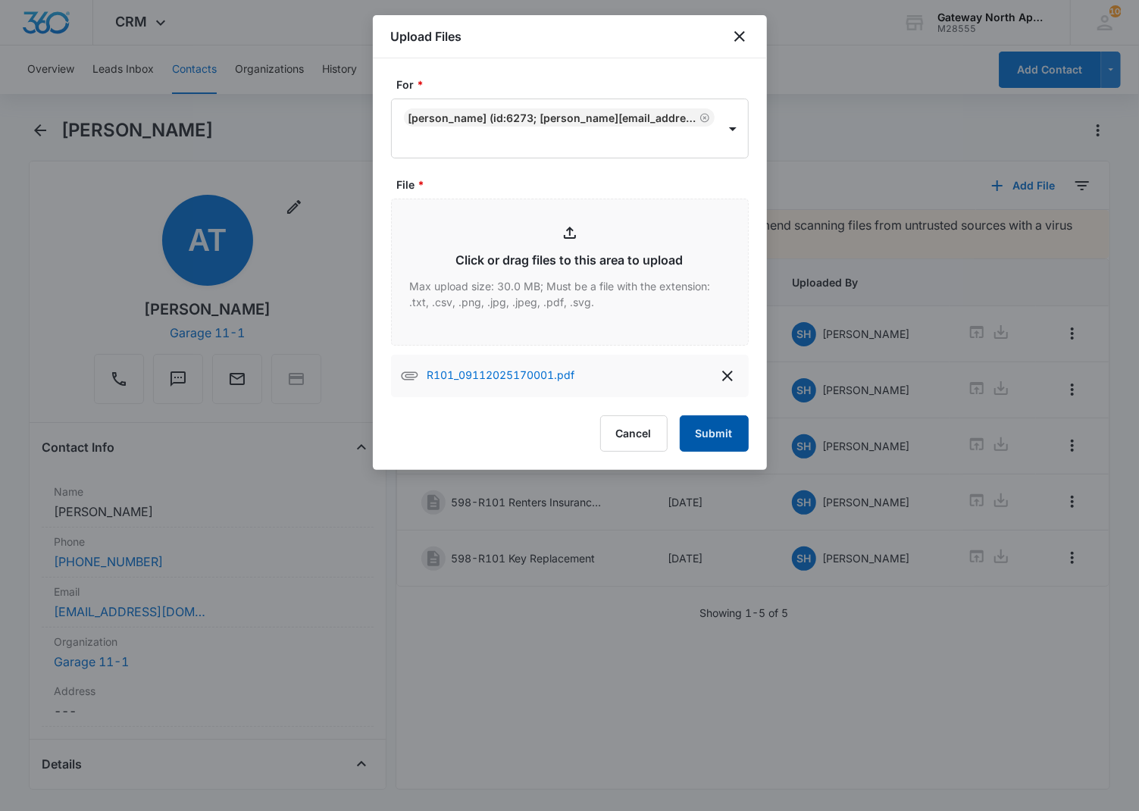
click at [717, 434] on button "Submit" at bounding box center [714, 433] width 69 height 36
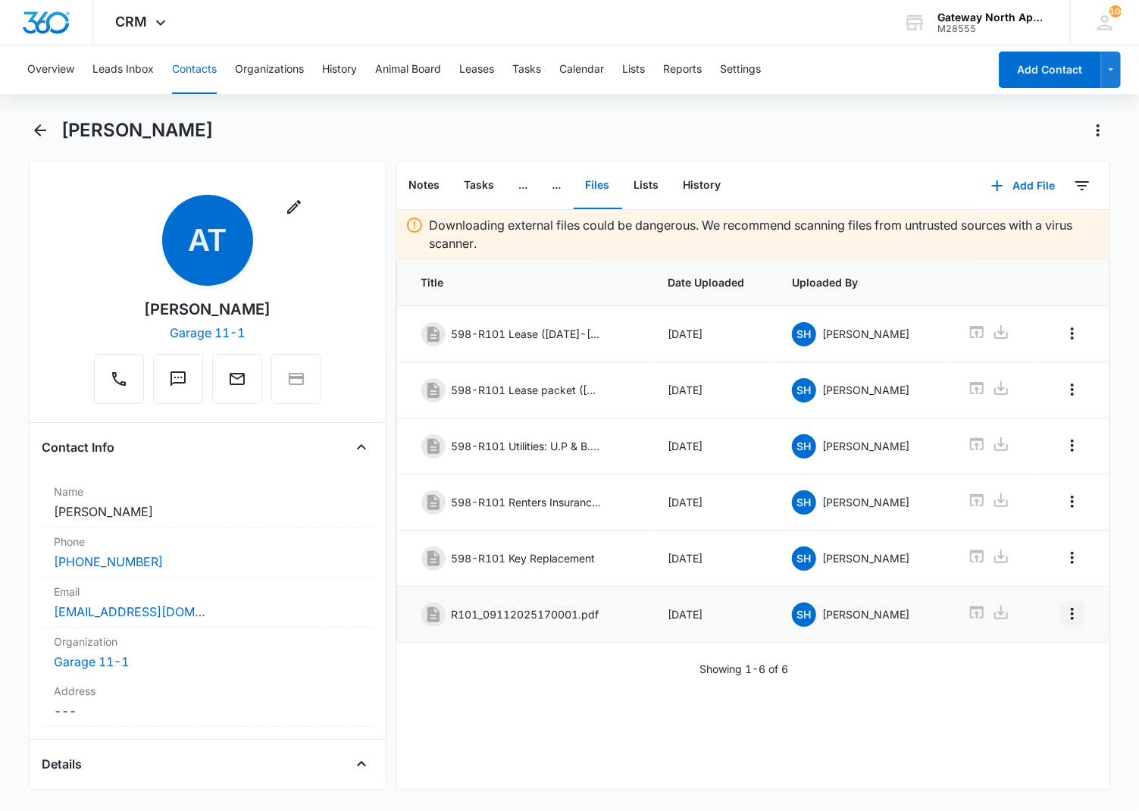
click at [1064, 616] on icon "Overflow Menu" at bounding box center [1073, 614] width 18 height 18
click at [1020, 662] on div "Edit" at bounding box center [1020, 662] width 32 height 11
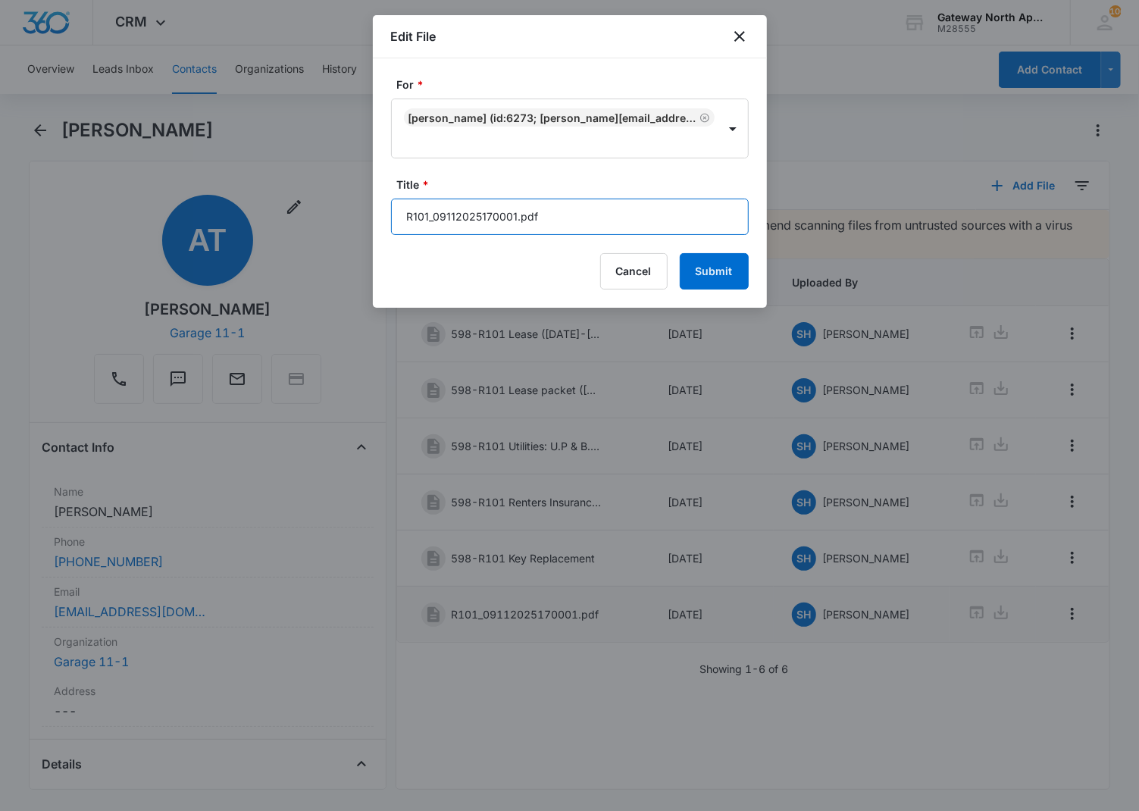
drag, startPoint x: 576, startPoint y: 221, endPoint x: 343, endPoint y: 203, distance: 234.1
click at [343, 203] on body "CRM Apps Reputation Websites Forms CRM Email Social Content Ads Intelligence Fi…" at bounding box center [569, 405] width 1139 height 811
type input "598-R101 Renewal ([DATE]-[DATE])"
click at [680, 253] on button "Submit" at bounding box center [714, 271] width 69 height 36
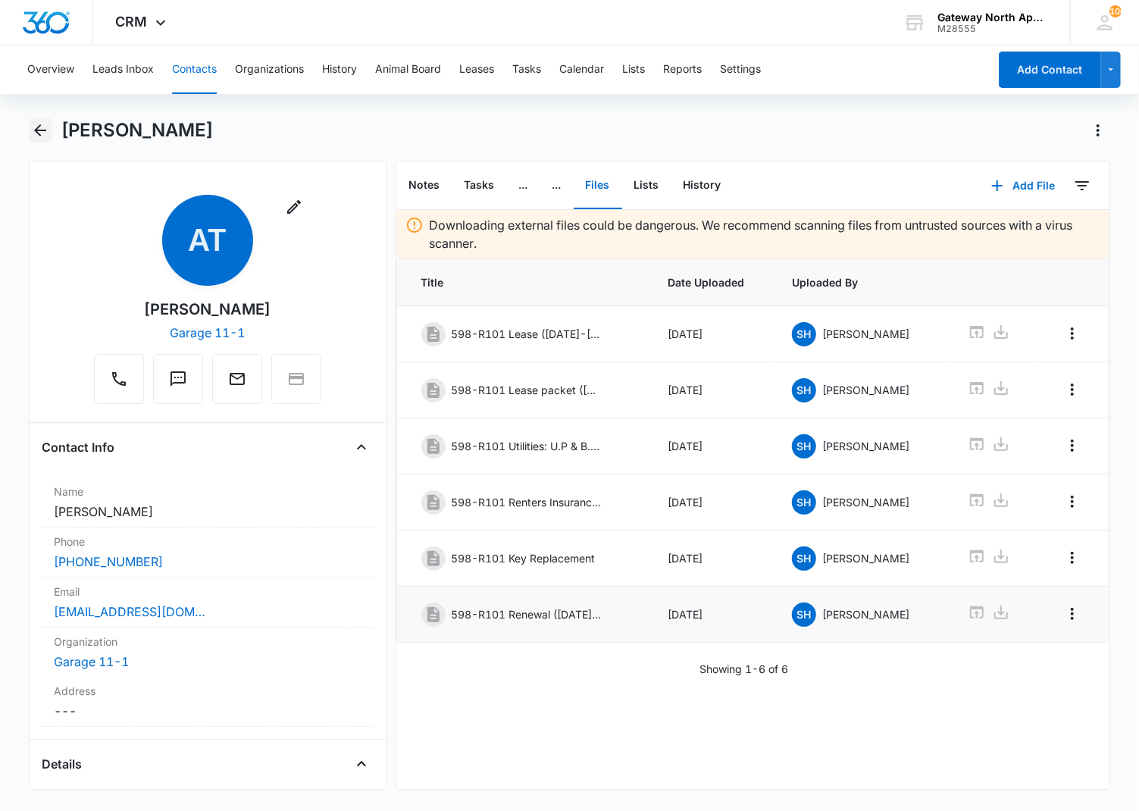
click at [35, 135] on icon "Back" at bounding box center [40, 130] width 18 height 18
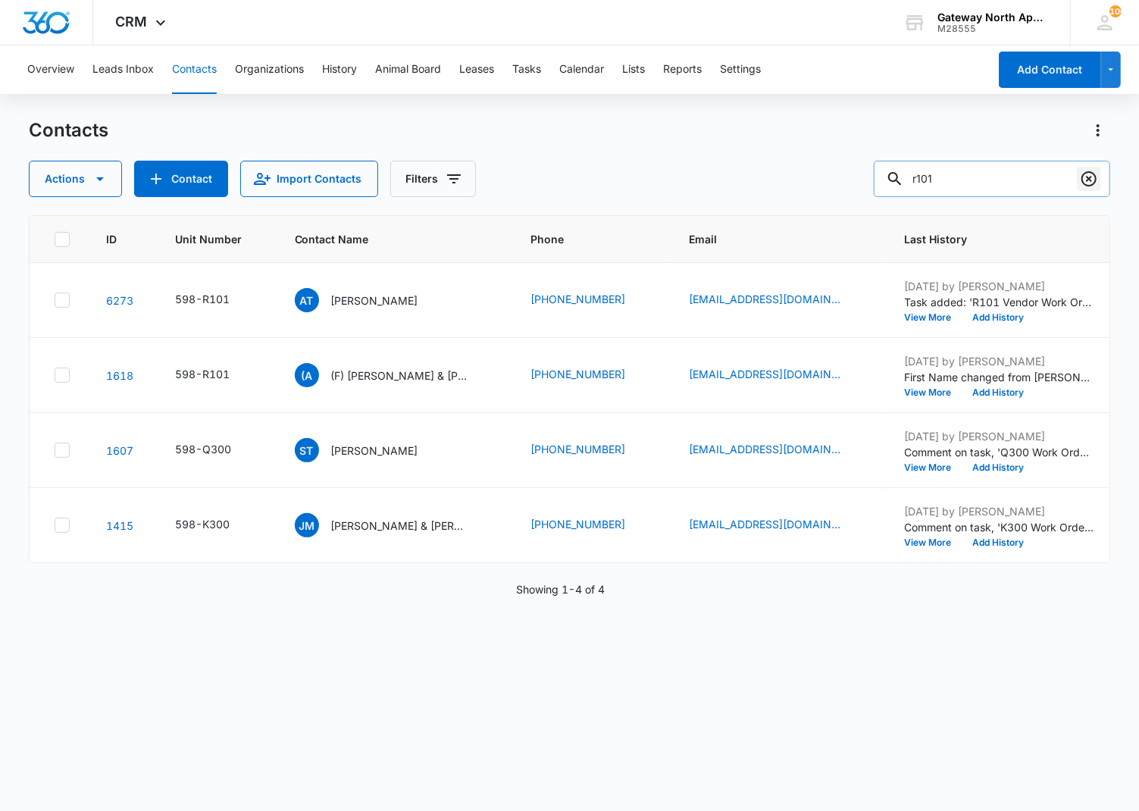
click at [1095, 182] on icon "Clear" at bounding box center [1089, 178] width 15 height 15
